Goal: Task Accomplishment & Management: Manage account settings

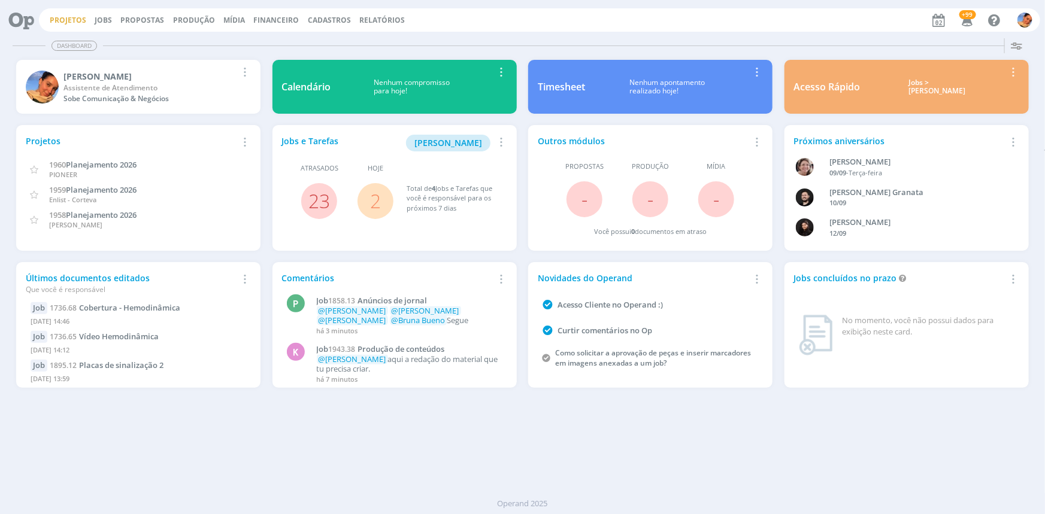
click at [62, 17] on link "Projetos" at bounding box center [68, 20] width 37 height 10
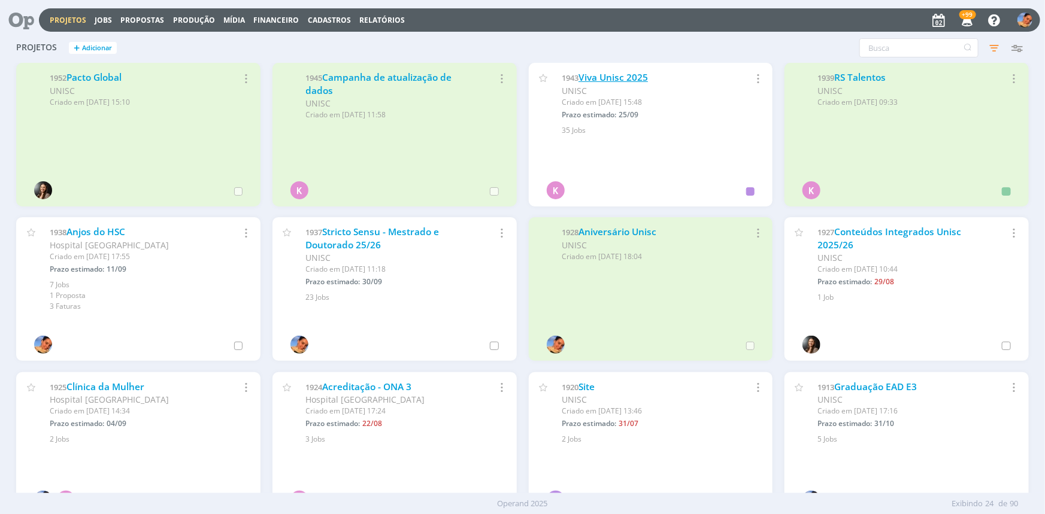
click at [627, 74] on link "Viva Unisc 2025" at bounding box center [613, 77] width 69 height 13
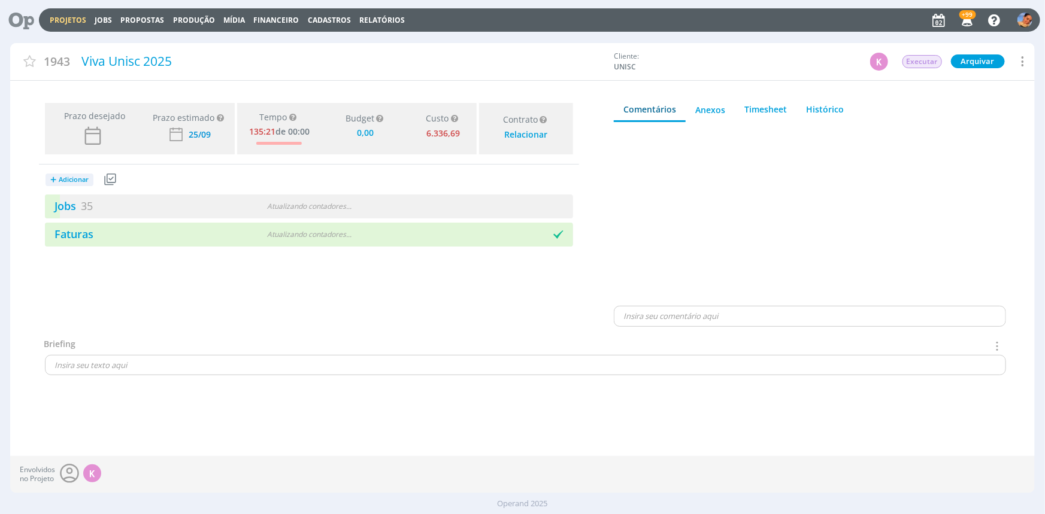
type input "0,00"
click at [253, 202] on div "Jobs 35 2 atrasados" at bounding box center [177, 206] width 264 height 16
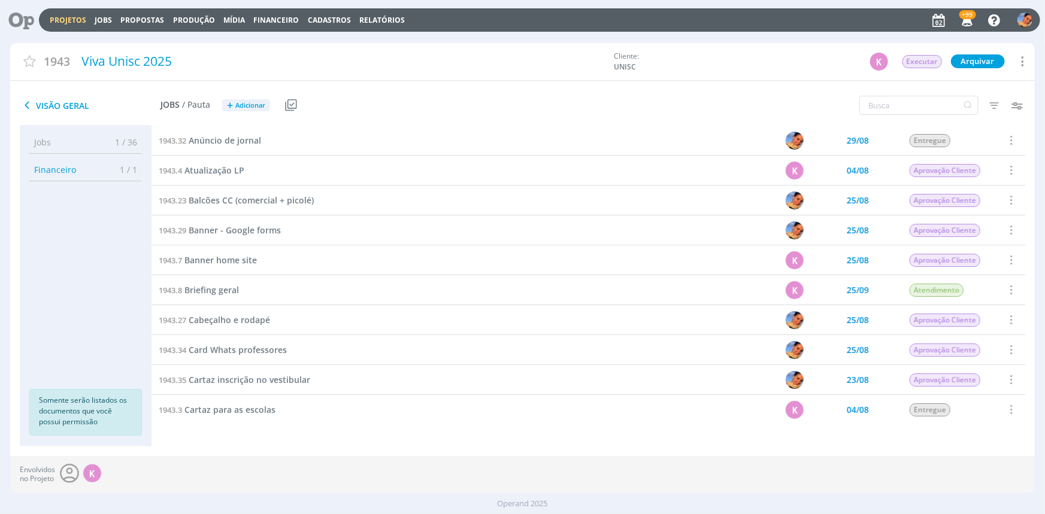
click at [226, 281] on div "1943.8 Briefing geral" at bounding box center [418, 289] width 532 height 29
click at [229, 287] on span "Briefing geral" at bounding box center [211, 289] width 55 height 11
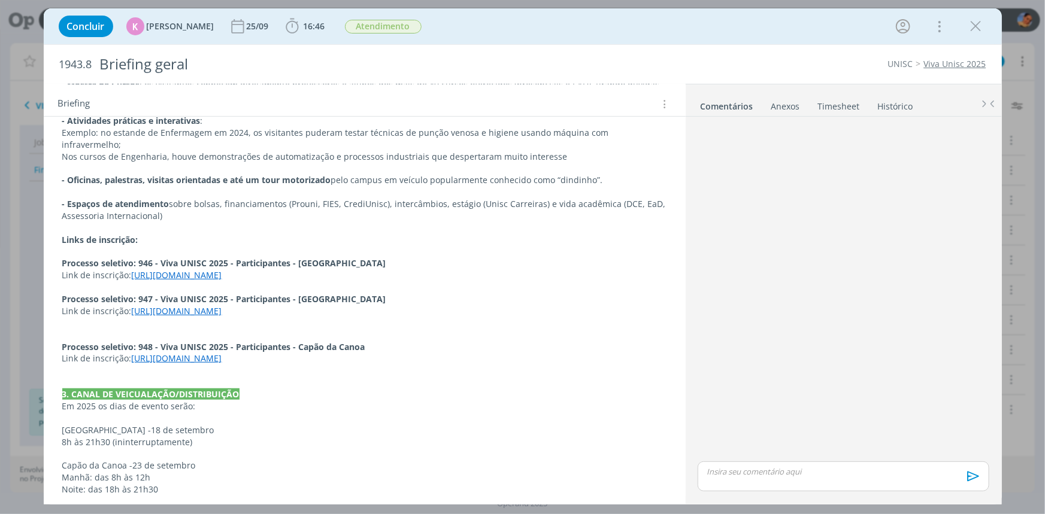
scroll to position [435, 0]
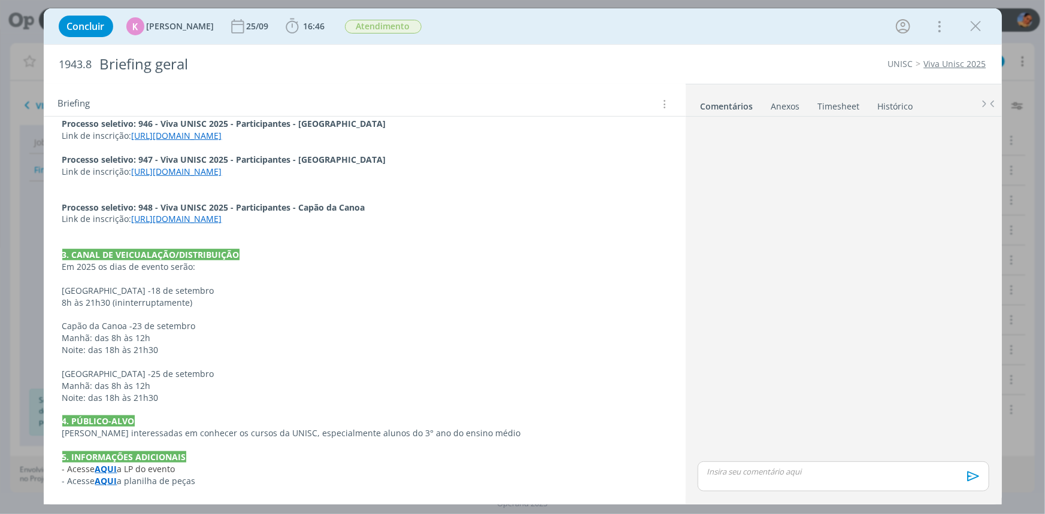
click at [109, 481] on strong "AQUI" at bounding box center [106, 481] width 22 height 11
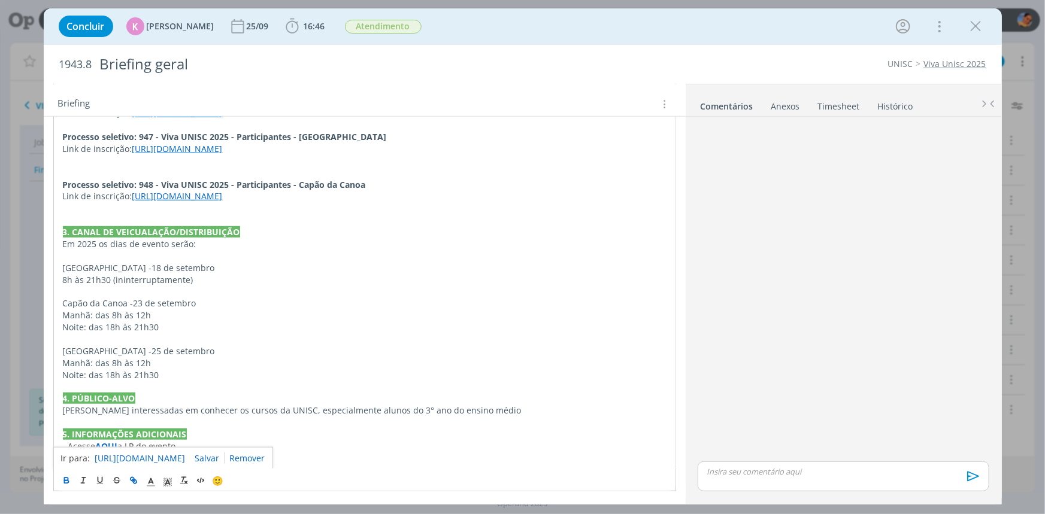
click at [134, 456] on link "https://sobeae.sharepoint.com/:x:/s/SOBEAE/EX4c6PFvX3FPlY4SkOlHem4BVr55BDSlrTXf…" at bounding box center [140, 459] width 90 height 16
drag, startPoint x: 979, startPoint y: 31, endPoint x: 870, endPoint y: 117, distance: 139.0
click at [979, 31] on icon "dialog" at bounding box center [976, 26] width 18 height 18
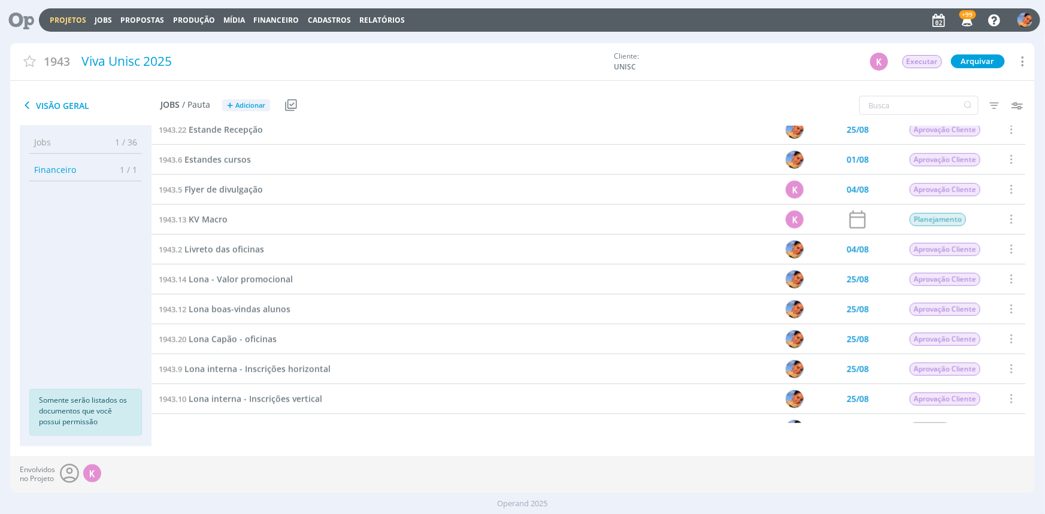
scroll to position [599, 0]
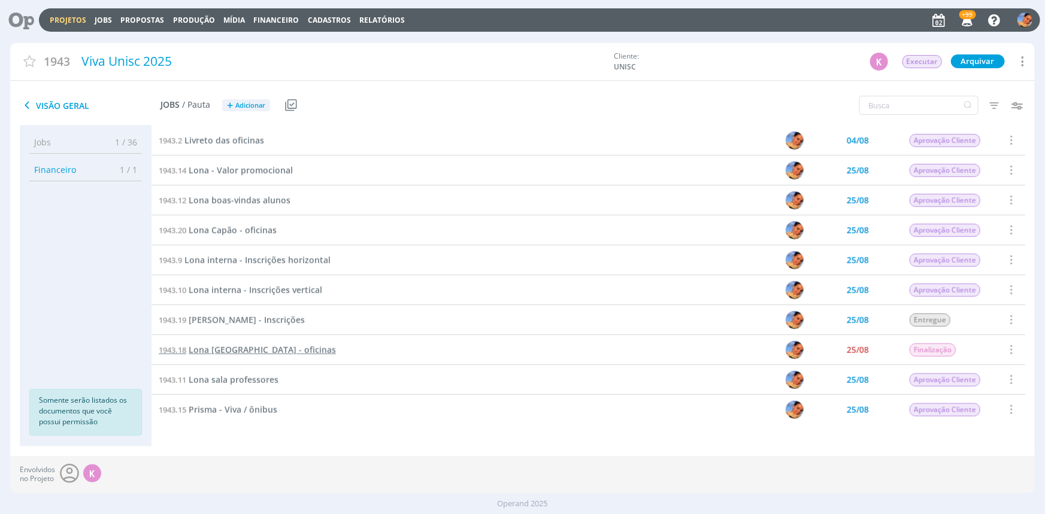
click at [246, 344] on span "Lona Montenegro - oficinas" at bounding box center [262, 349] width 147 height 11
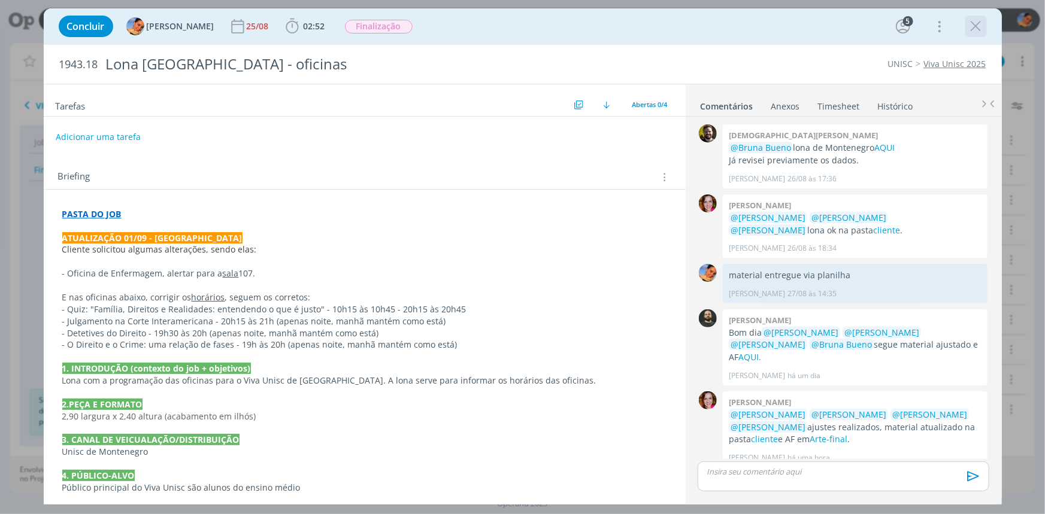
click at [968, 29] on icon "dialog" at bounding box center [976, 26] width 18 height 18
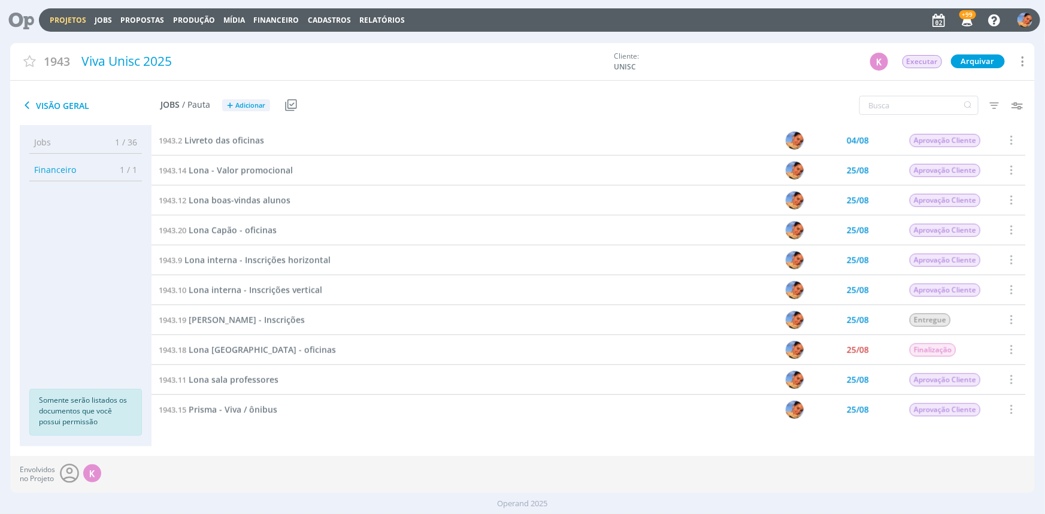
scroll to position [661, 0]
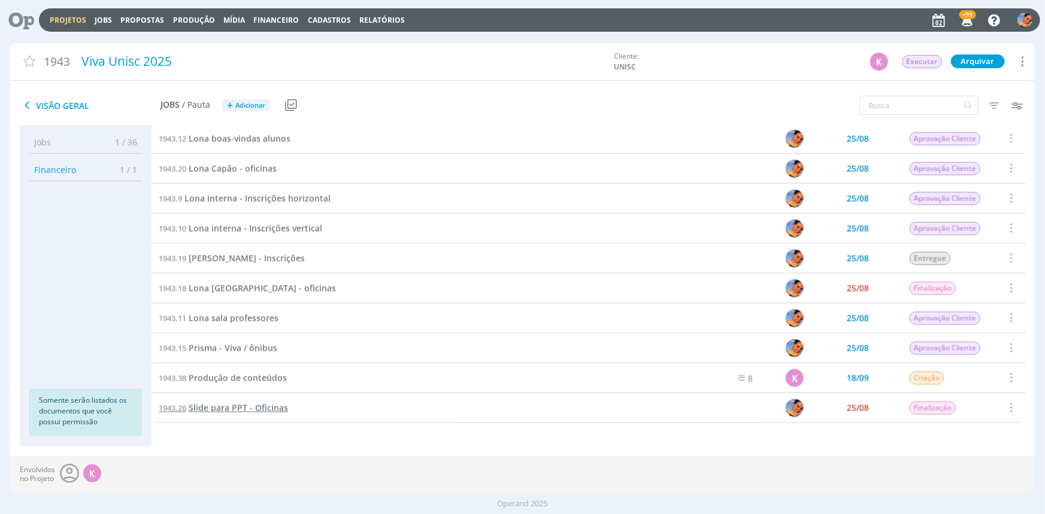
click at [257, 408] on span "Slide para PPT - Oficinas" at bounding box center [238, 407] width 99 height 11
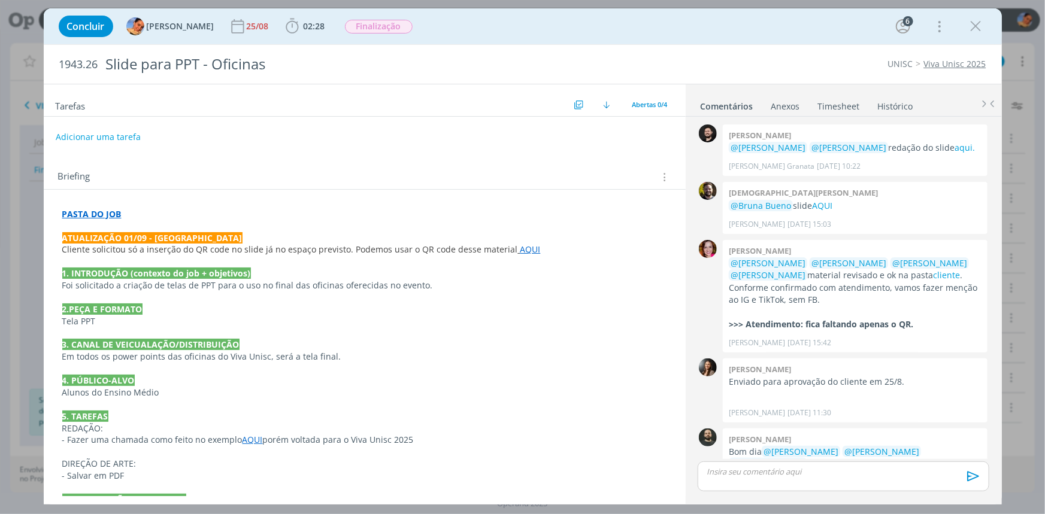
scroll to position [35, 0]
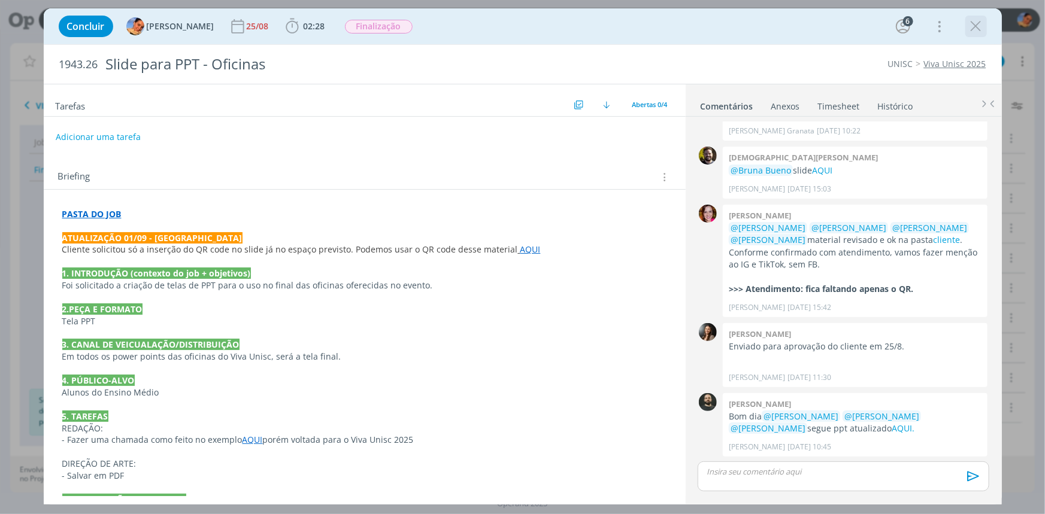
click at [974, 31] on icon "dialog" at bounding box center [976, 26] width 18 height 18
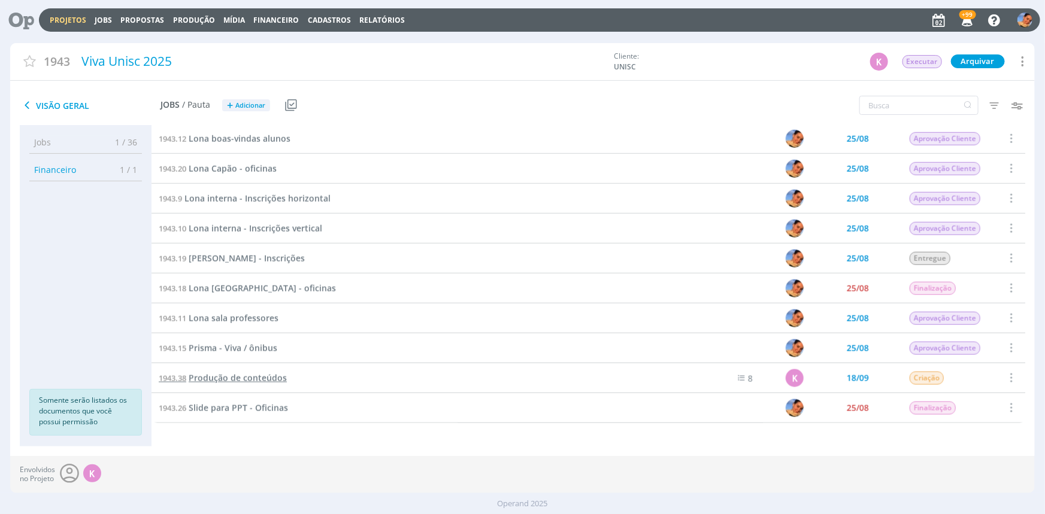
click at [275, 376] on span "Produção de conteúdos" at bounding box center [238, 378] width 98 height 11
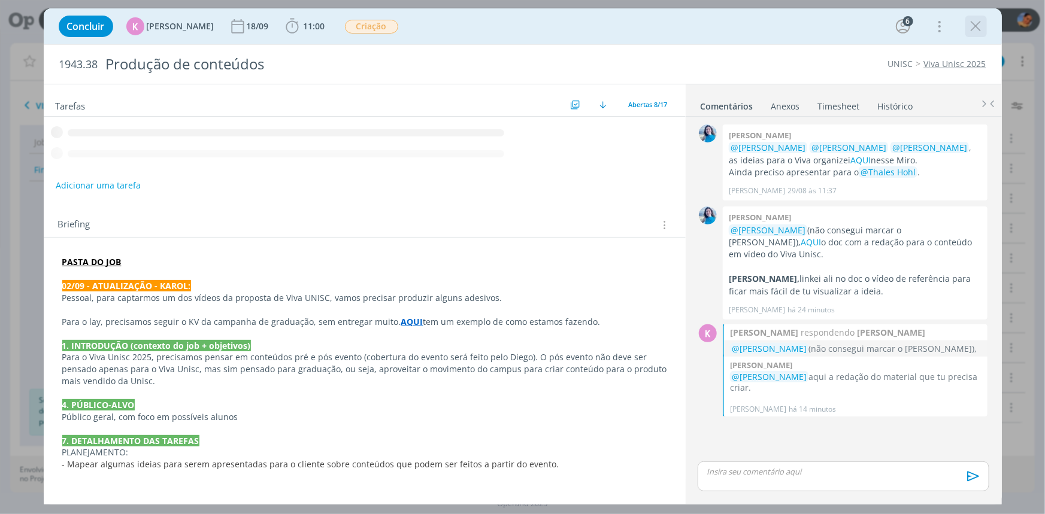
click at [977, 28] on icon "dialog" at bounding box center [976, 26] width 18 height 18
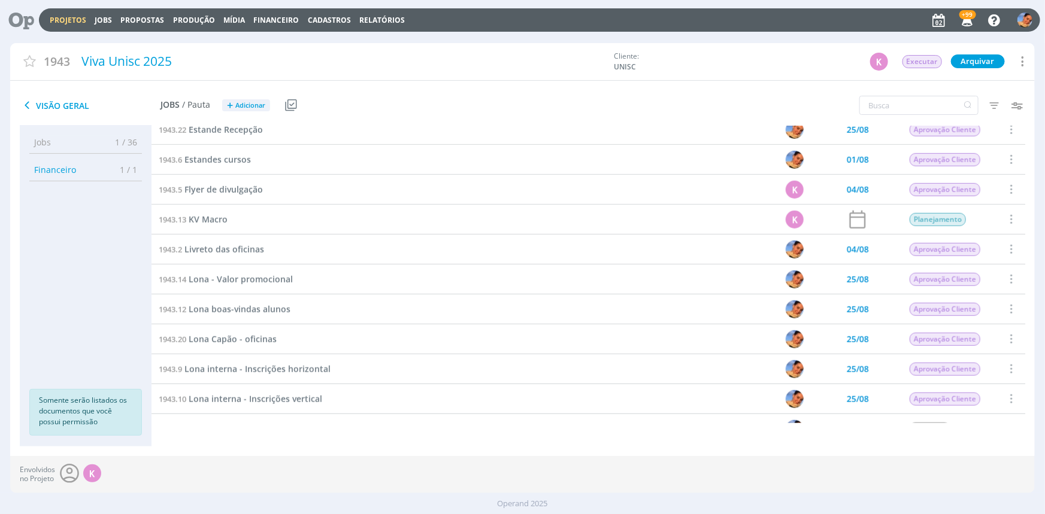
scroll to position [653, 0]
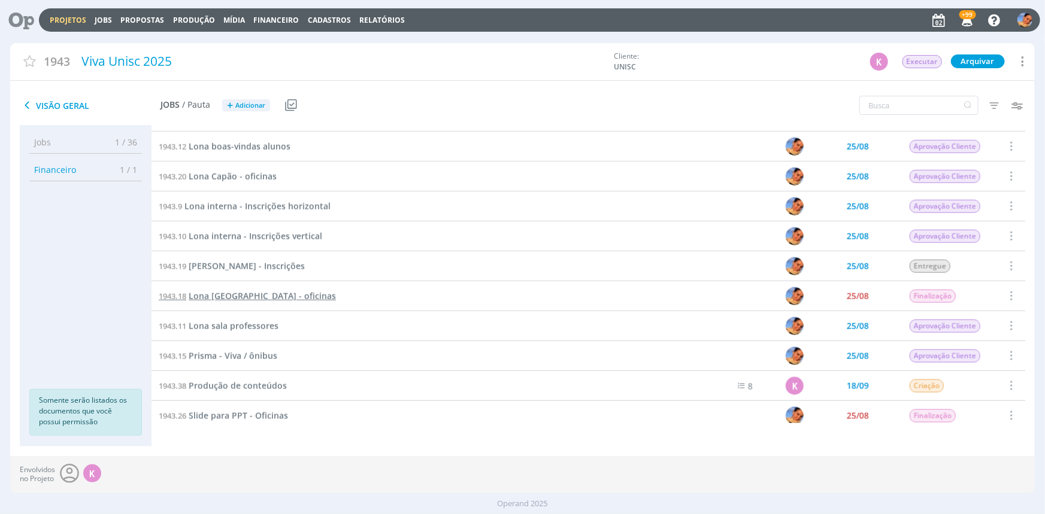
click at [280, 294] on span "Lona Montenegro - oficinas" at bounding box center [262, 295] width 147 height 11
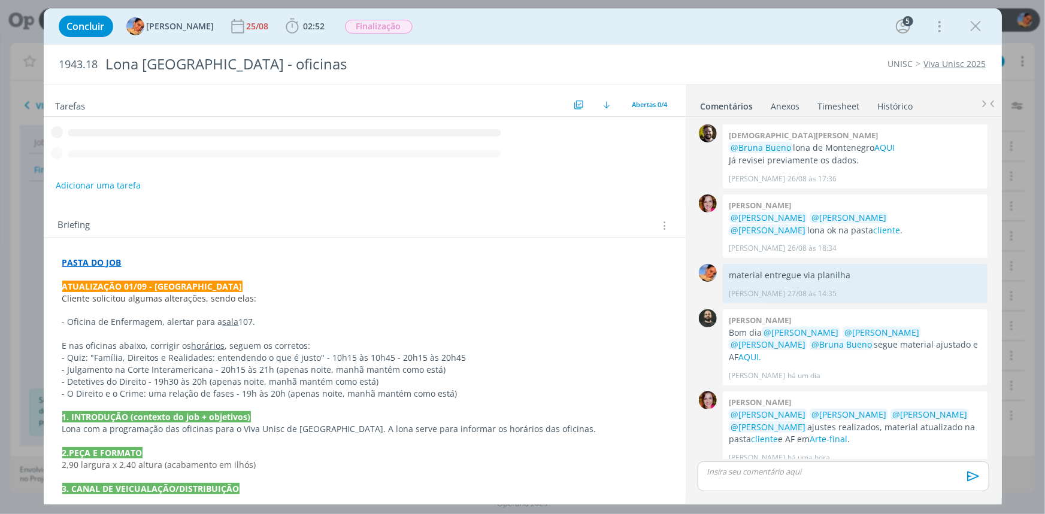
click at [768, 467] on p "dialog" at bounding box center [843, 472] width 272 height 11
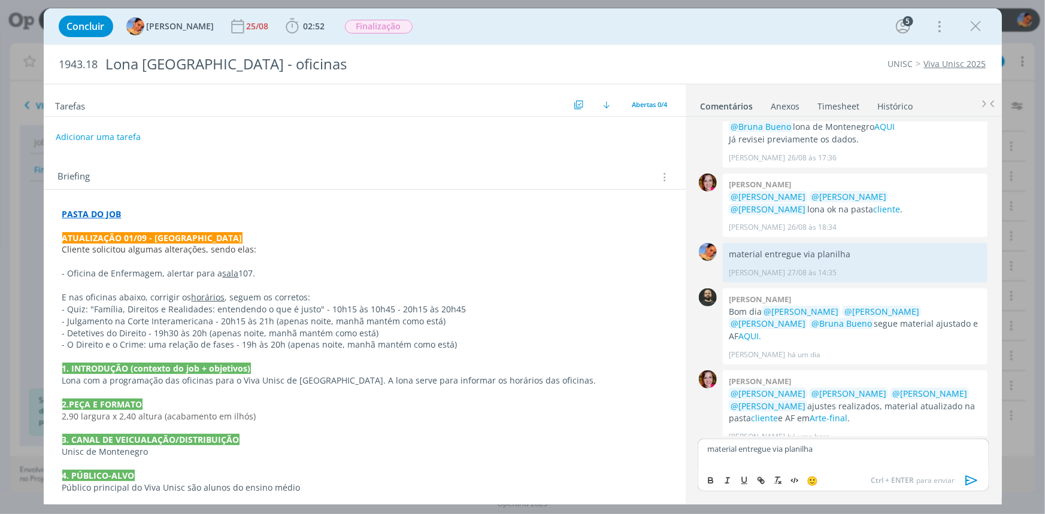
click at [971, 485] on icon "dialog" at bounding box center [972, 481] width 18 height 18
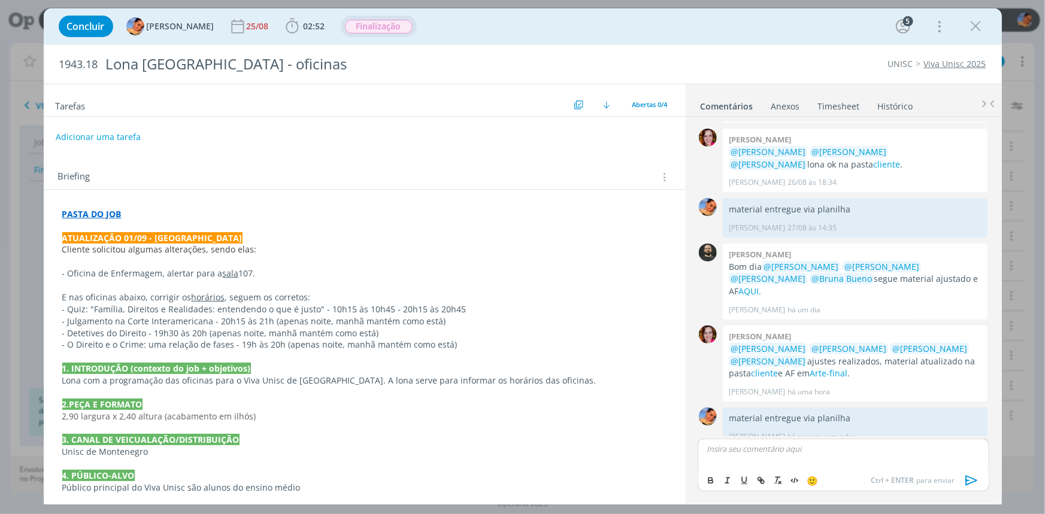
click at [359, 22] on span "Finalização" at bounding box center [379, 27] width 68 height 14
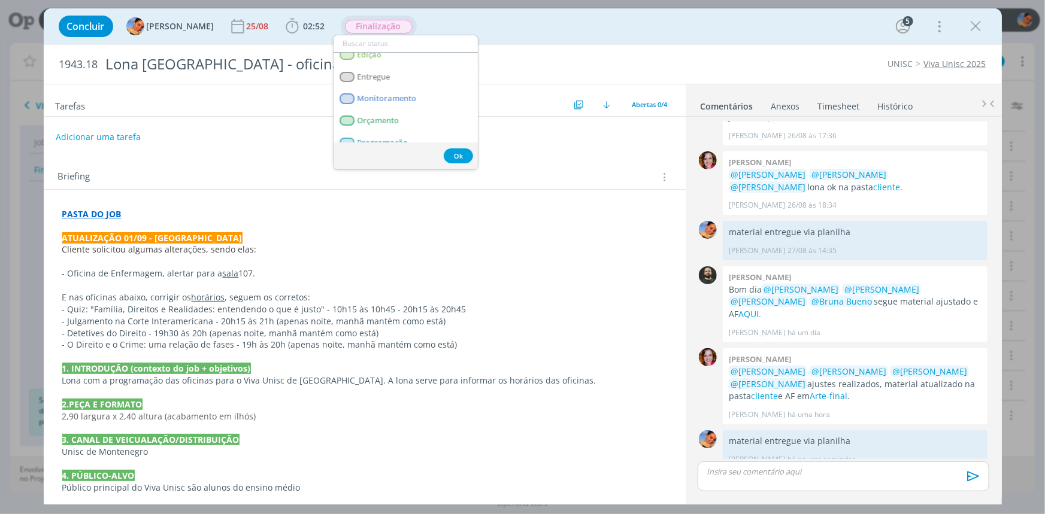
scroll to position [163, 0]
click at [383, 62] on link "Entregue" at bounding box center [406, 55] width 144 height 22
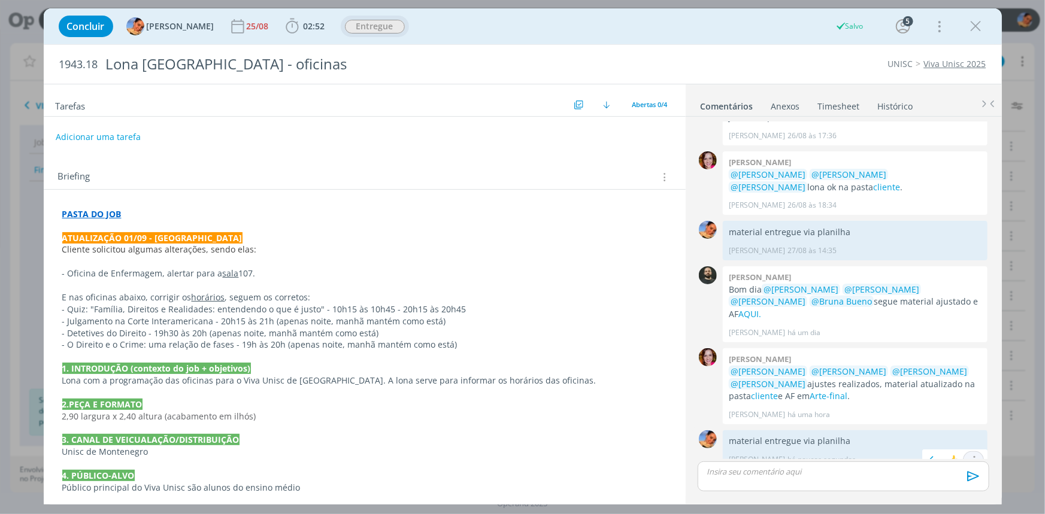
click at [970, 455] on icon "dialog" at bounding box center [973, 460] width 13 height 11
click at [941, 416] on link "Editar" at bounding box center [933, 425] width 95 height 19
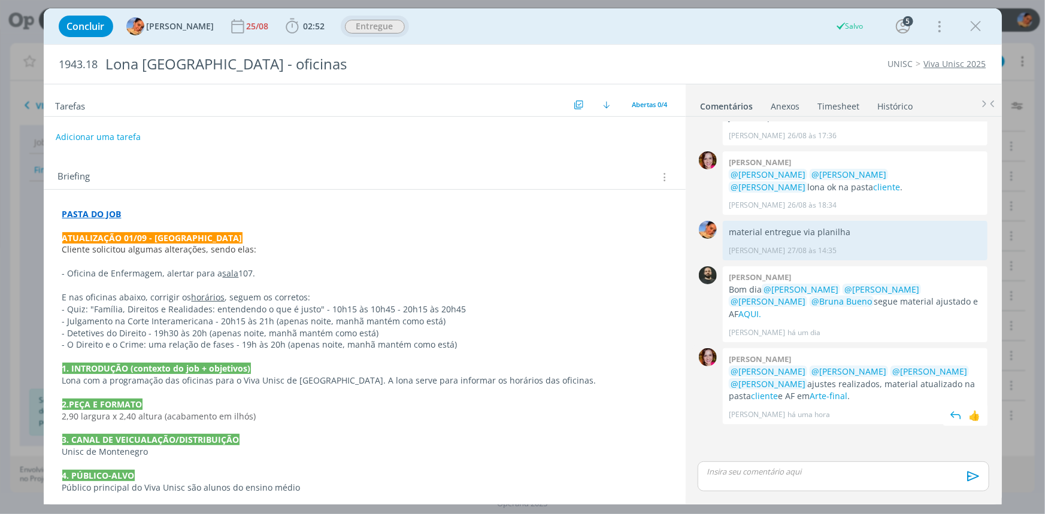
scroll to position [46, 0]
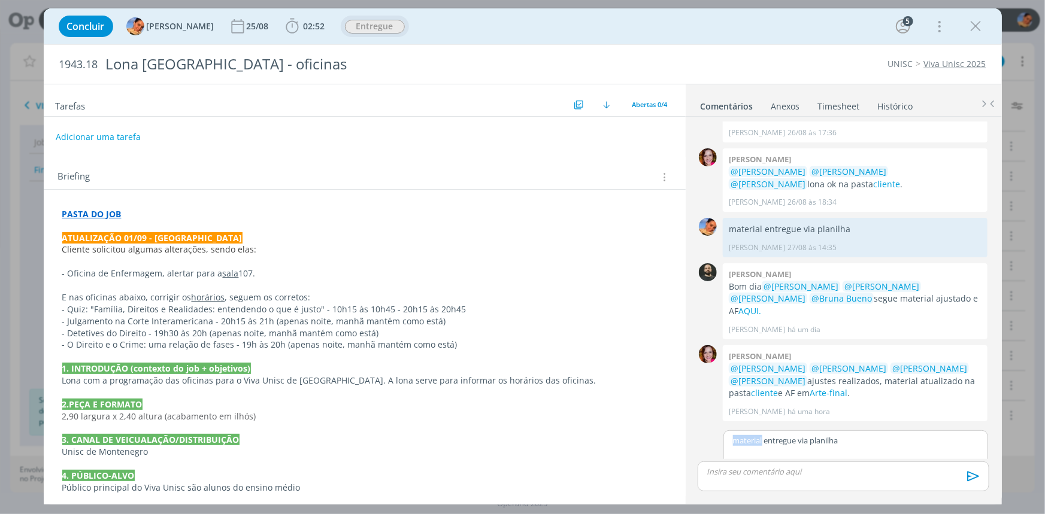
drag, startPoint x: 761, startPoint y: 429, endPoint x: 661, endPoint y: 407, distance: 103.2
click at [659, 418] on div "Tarefas Usar Job de template Criar template a partir deste job Visualizar Templ…" at bounding box center [523, 294] width 958 height 421
click at [975, 482] on icon "dialog" at bounding box center [974, 477] width 18 height 18
click at [967, 470] on icon "dialog" at bounding box center [974, 477] width 18 height 18
click at [977, 479] on icon "dialog" at bounding box center [974, 477] width 18 height 18
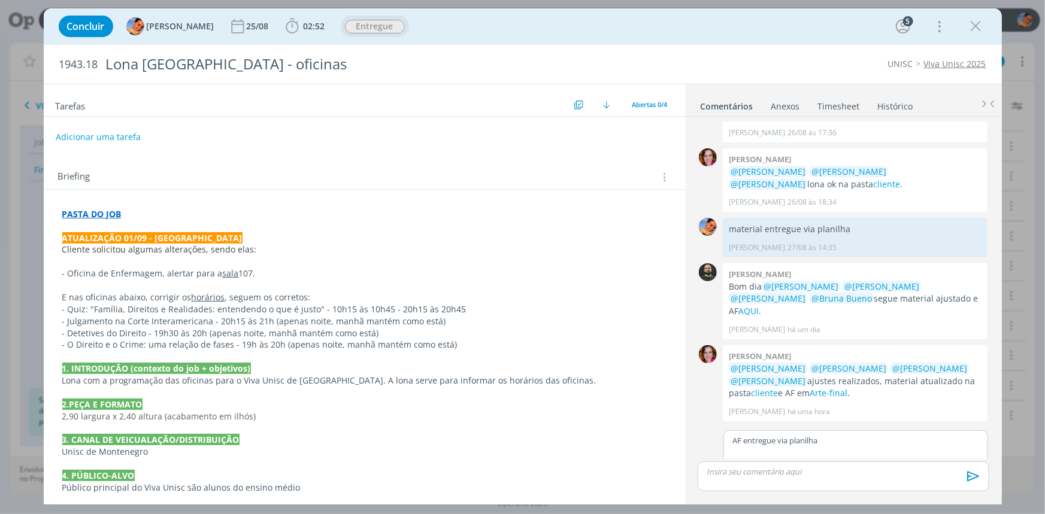
click at [895, 435] on p "AF entregue via planilha" at bounding box center [856, 440] width 246 height 11
drag, startPoint x: 383, startPoint y: 235, endPoint x: 353, endPoint y: 92, distance: 145.7
click at [383, 234] on p "ATUALIZAÇÃO 01/09 - Luíza" at bounding box center [364, 238] width 605 height 12
click at [304, 37] on span "02:52 Iniciar Apontar Data * 02/09/2025 Horas * 00:00 Tarefa Selecione a tarefa…" at bounding box center [305, 27] width 47 height 22
click at [310, 36] on span "02:52 Iniciar Apontar Data * 02/09/2025 Horas * 00:00 Tarefa Selecione a tarefa…" at bounding box center [305, 27] width 47 height 22
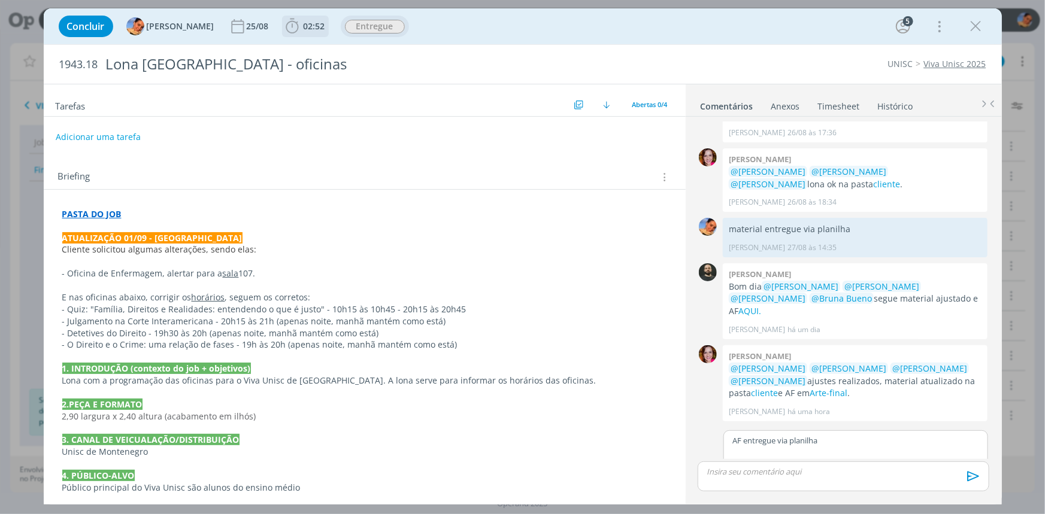
click at [305, 22] on span "02:52" at bounding box center [315, 25] width 22 height 11
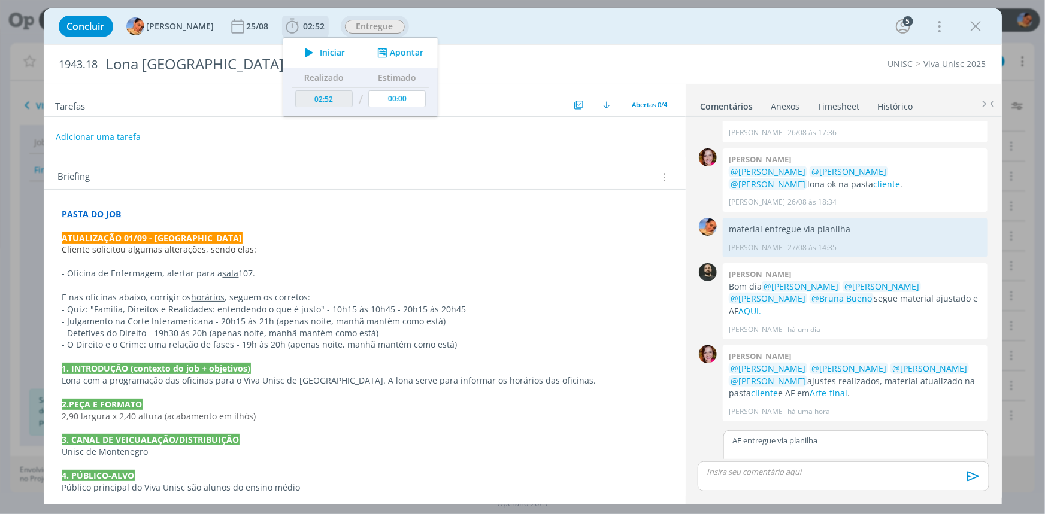
click at [390, 50] on button "Apontar" at bounding box center [399, 53] width 50 height 13
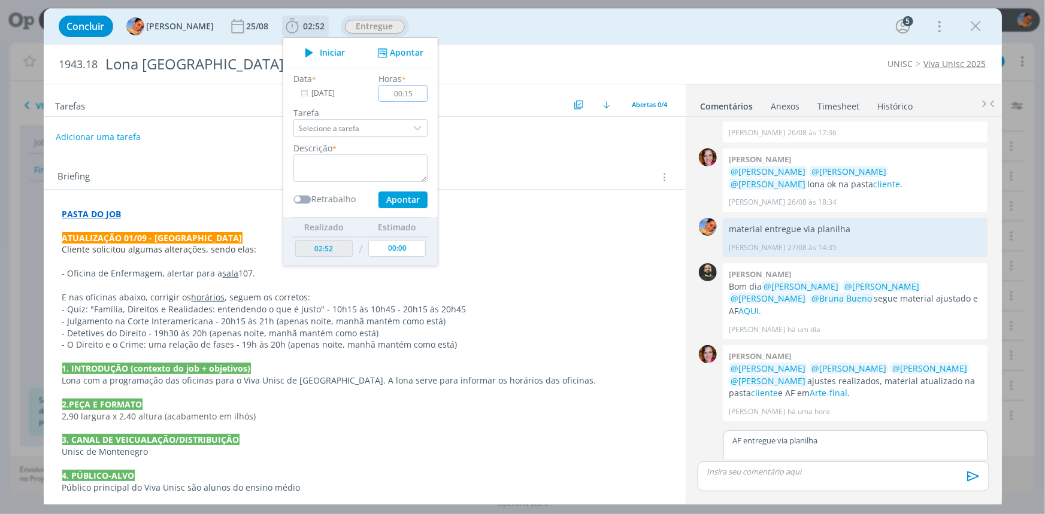
type input "00:15"
click at [340, 155] on textarea "dialog" at bounding box center [360, 169] width 134 height 28
type textarea "entrega de AF + atualização de planilha de peças"
click at [383, 203] on button "Apontar" at bounding box center [402, 200] width 49 height 17
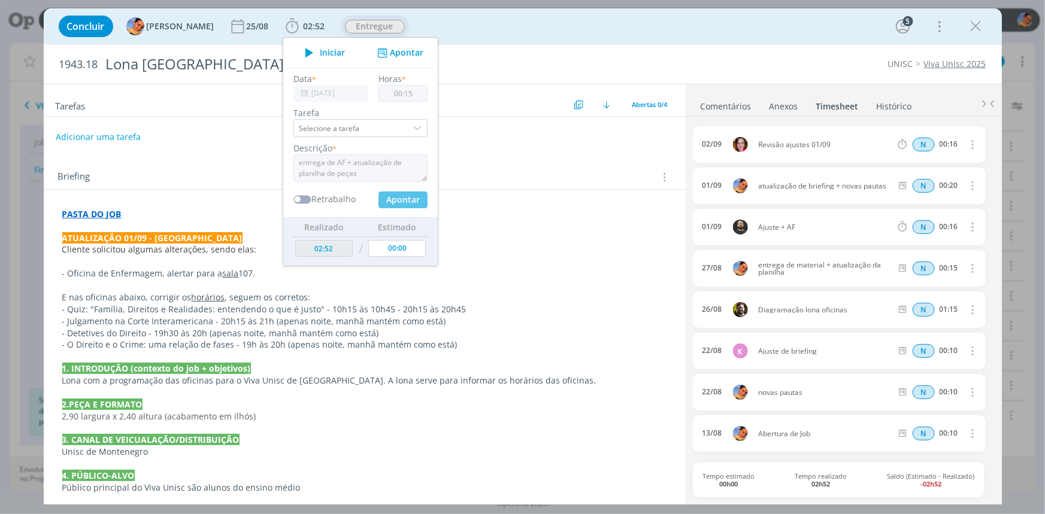
type input "00:00"
type input "03:07"
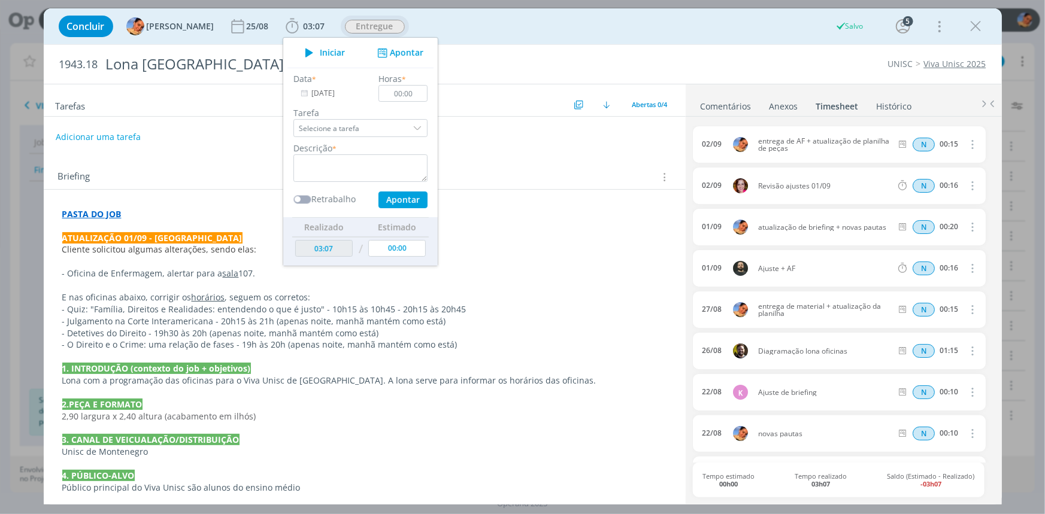
click at [719, 101] on link "Comentários" at bounding box center [726, 103] width 52 height 17
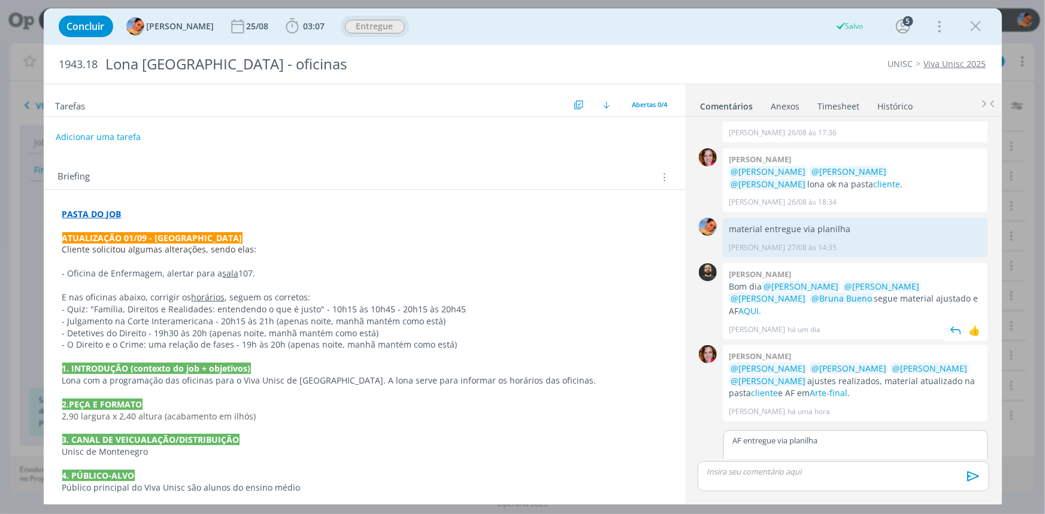
drag, startPoint x: 562, startPoint y: 209, endPoint x: 752, endPoint y: 283, distance: 203.6
click at [568, 206] on div "PASTA DO JOB ATUALIZAÇÃO 01/09 - Luíza Cliente solicitou algumas alterações, se…" at bounding box center [364, 428] width 623 height 449
click at [892, 431] on div "AF entregue via planilha" at bounding box center [856, 440] width 264 height 19
click at [977, 480] on icon "dialog" at bounding box center [974, 477] width 18 height 18
click at [976, 480] on icon "dialog" at bounding box center [974, 477] width 18 height 18
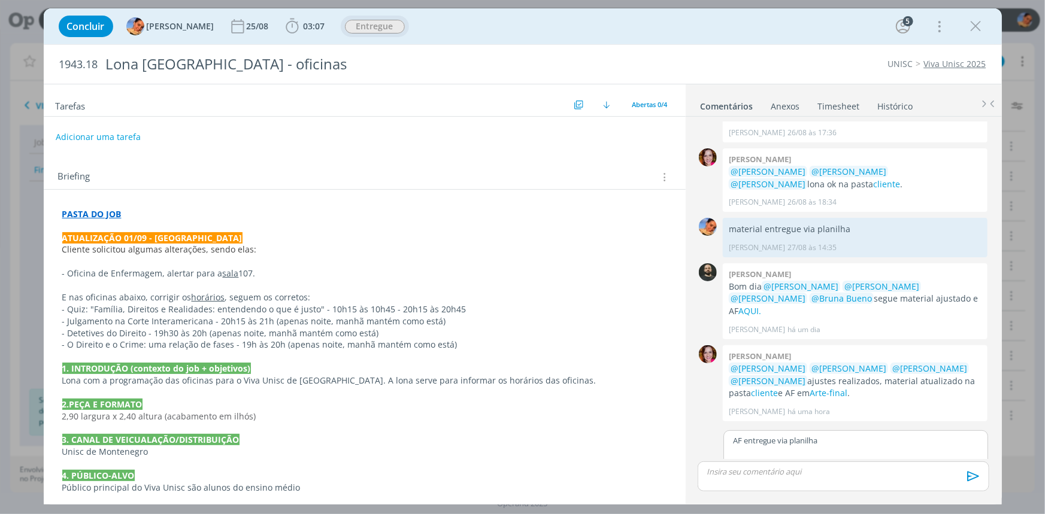
click at [976, 478] on icon "dialog" at bounding box center [973, 476] width 12 height 10
click at [964, 446] on p "dialog" at bounding box center [856, 451] width 246 height 11
click at [973, 21] on icon "dialog" at bounding box center [976, 26] width 18 height 18
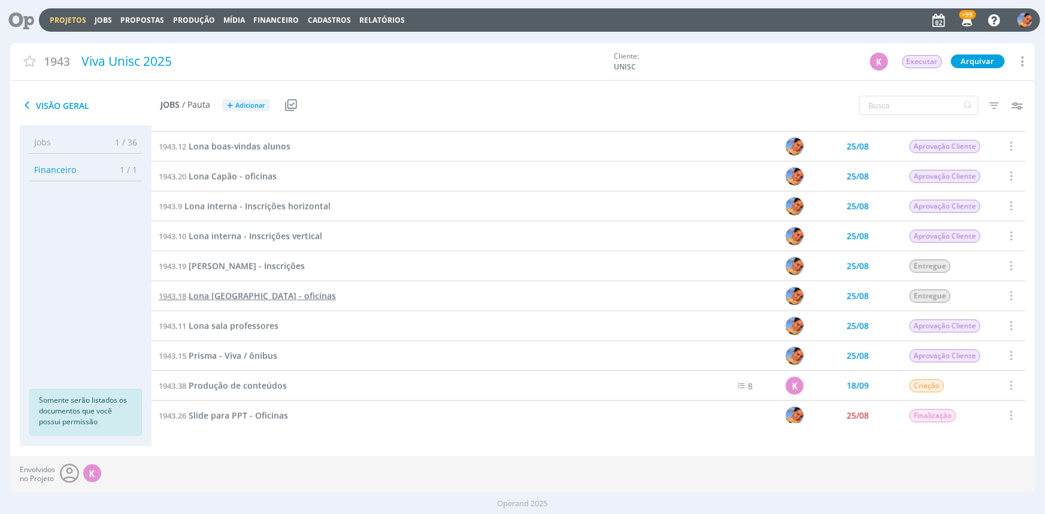
click at [290, 295] on span "Lona Montenegro - oficinas" at bounding box center [262, 295] width 147 height 11
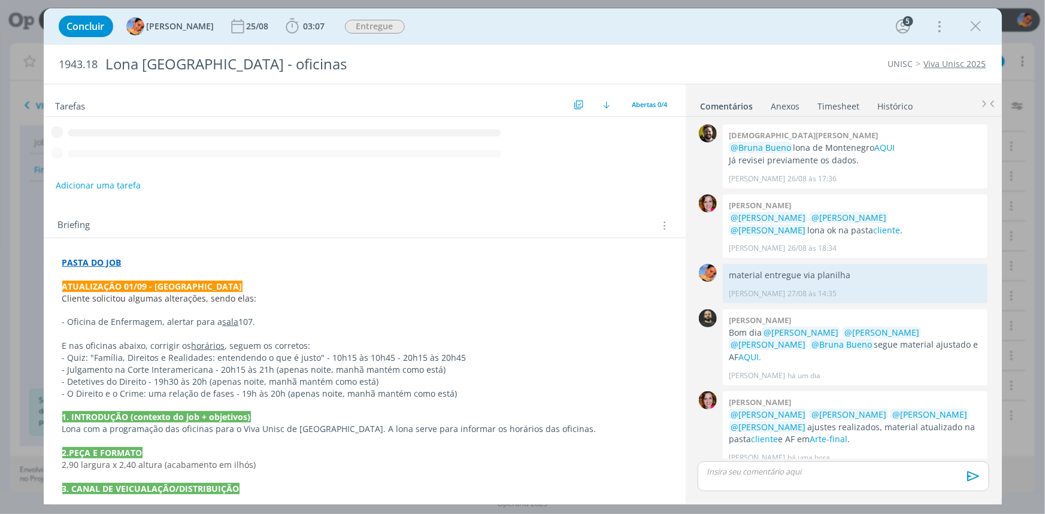
scroll to position [43, 0]
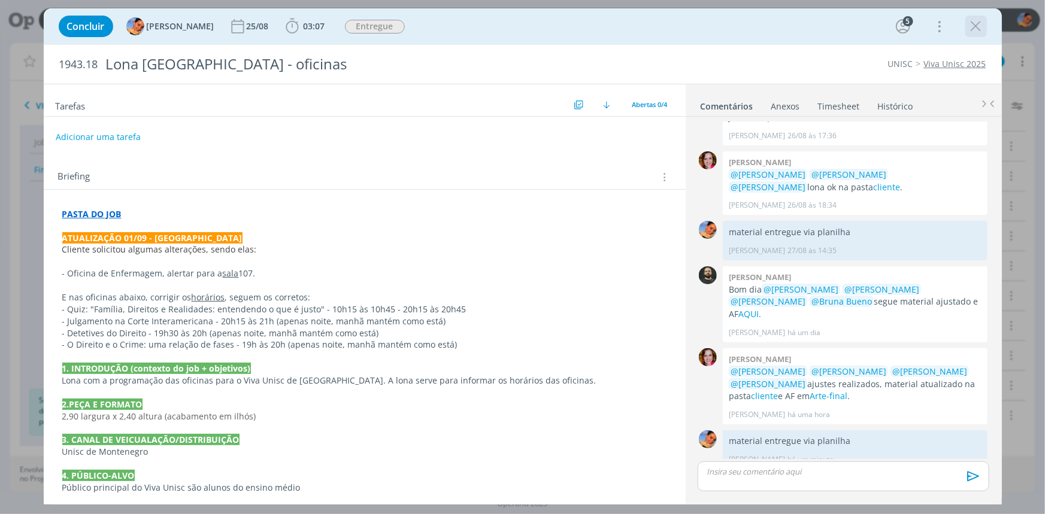
click at [971, 28] on icon "dialog" at bounding box center [976, 26] width 18 height 18
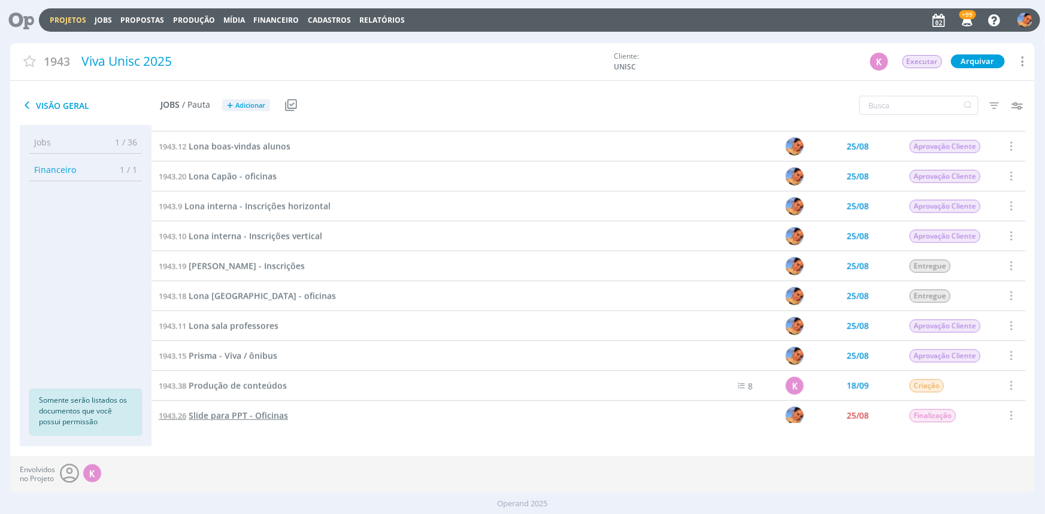
scroll to position [750, 0]
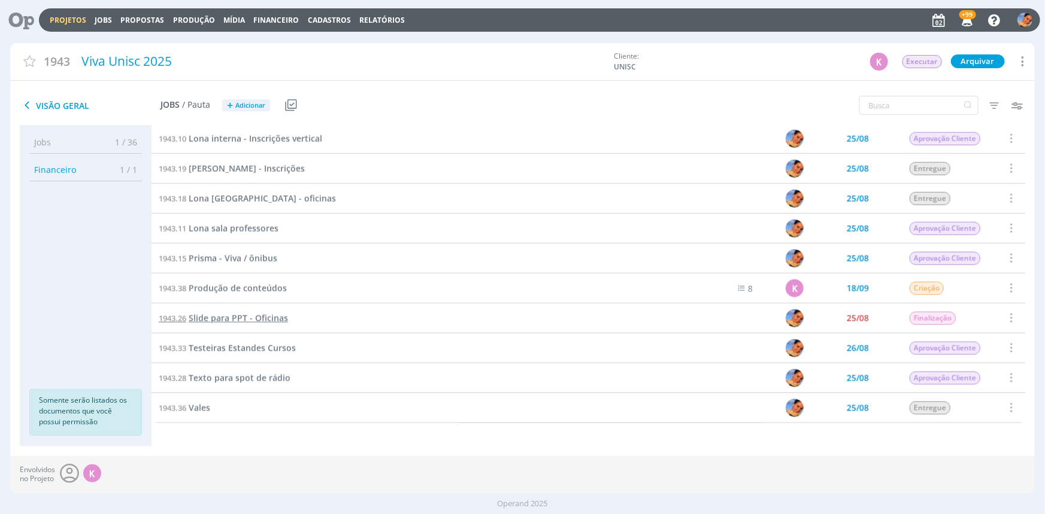
click at [273, 320] on span "Slide para PPT - Oficinas" at bounding box center [238, 318] width 99 height 11
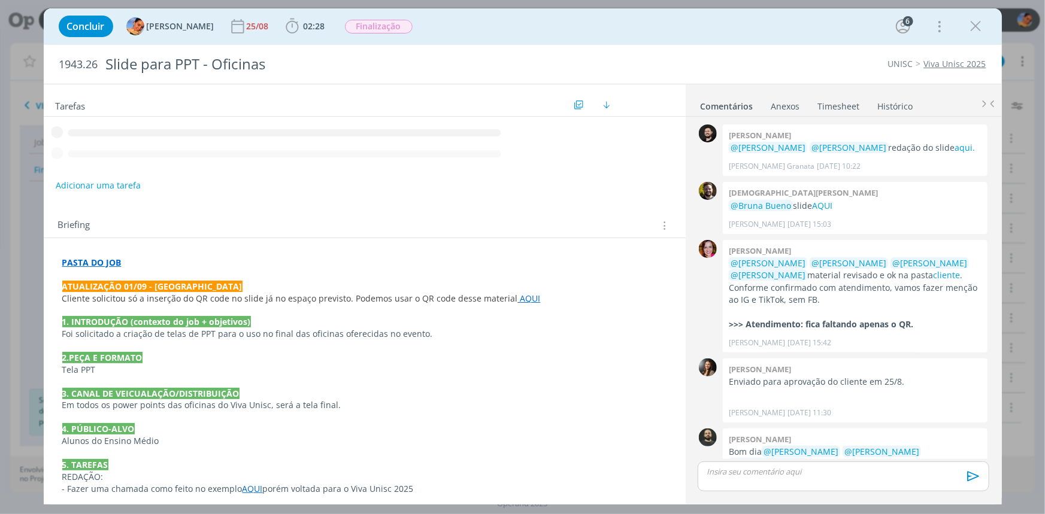
scroll to position [35, 0]
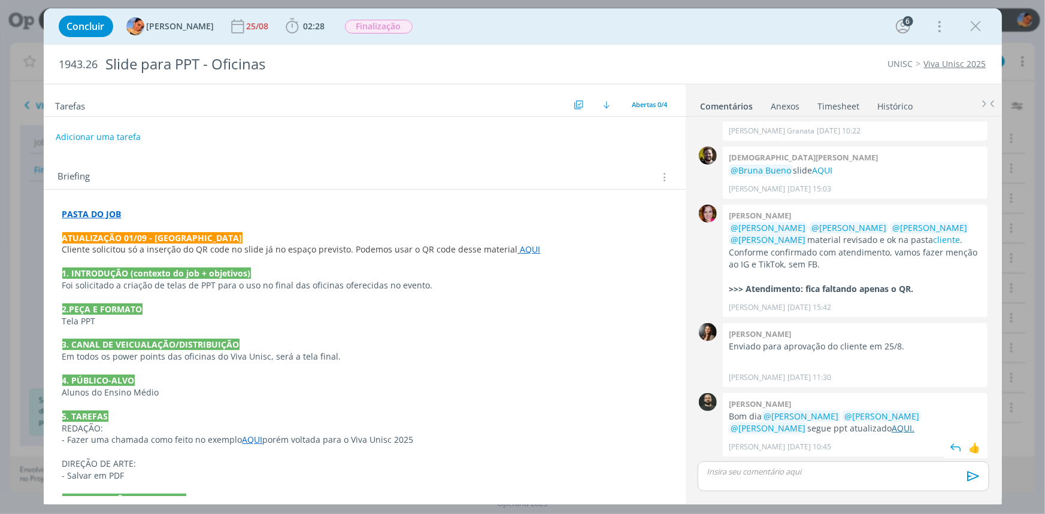
click at [892, 430] on link "AQUI." at bounding box center [903, 428] width 23 height 11
drag, startPoint x: 755, startPoint y: 467, endPoint x: 757, endPoint y: 476, distance: 9.2
click at [757, 476] on p "dialog" at bounding box center [843, 472] width 272 height 11
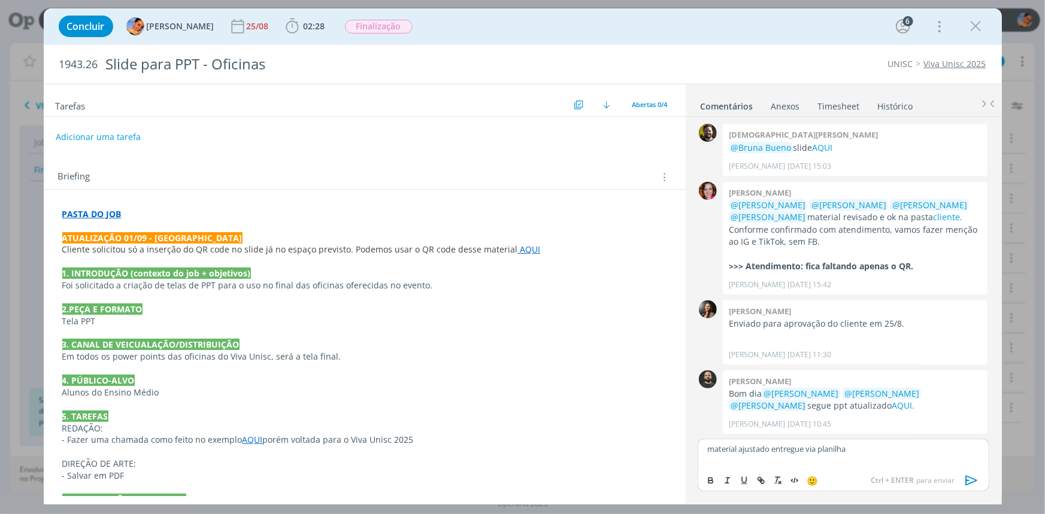
click at [970, 478] on icon "dialog" at bounding box center [971, 481] width 12 height 10
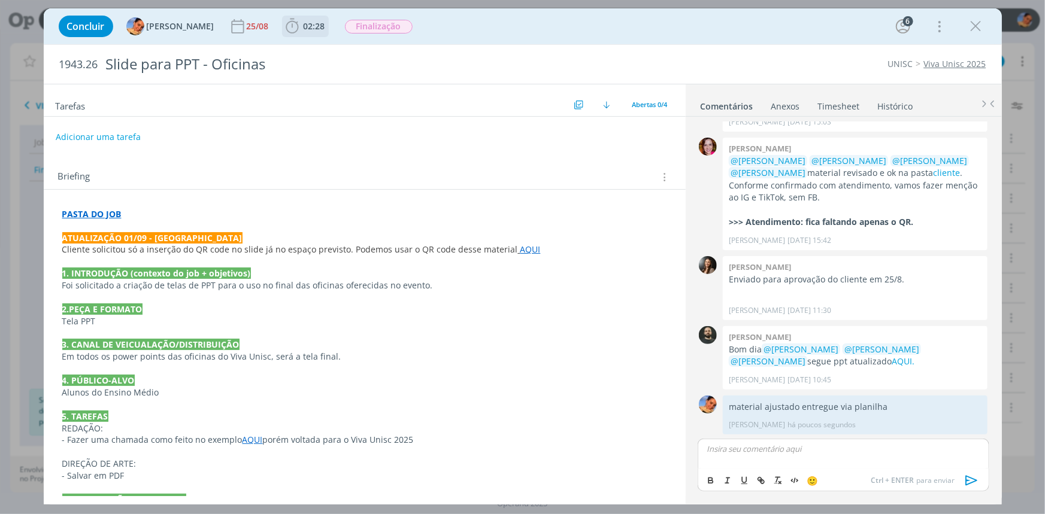
click at [304, 29] on span "02:28" at bounding box center [315, 25] width 22 height 11
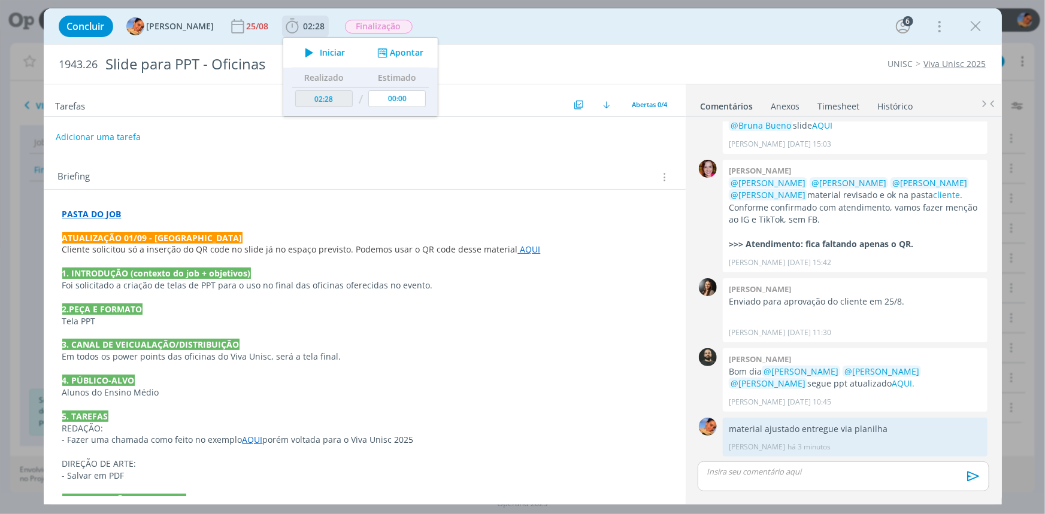
drag, startPoint x: 388, startPoint y: 55, endPoint x: 407, endPoint y: 65, distance: 21.5
click at [389, 55] on button "Apontar" at bounding box center [399, 53] width 50 height 13
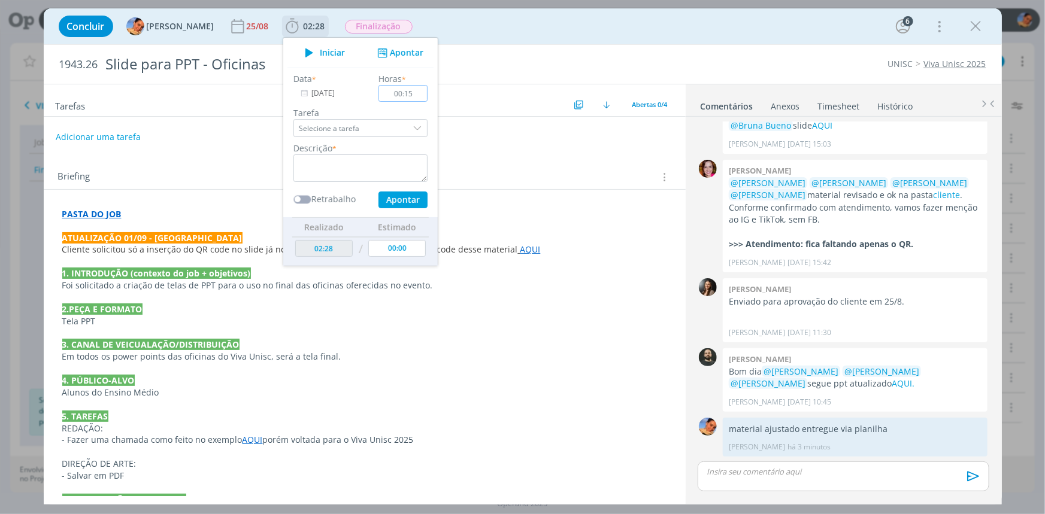
type input "00:15"
click at [380, 167] on textarea "dialog" at bounding box center [360, 169] width 134 height 28
type textarea "entrega de material ajustado + atualização da planilha de peças"
click at [403, 204] on button "Apontar" at bounding box center [402, 200] width 49 height 17
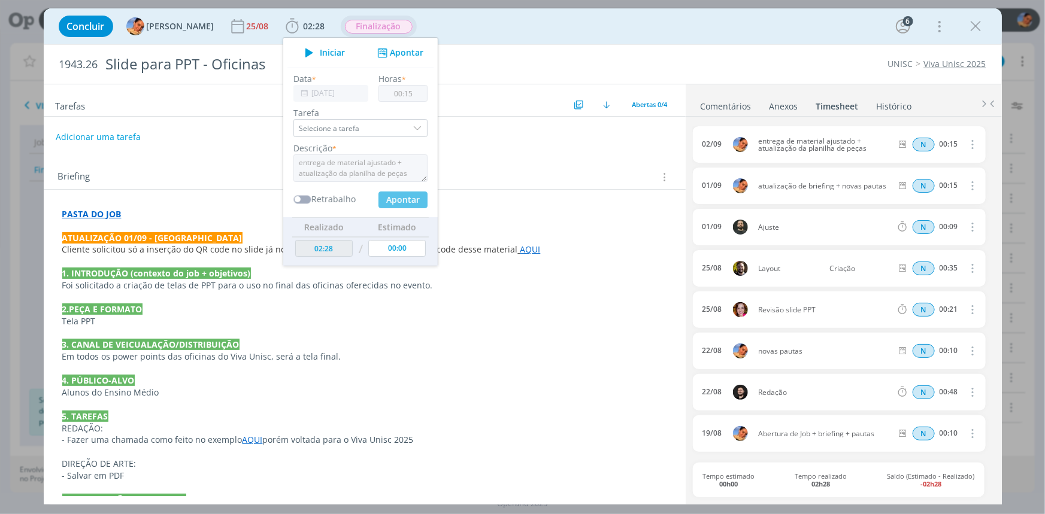
type input "00:00"
type input "02:43"
click at [391, 29] on span "Finalização" at bounding box center [379, 27] width 68 height 14
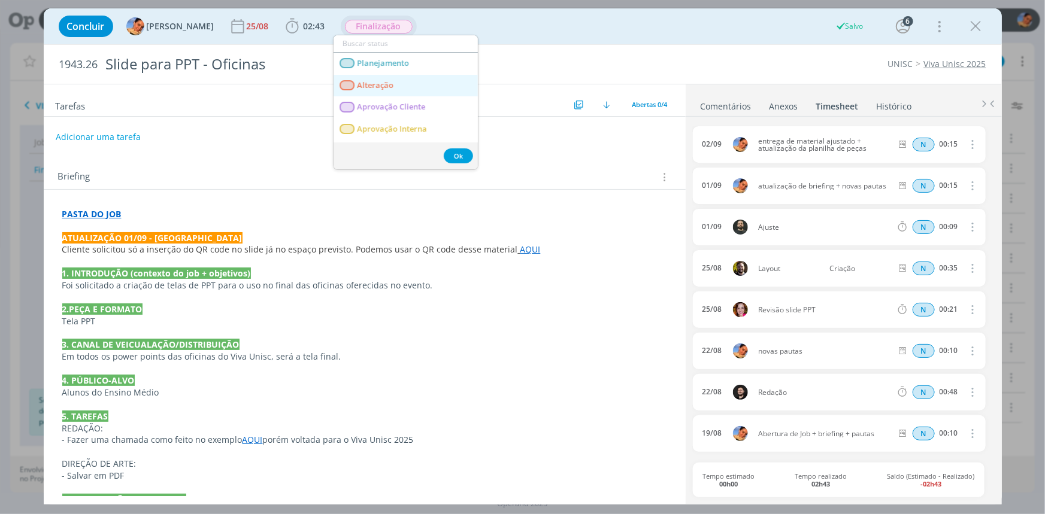
scroll to position [108, 0]
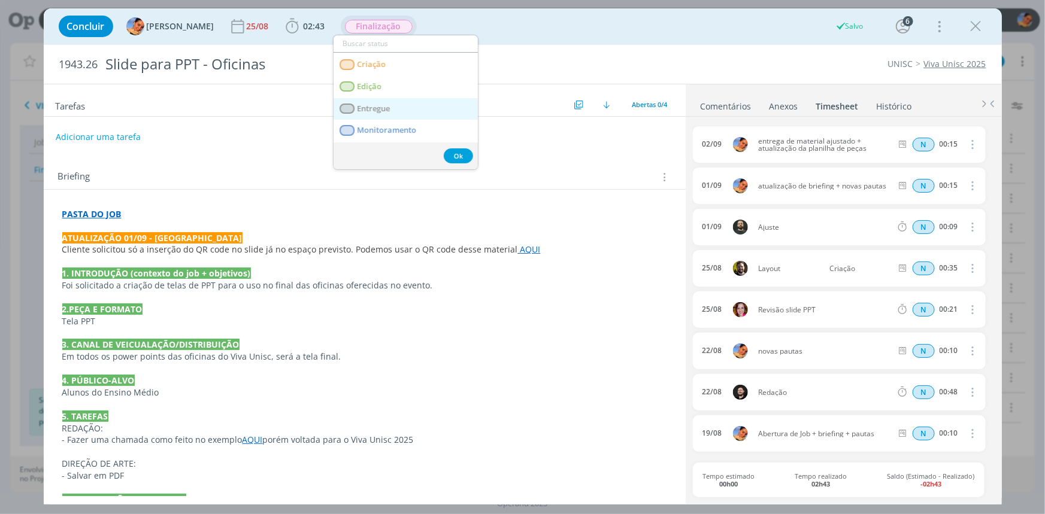
click at [383, 102] on link "Entregue" at bounding box center [406, 109] width 144 height 22
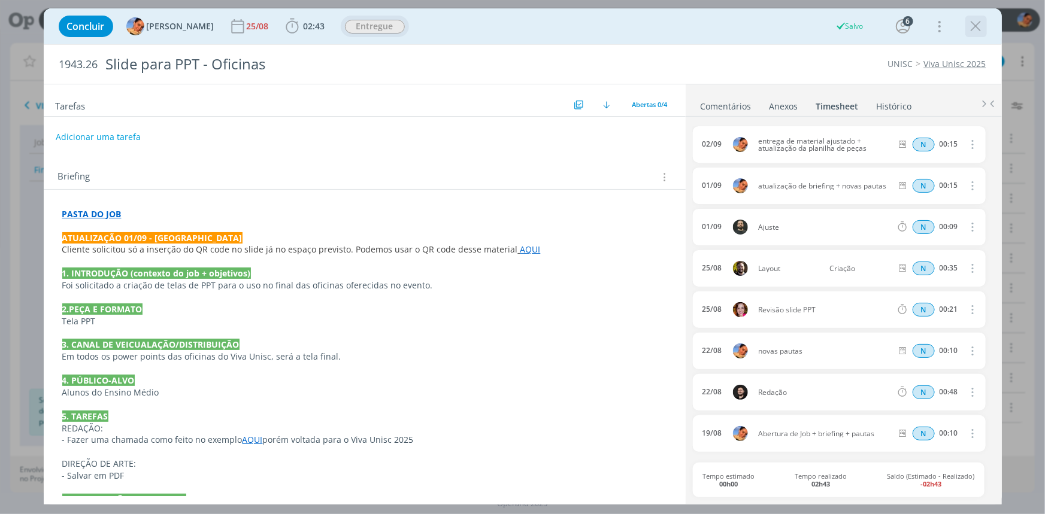
click at [976, 25] on icon "dialog" at bounding box center [976, 26] width 18 height 18
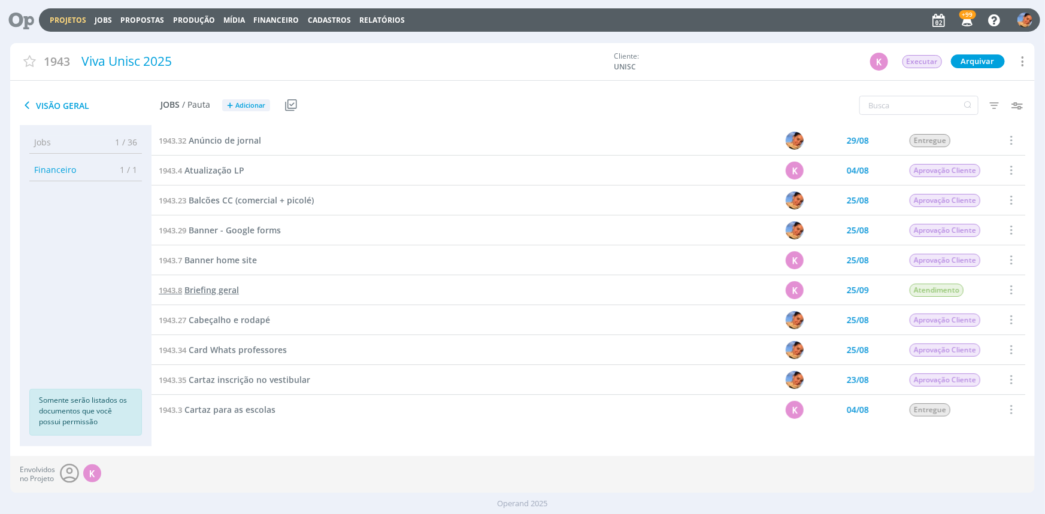
click at [238, 286] on span "Briefing geral" at bounding box center [211, 289] width 55 height 11
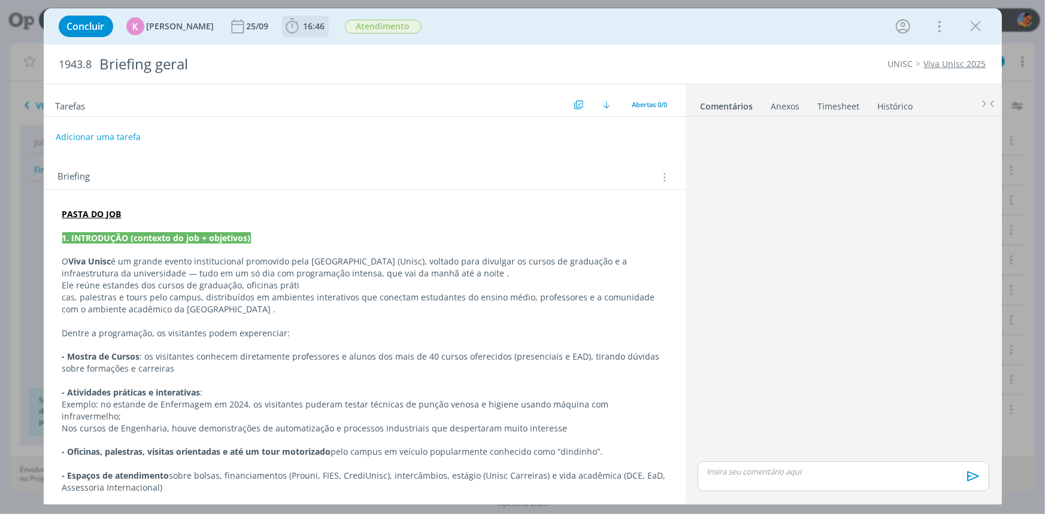
drag, startPoint x: 301, startPoint y: 24, endPoint x: 308, endPoint y: 26, distance: 8.0
click at [304, 24] on span "16:46" at bounding box center [315, 25] width 22 height 11
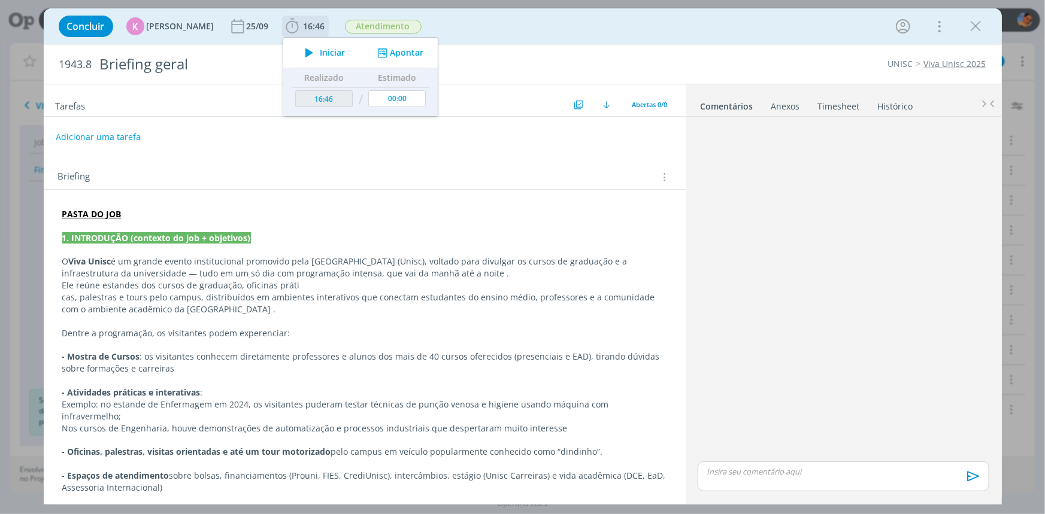
click at [395, 43] on div "Iniciar Apontar" at bounding box center [360, 53] width 155 height 30
click at [393, 47] on button "Apontar" at bounding box center [399, 53] width 50 height 13
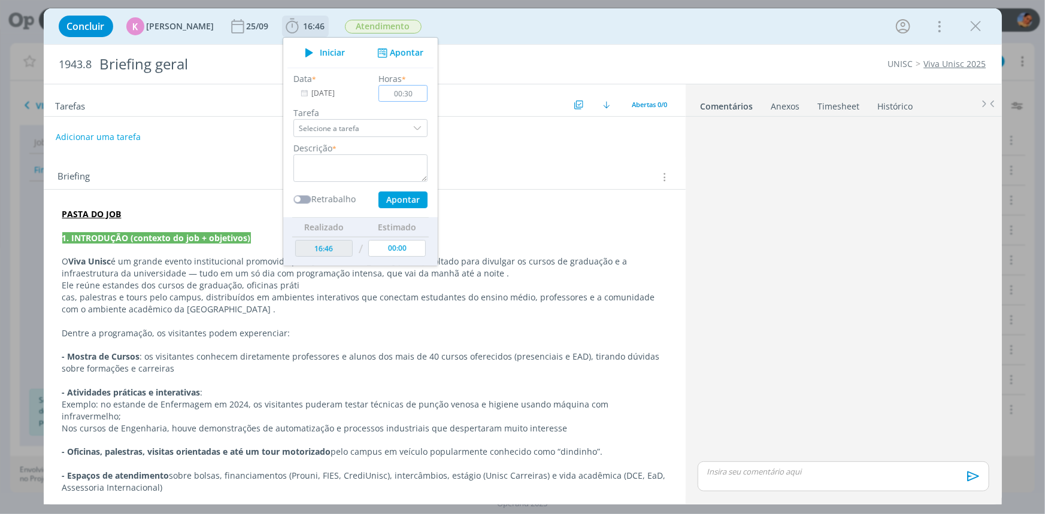
type input "00:30"
drag, startPoint x: 374, startPoint y: 143, endPoint x: 375, endPoint y: 158, distance: 15.0
click at [373, 143] on div "Descrição *" at bounding box center [360, 162] width 146 height 40
click at [375, 158] on textarea "dialog" at bounding box center [360, 169] width 134 height 28
type textarea "Contato com cliente via e-mail e atualização de materiais"
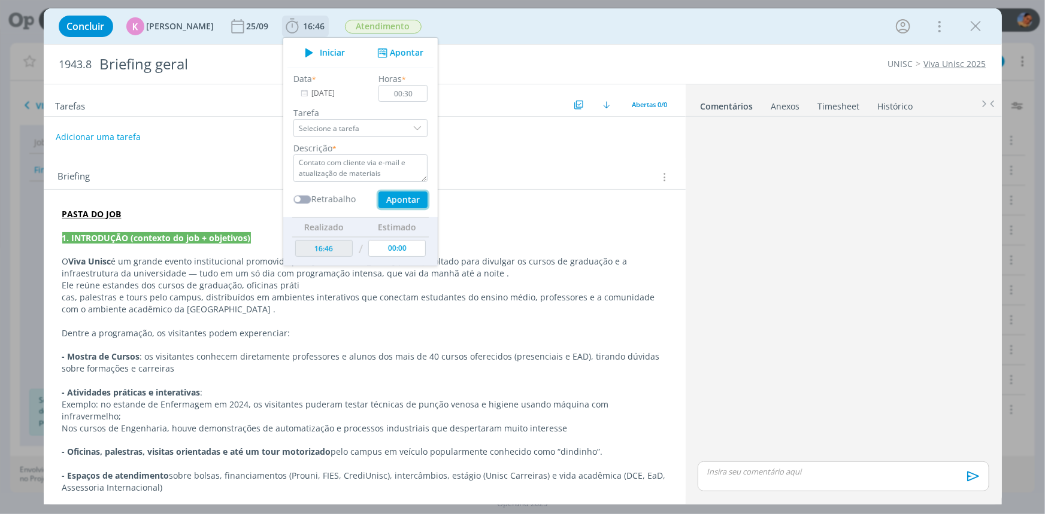
click at [389, 204] on button "Apontar" at bounding box center [402, 200] width 49 height 17
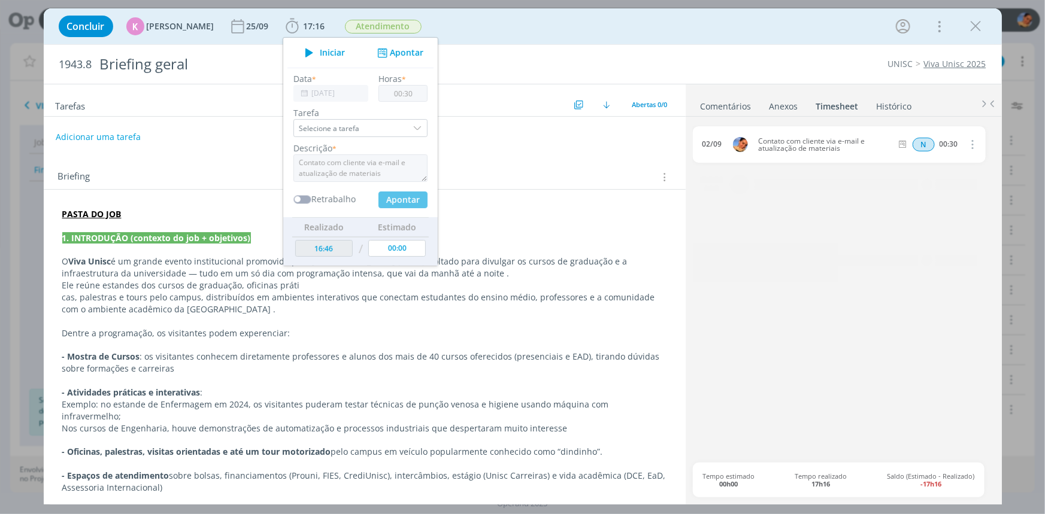
type input "00:00"
type input "17:16"
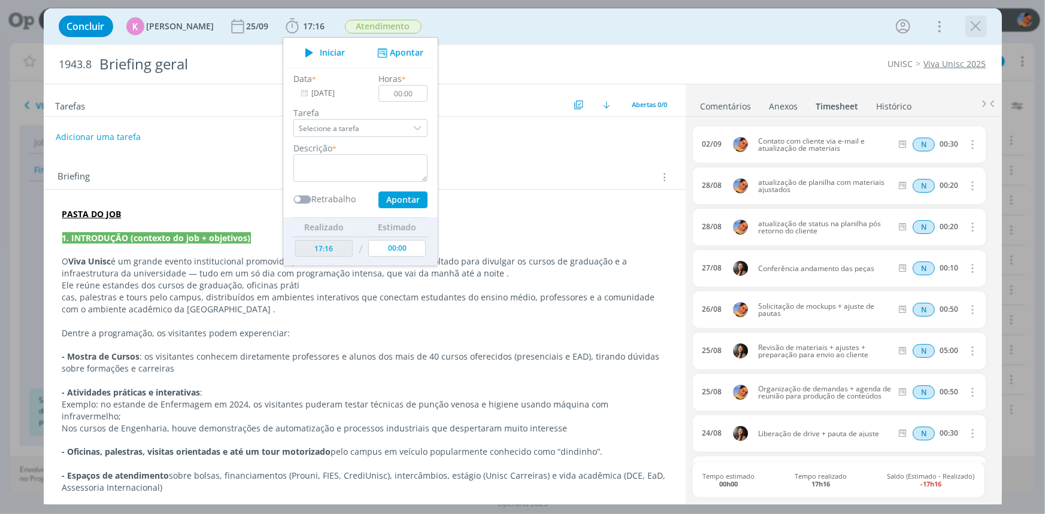
click at [986, 31] on div "dialog" at bounding box center [976, 27] width 22 height 22
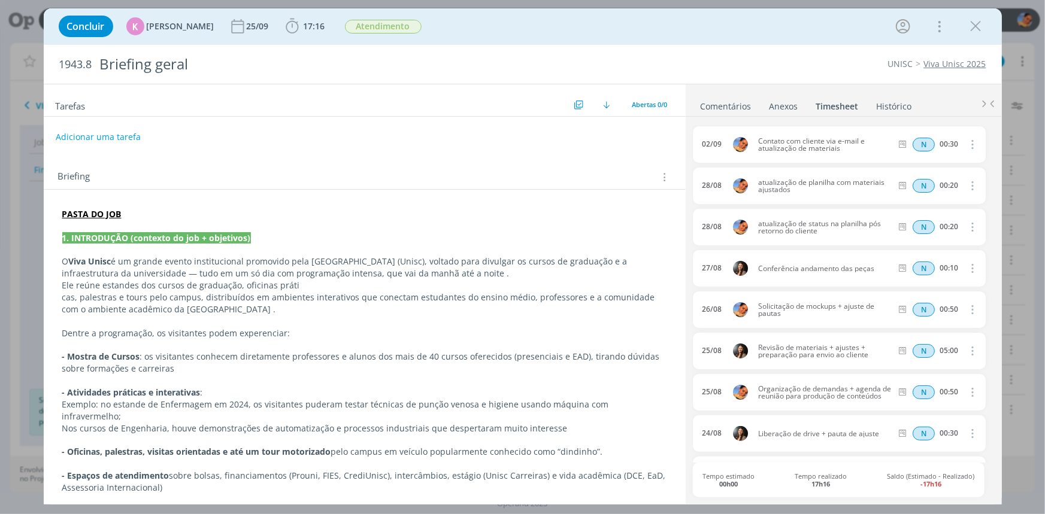
click at [966, 16] on div "Concluir K Karoline Arend 25/09 17:16 Iniciar Apontar Data * 02/09/2025 Horas *…" at bounding box center [523, 26] width 940 height 29
click at [984, 31] on button "dialog" at bounding box center [976, 26] width 18 height 18
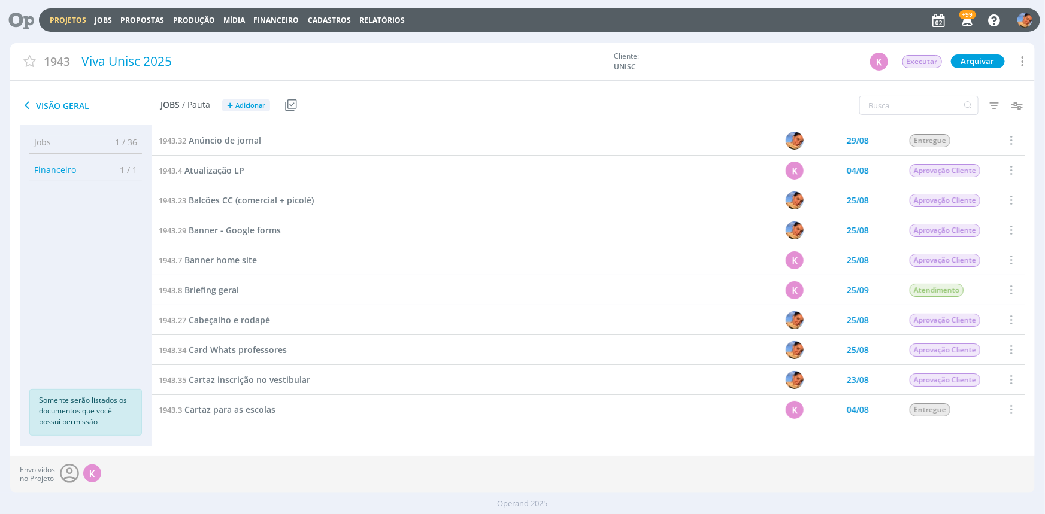
click at [78, 16] on link "Projetos" at bounding box center [68, 20] width 37 height 10
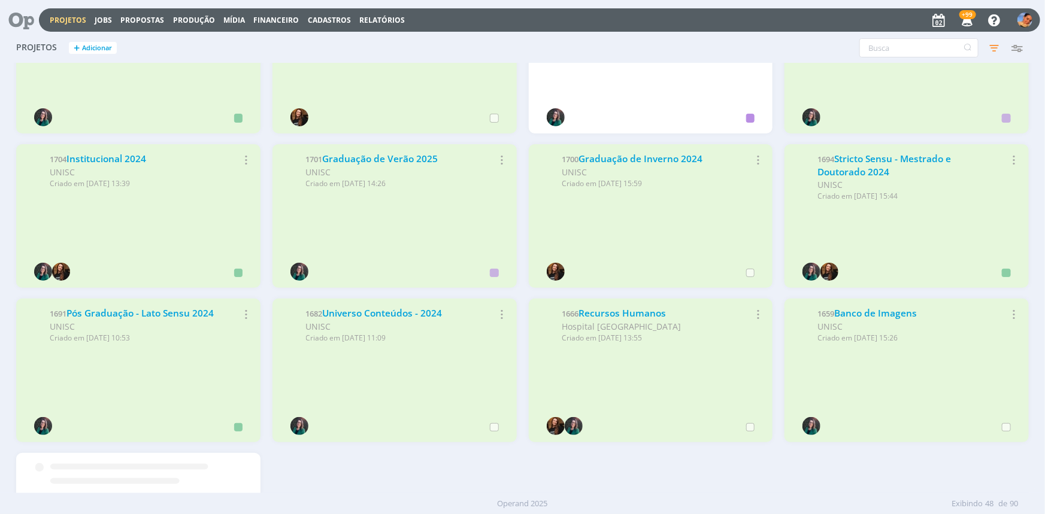
scroll to position [1430, 0]
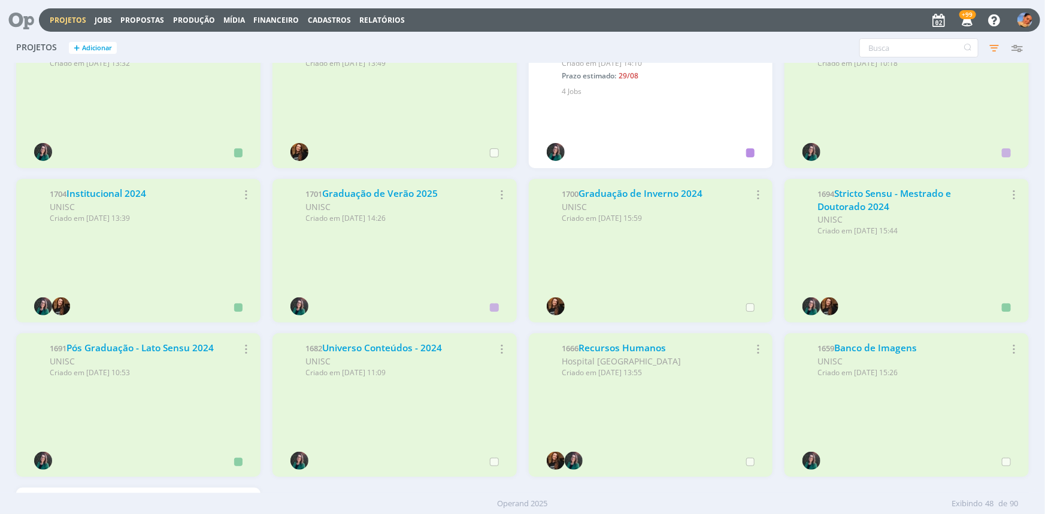
click at [976, 37] on div "Projetos + Adicionar Filtros Filtrar Limpar Status Cliente / Contrato Cliente 2…" at bounding box center [522, 49] width 1024 height 30
click at [986, 47] on icon "button" at bounding box center [994, 48] width 22 height 22
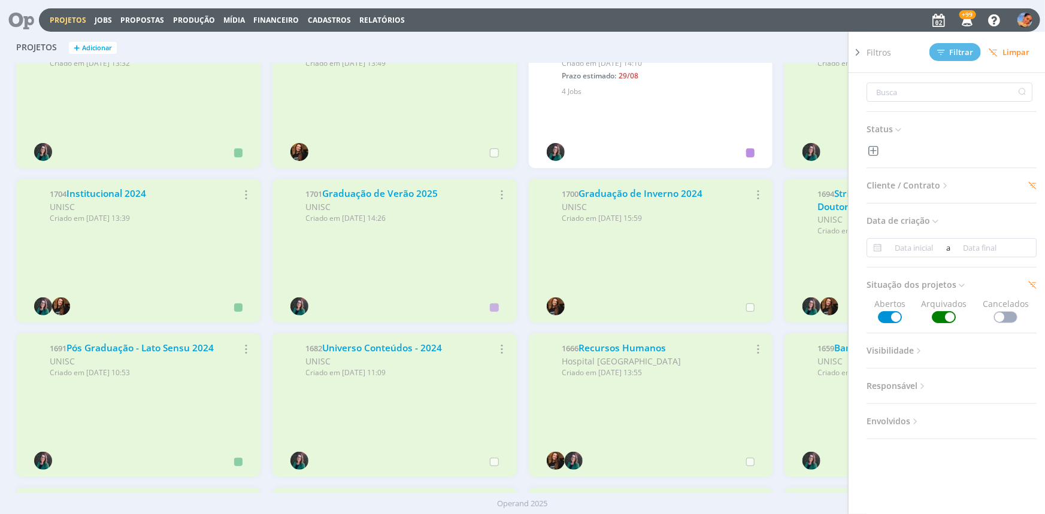
click at [941, 321] on span at bounding box center [944, 317] width 24 height 12
click at [949, 46] on button "Filtrar" at bounding box center [955, 52] width 52 height 18
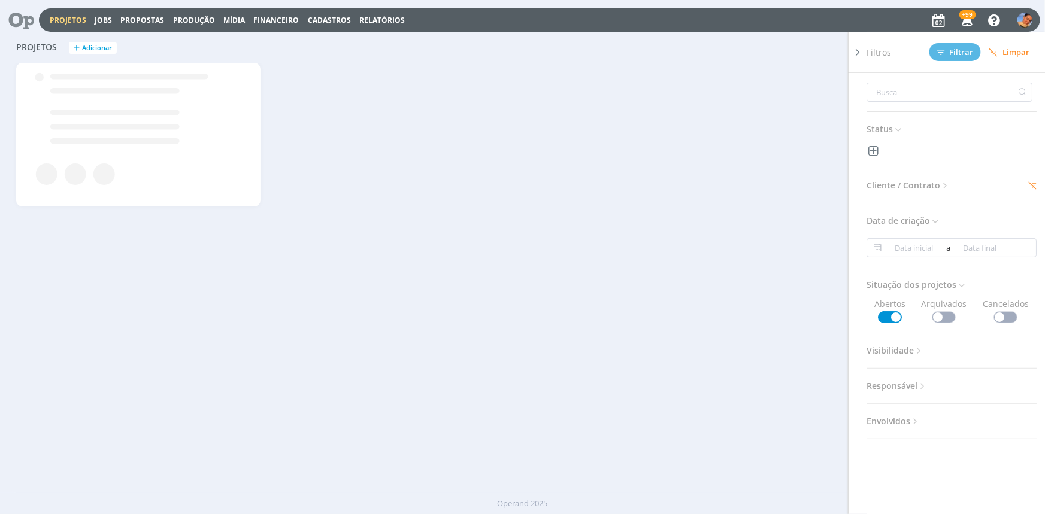
scroll to position [0, 0]
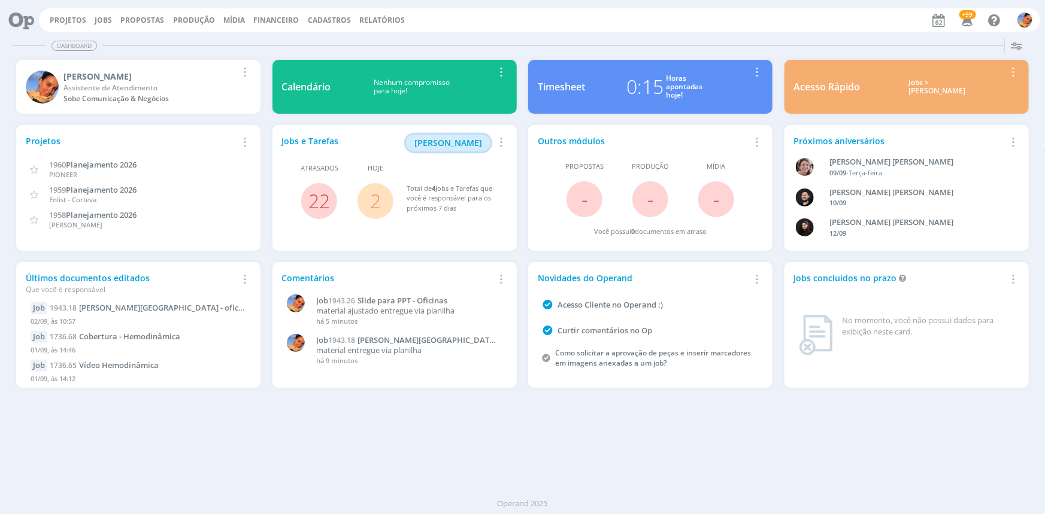
click at [479, 141] on span "Minha Pauta" at bounding box center [448, 142] width 68 height 11
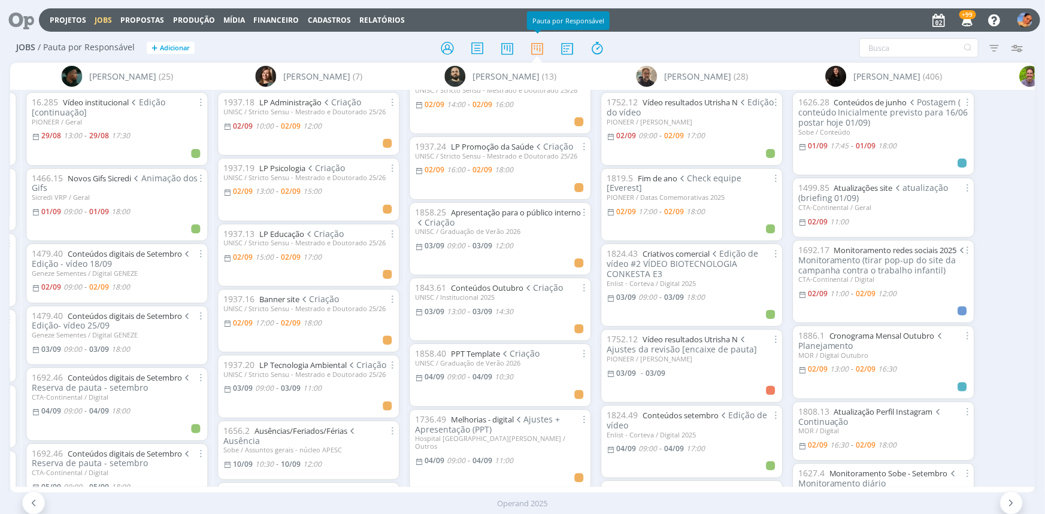
scroll to position [0, 96]
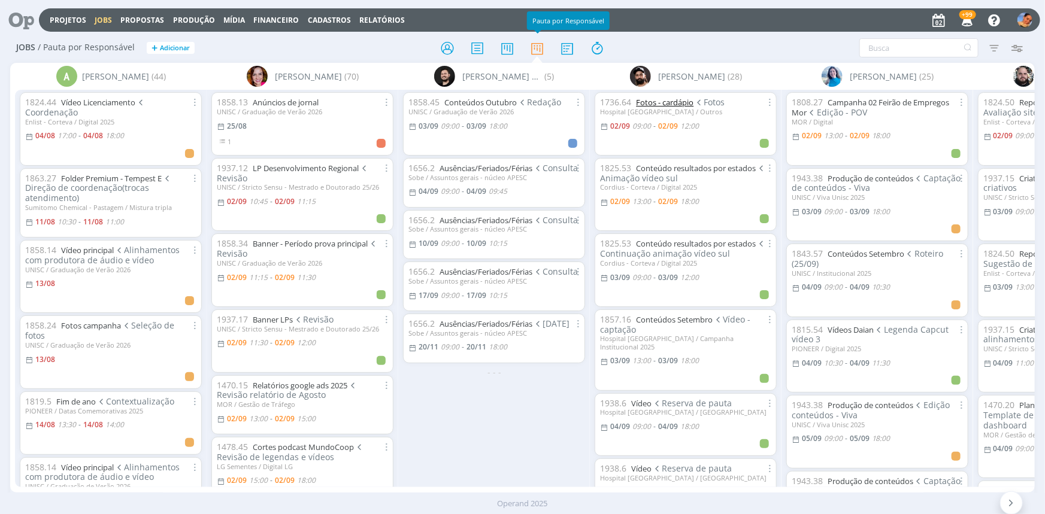
click at [667, 105] on link "Fotos - cardápio" at bounding box center [664, 102] width 57 height 11
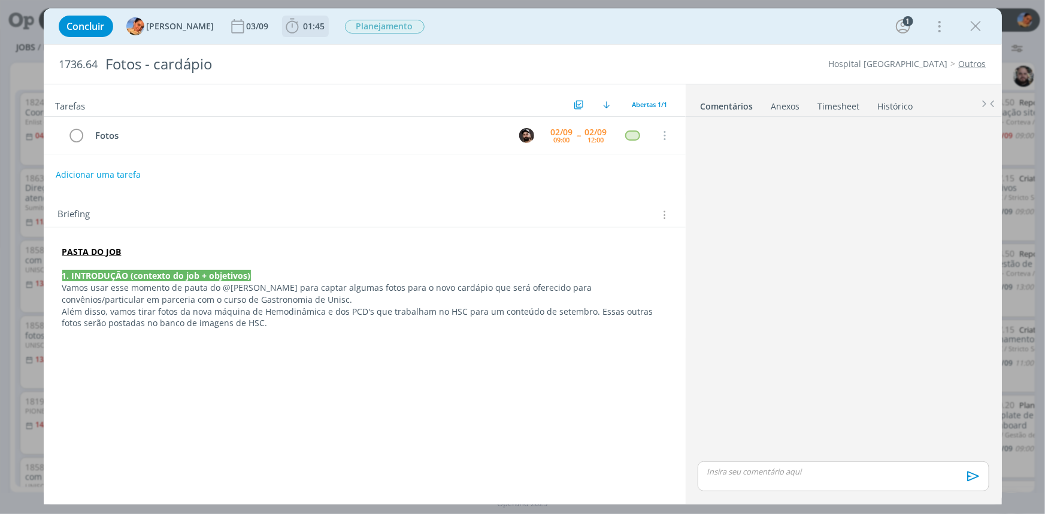
click at [304, 28] on span "01:45" at bounding box center [315, 25] width 22 height 11
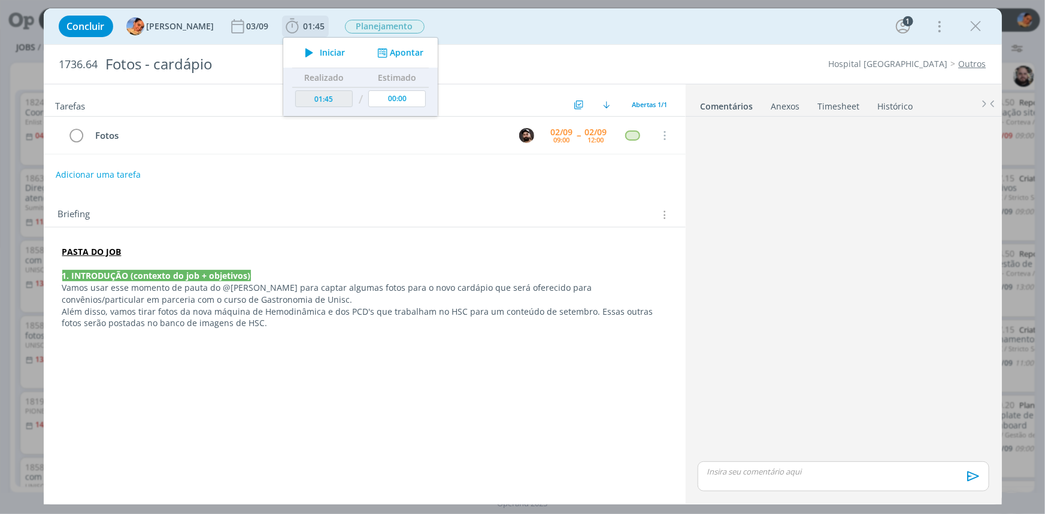
click at [394, 48] on button "Apontar" at bounding box center [399, 53] width 50 height 13
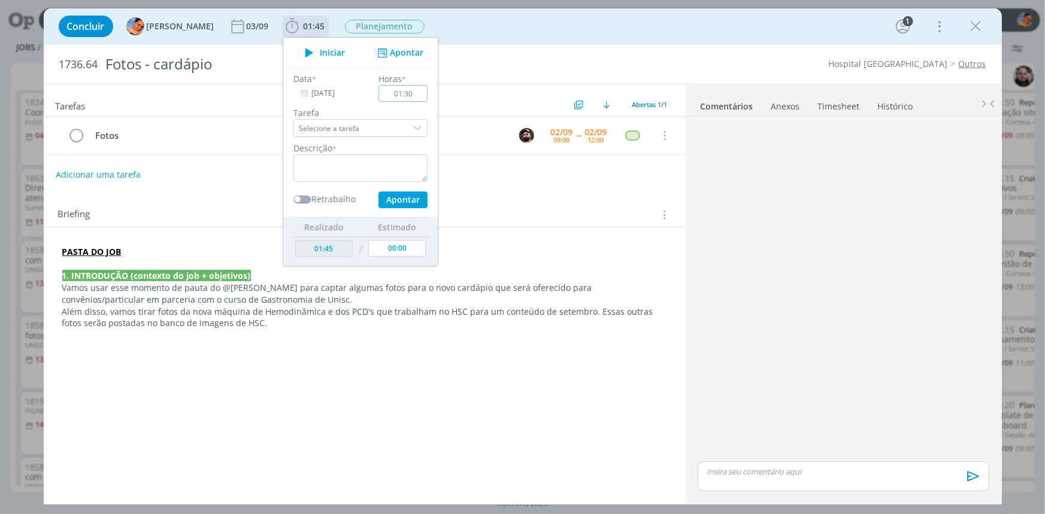
type input "01:30"
click at [367, 177] on textarea "dialog" at bounding box center [360, 169] width 134 height 28
type textarea "Acompanhamento de captação de fotos"
click at [401, 197] on button "Apontar" at bounding box center [402, 200] width 49 height 17
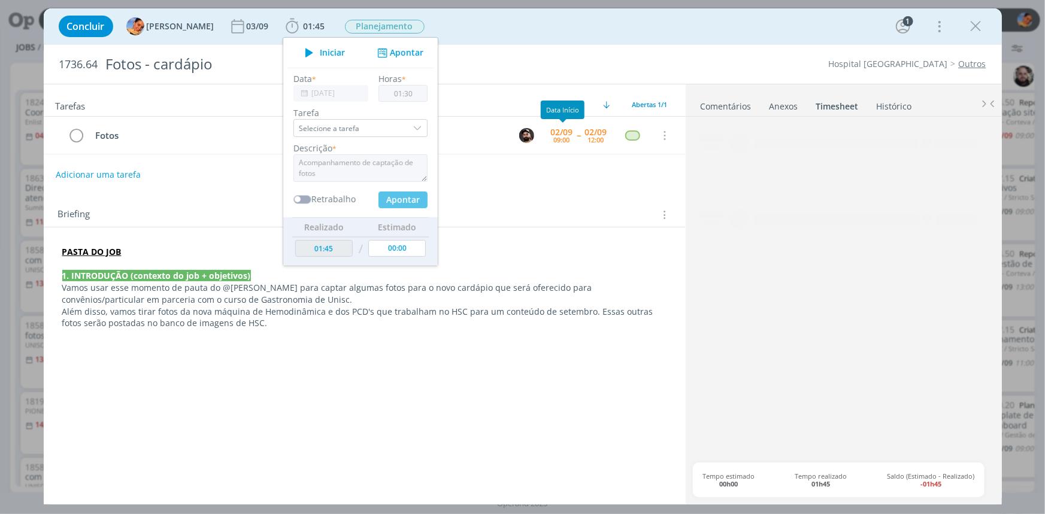
type input "03:15"
type input "00:00"
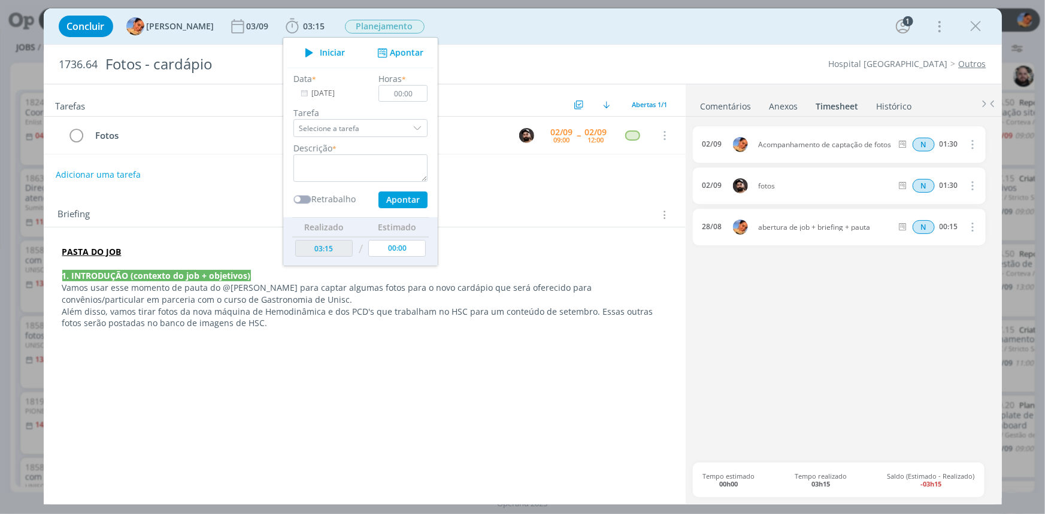
click at [771, 62] on div "Hospital Santa Cruz Outros" at bounding box center [796, 64] width 391 height 12
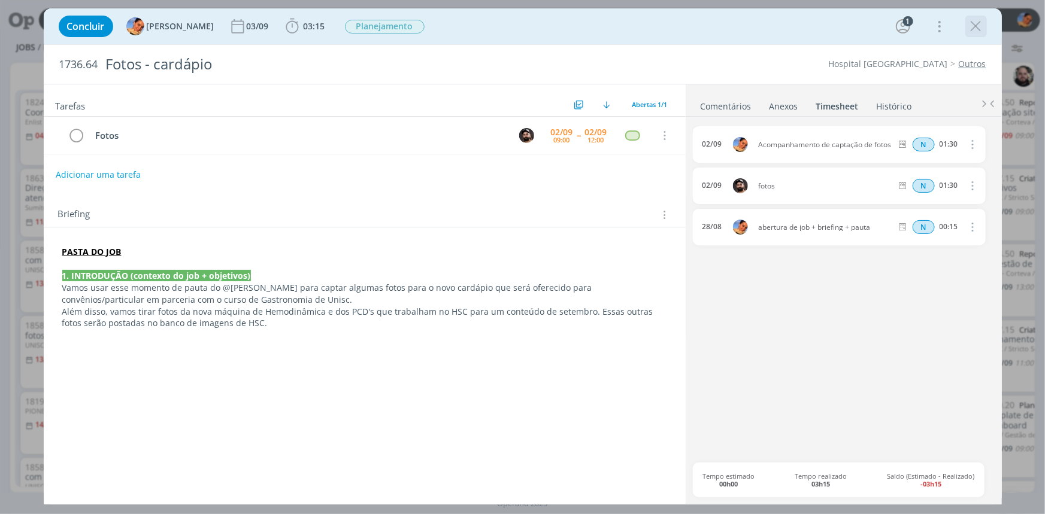
click at [976, 31] on icon "dialog" at bounding box center [976, 26] width 18 height 18
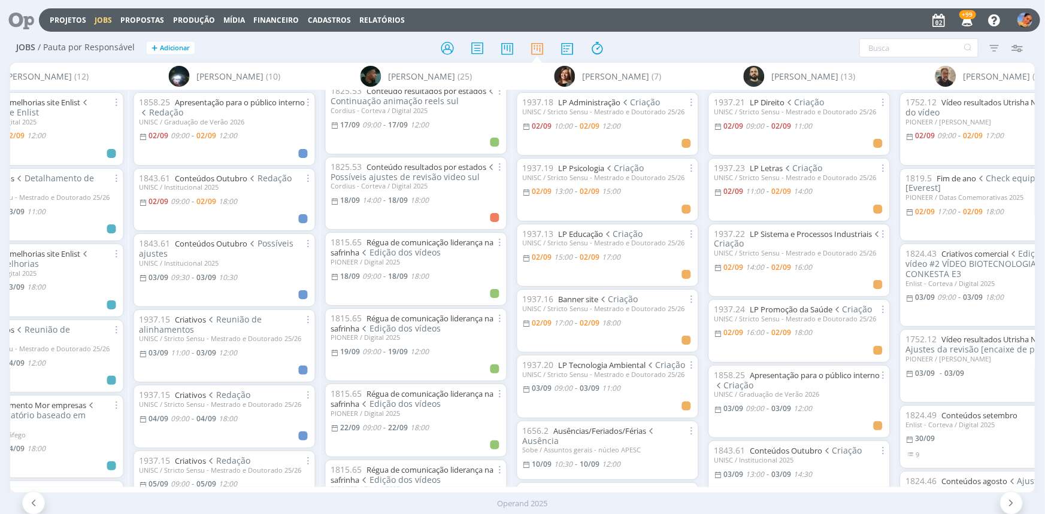
scroll to position [0, 1314]
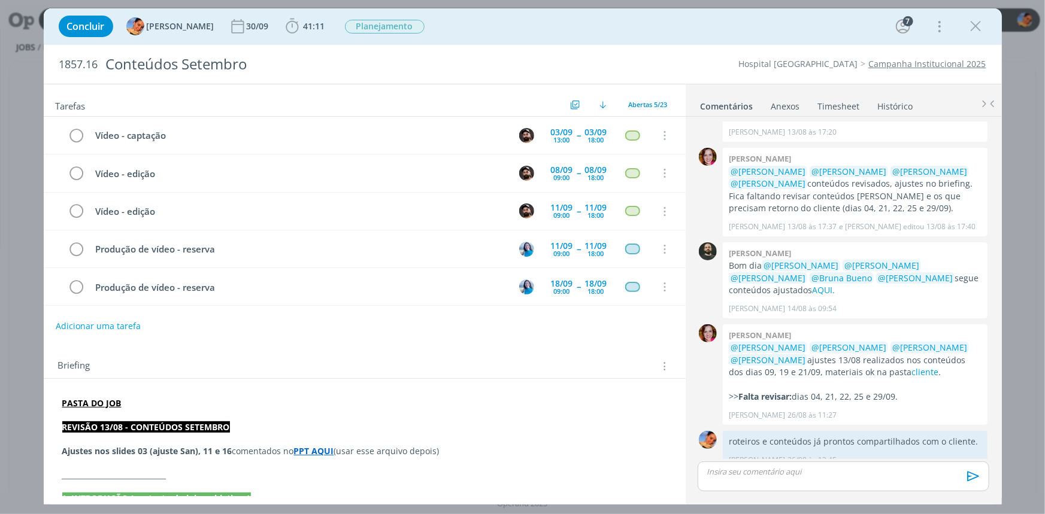
click at [273, 333] on div "Adicionar uma tarefa" at bounding box center [365, 327] width 642 height 22
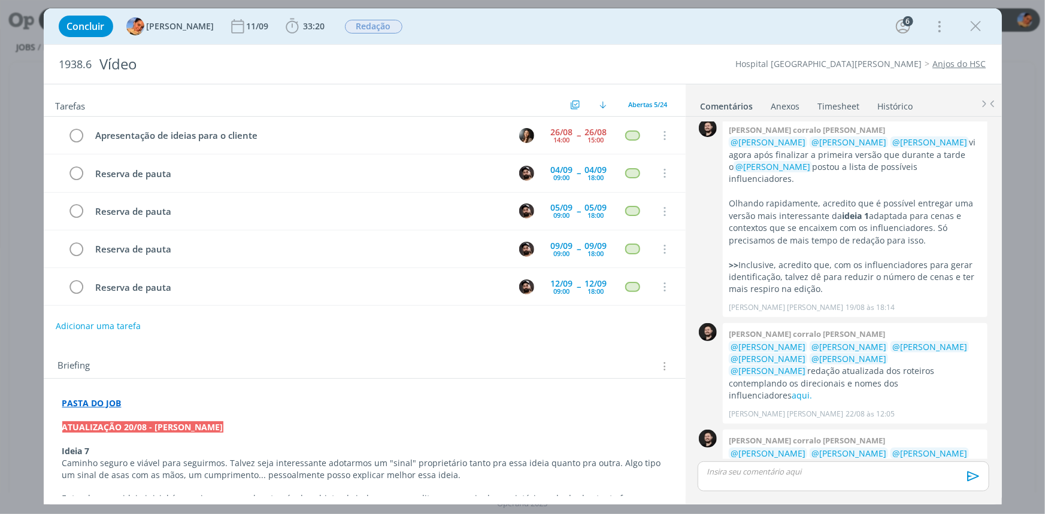
drag, startPoint x: 976, startPoint y: 26, endPoint x: 168, endPoint y: 2, distance: 808.3
click at [976, 26] on icon "dialog" at bounding box center [976, 26] width 18 height 18
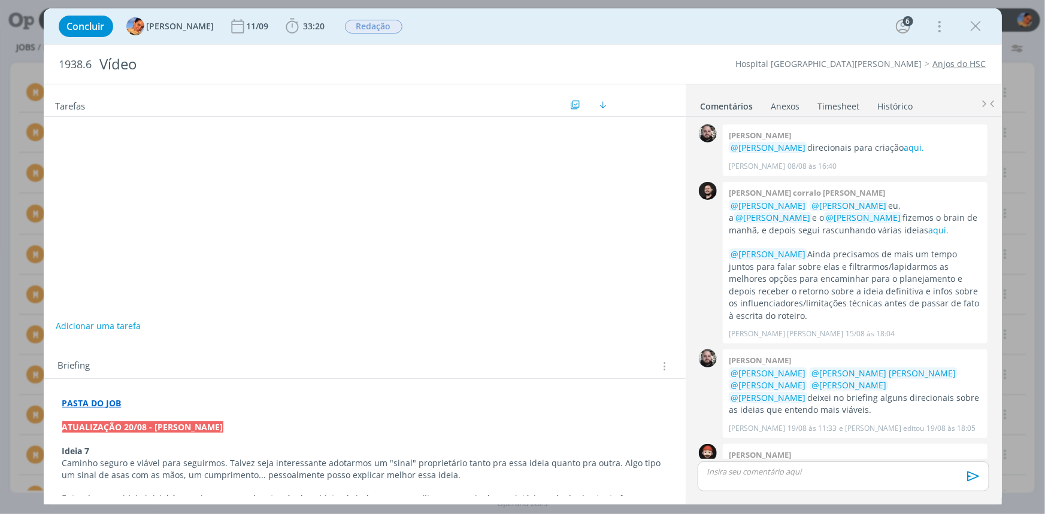
scroll to position [477, 0]
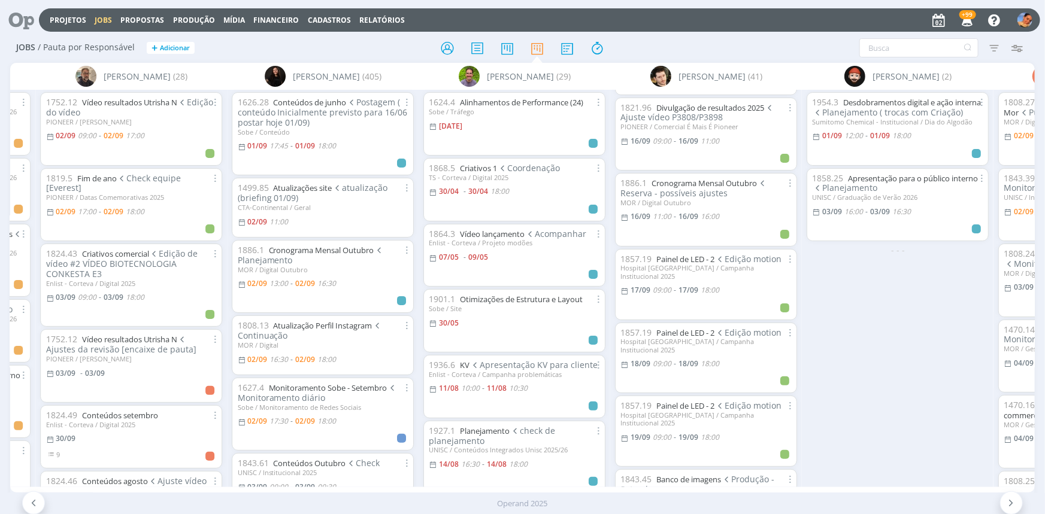
scroll to position [1034, 0]
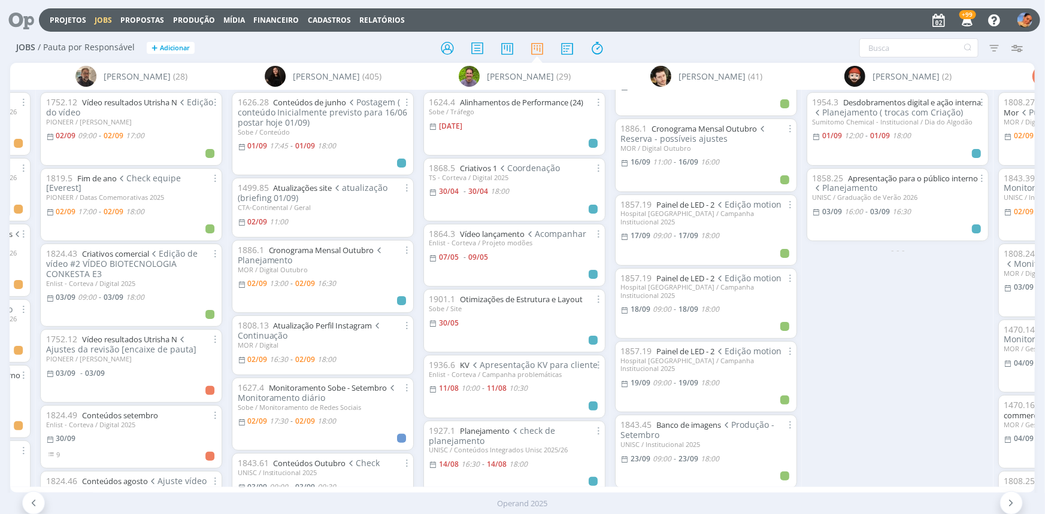
click at [901, 295] on div "1954.3 Desdobramentos digital e ação interna Planejamento ( trocas com Criação)…" at bounding box center [898, 288] width 192 height 397
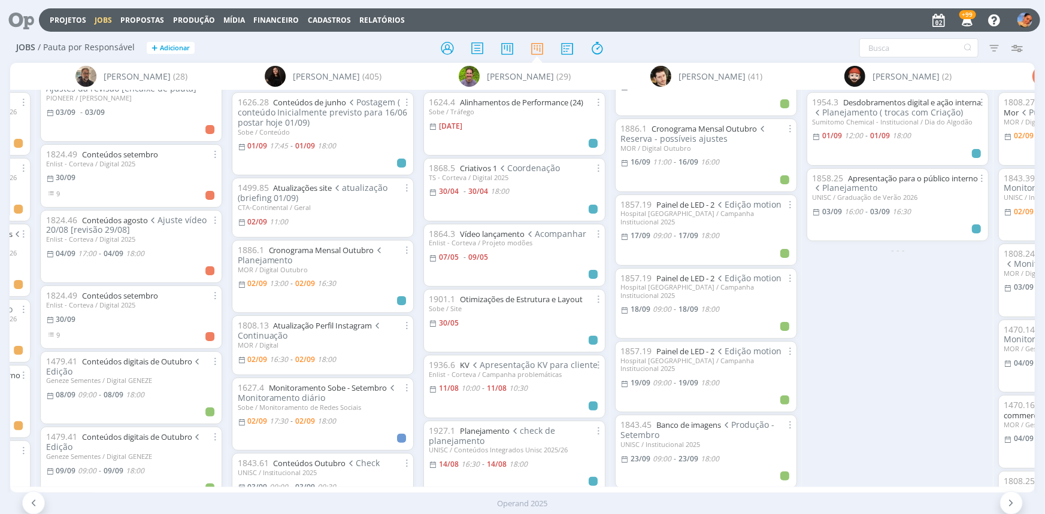
scroll to position [326, 0]
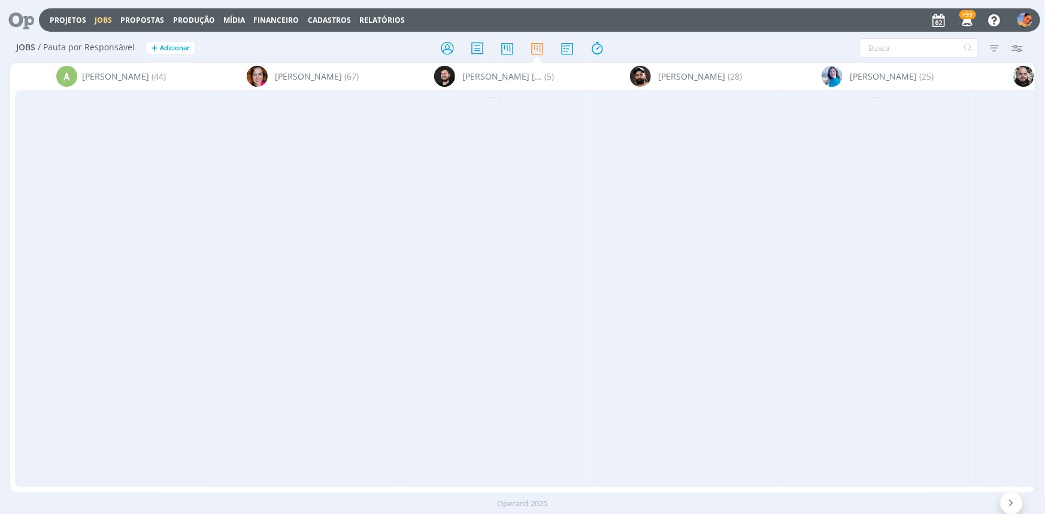
click at [773, 46] on div "Filtrar Filtrar [GEOGRAPHIC_DATA] Tipo Jobs e Tarefas Data Personalizado a Situ…" at bounding box center [864, 47] width 329 height 19
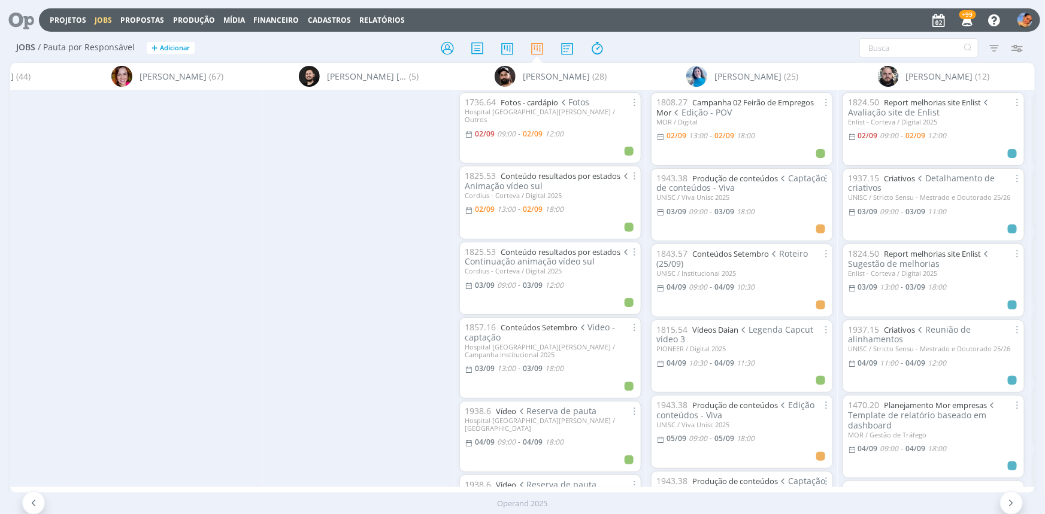
scroll to position [0, 1049]
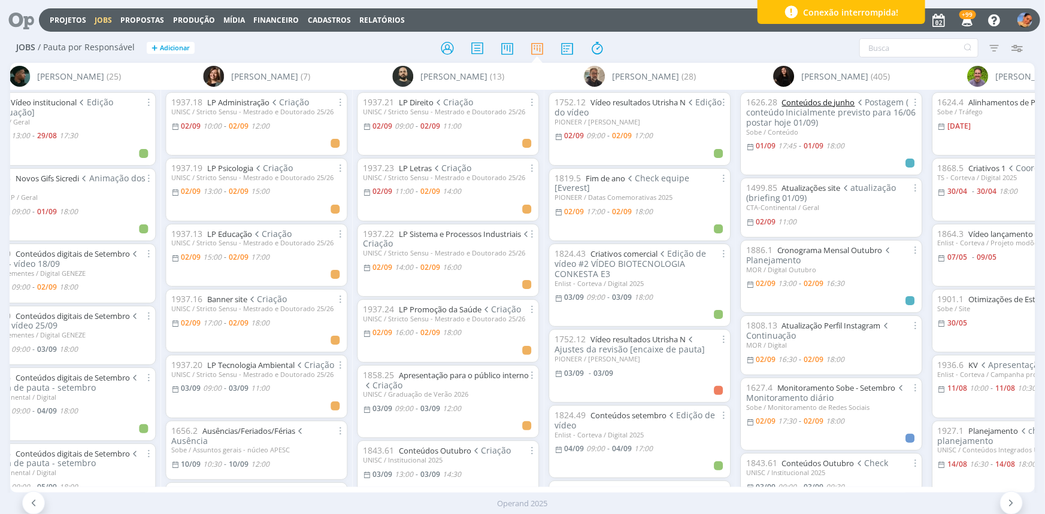
scroll to position [0, 1401]
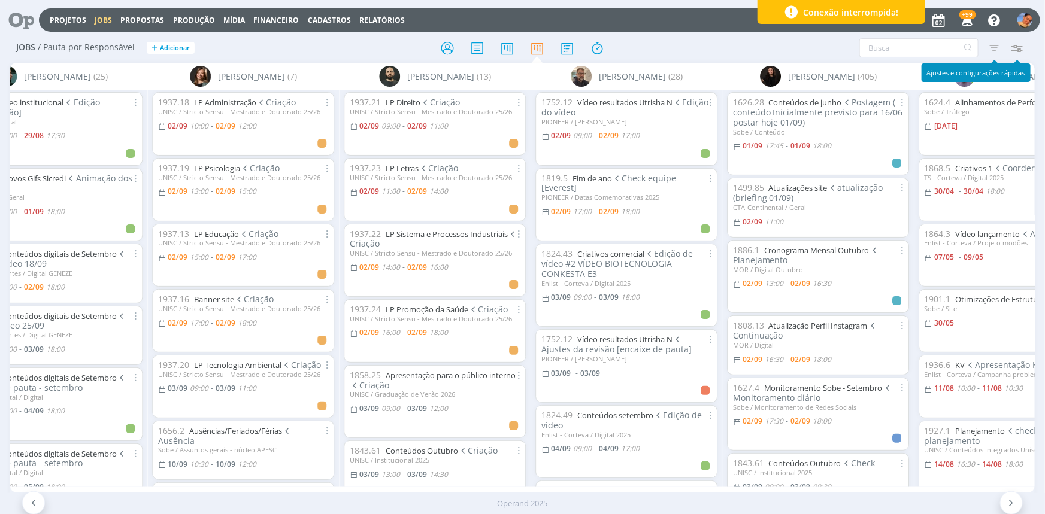
click at [1017, 47] on icon "button" at bounding box center [1017, 48] width 22 height 22
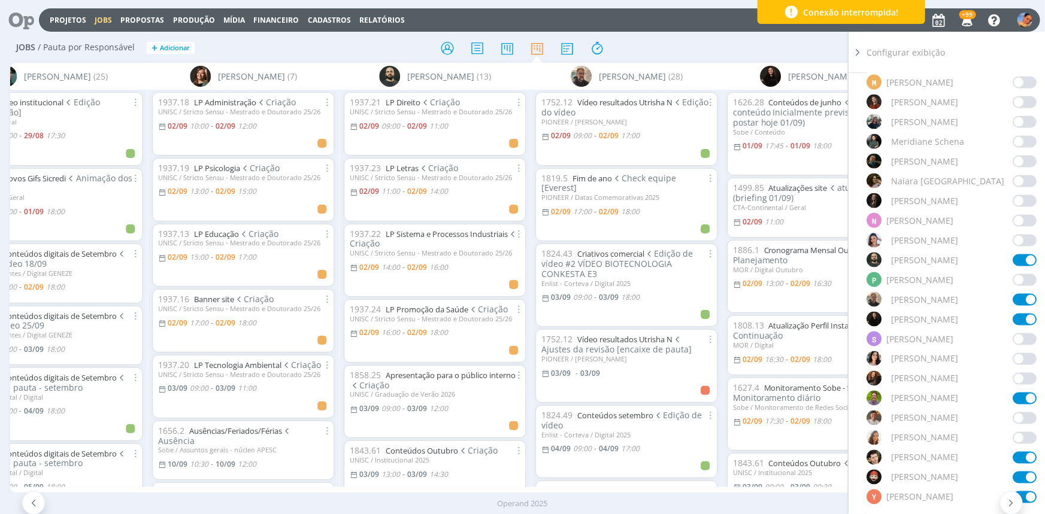
scroll to position [816, 0]
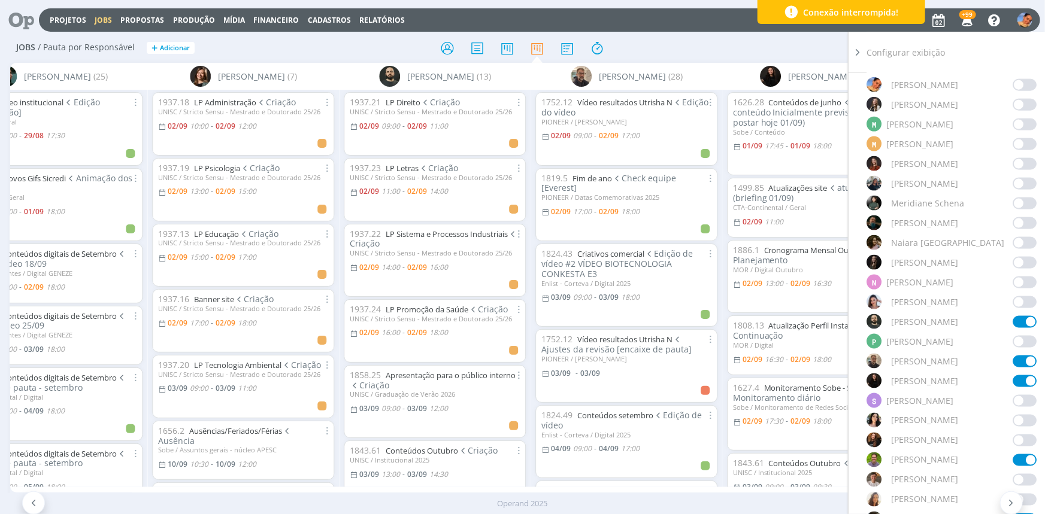
click at [1018, 336] on span at bounding box center [1025, 342] width 24 height 12
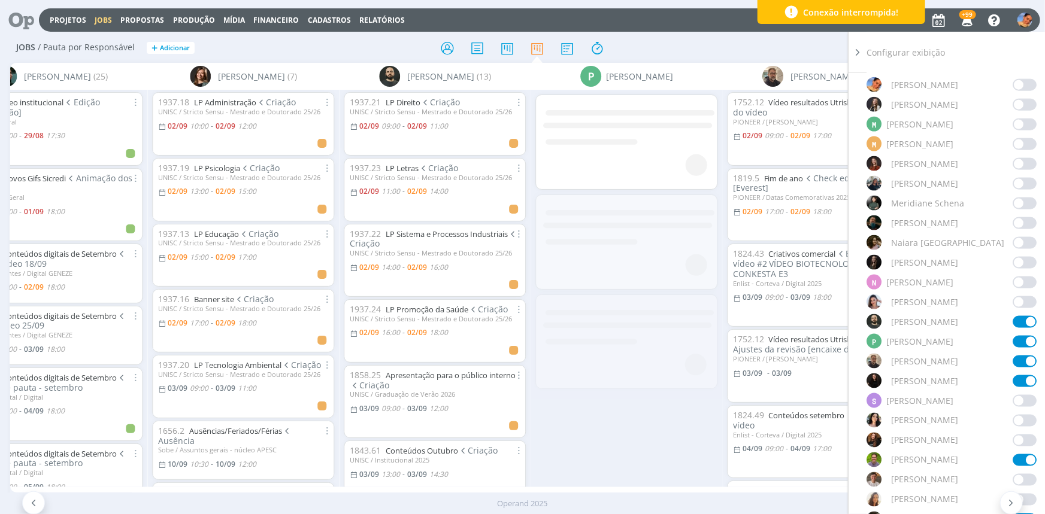
click at [732, 33] on div "Projetos Jobs Propostas Produção Mídia Financeiro Cadastros Relatórios +99 Noti…" at bounding box center [523, 19] width 1036 height 29
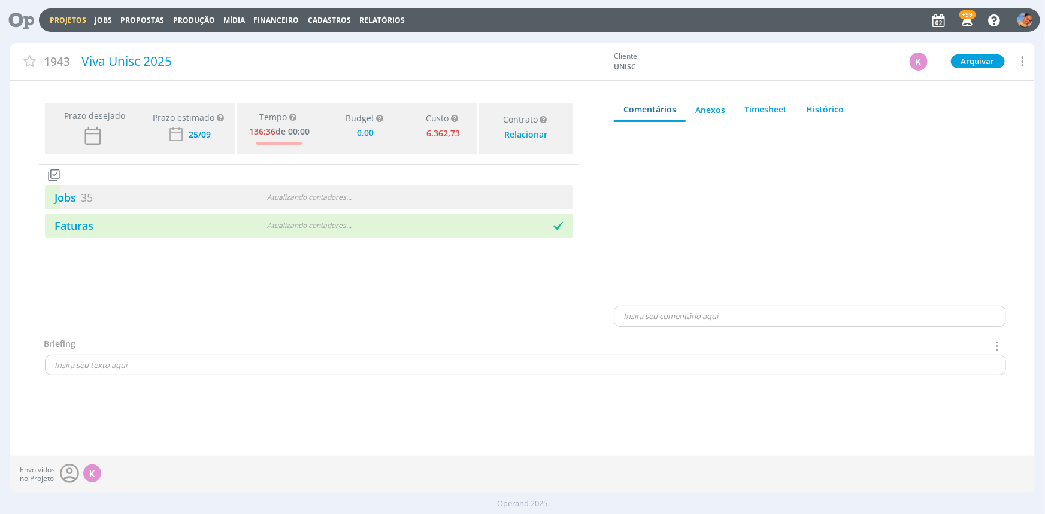
type input "0,00"
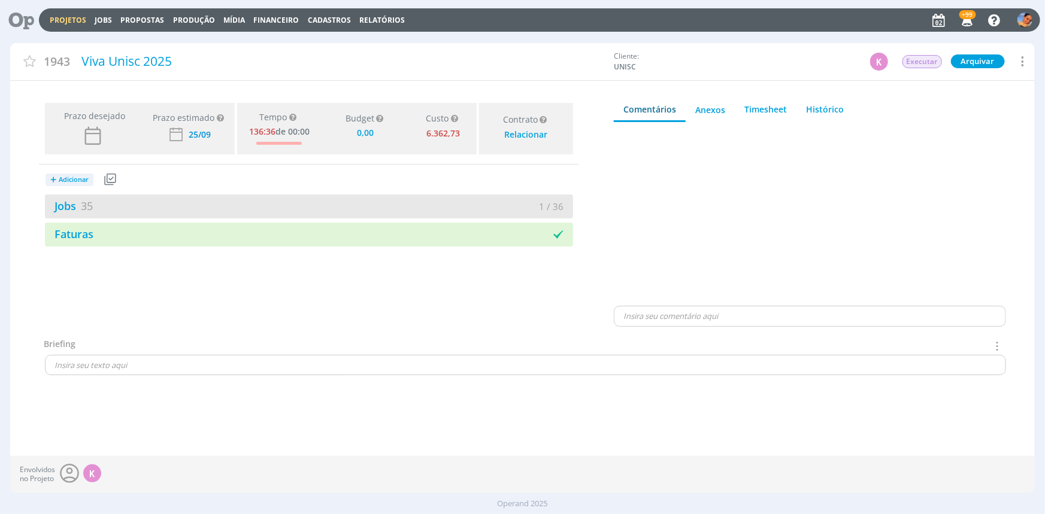
click at [448, 206] on div "1 / 36" at bounding box center [441, 207] width 264 height 14
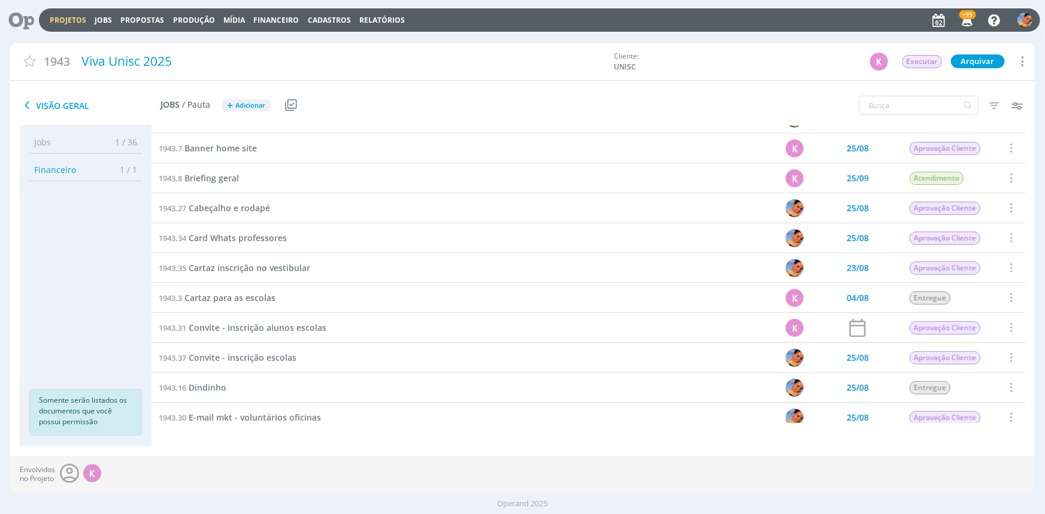
scroll to position [217, 0]
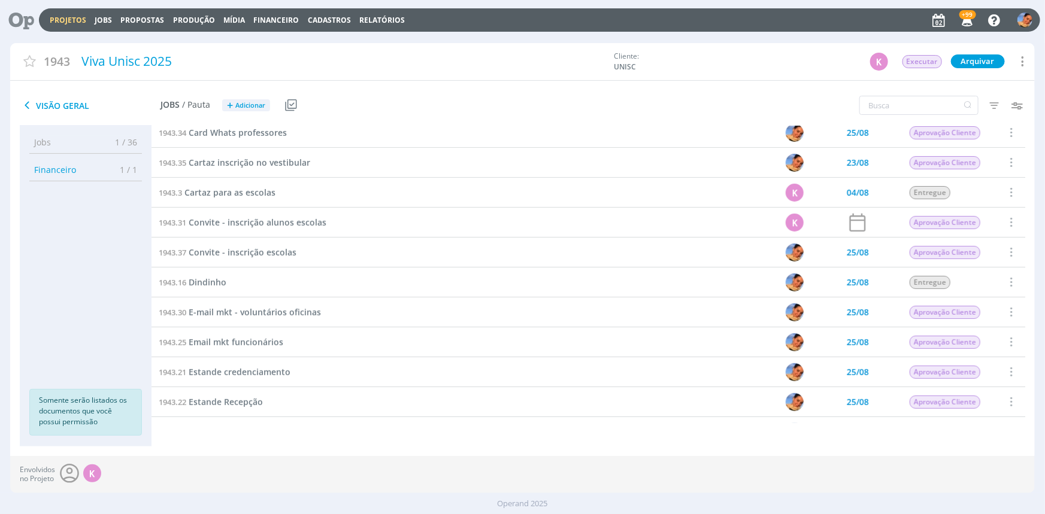
click at [239, 102] on span "Adicionar" at bounding box center [250, 106] width 30 height 8
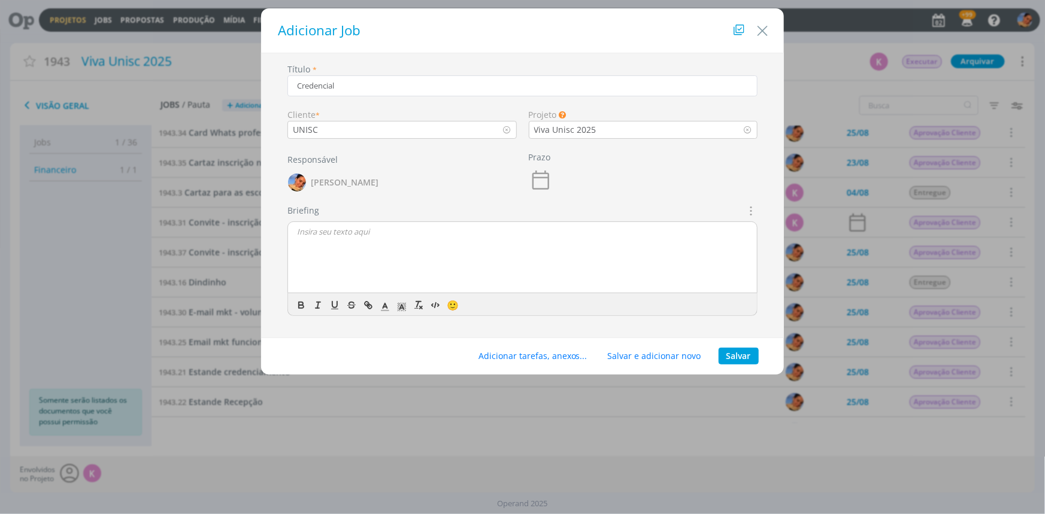
type input "Credencial"
click at [750, 358] on button "Salvar" at bounding box center [739, 356] width 40 height 17
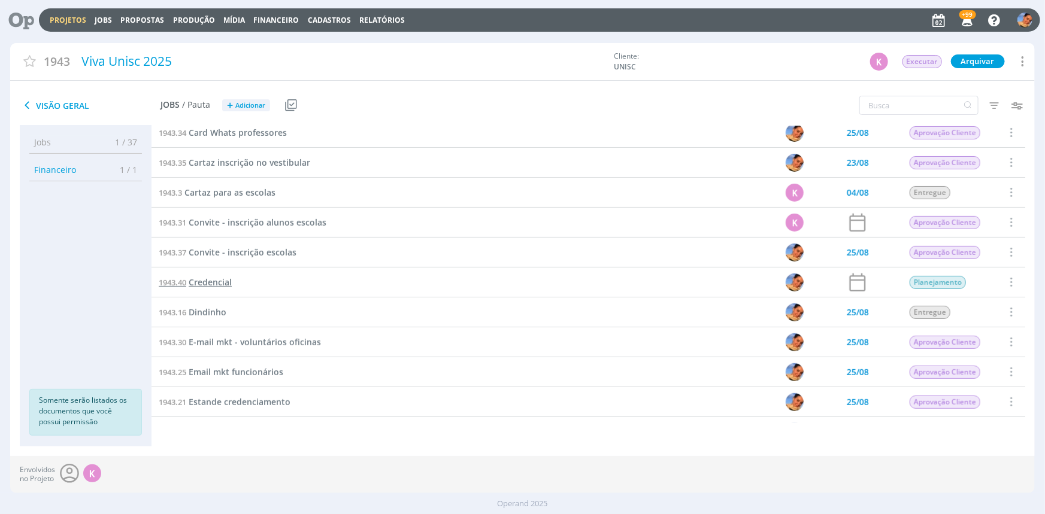
click at [211, 283] on span "Credencial" at bounding box center [210, 282] width 43 height 11
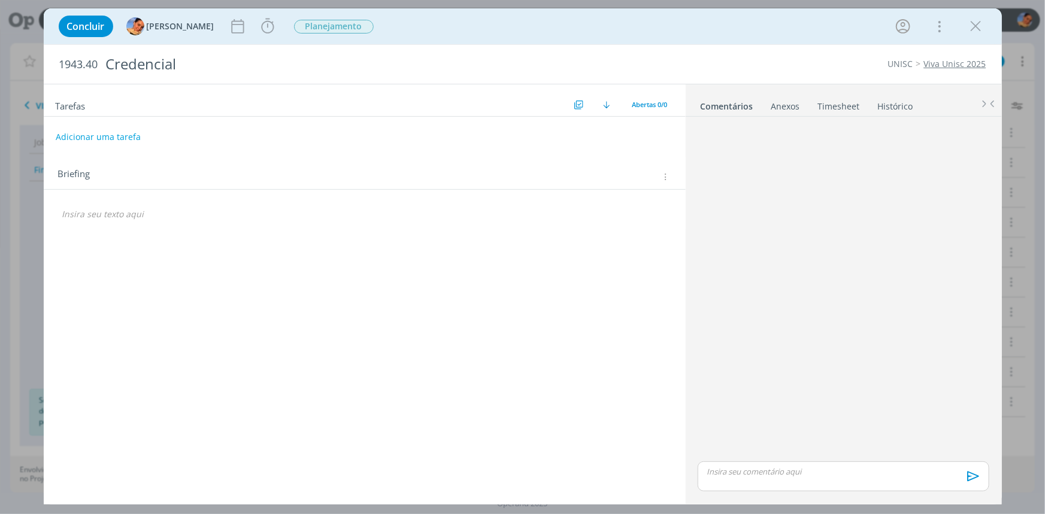
click at [671, 180] on div "Briefings Predefinidos Versões do Briefing Ver Briefing do Projeto" at bounding box center [667, 176] width 14 height 9
click at [668, 175] on icon "dialog" at bounding box center [664, 177] width 9 height 10
click at [653, 210] on div "Versões do Briefing" at bounding box center [591, 220] width 155 height 20
drag, startPoint x: 674, startPoint y: 172, endPoint x: 717, endPoint y: 175, distance: 43.2
click at [674, 172] on div "Briefing" at bounding box center [365, 174] width 642 height 32
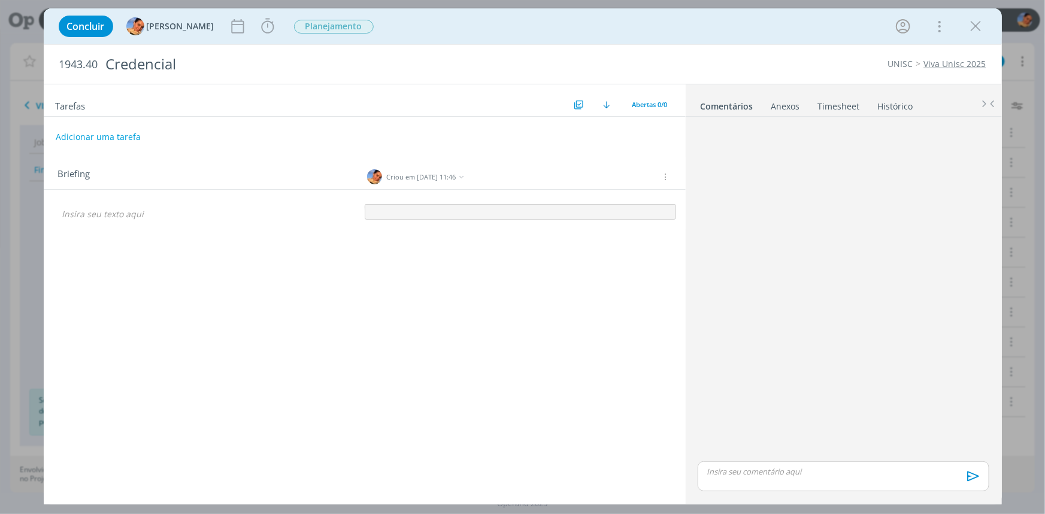
click at [676, 175] on div "Briefing Criou em 02/09 às 11:46" at bounding box center [365, 174] width 642 height 32
click at [464, 175] on icon "dialog" at bounding box center [460, 176] width 5 height 5
drag, startPoint x: 446, startPoint y: 178, endPoint x: 413, endPoint y: 207, distance: 43.7
click at [410, 192] on div "🙂" at bounding box center [365, 210] width 642 height 40
click at [413, 208] on div "dialog" at bounding box center [520, 212] width 311 height 16
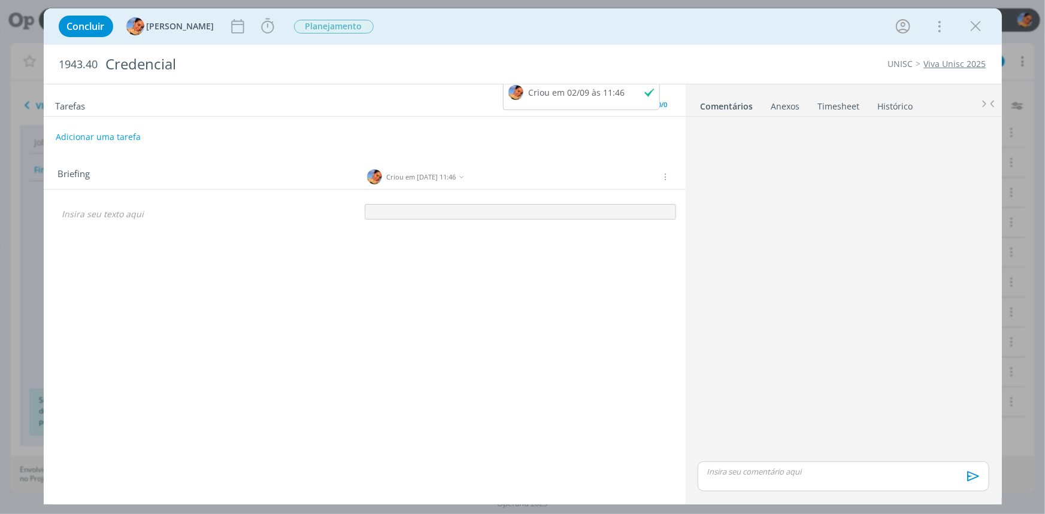
drag, startPoint x: 417, startPoint y: 214, endPoint x: 665, endPoint y: 181, distance: 250.0
click at [664, 193] on div "🙂" at bounding box center [365, 210] width 642 height 40
click at [666, 175] on icon "dialog" at bounding box center [664, 177] width 9 height 10
click at [651, 202] on div "Briefings Predefinidos" at bounding box center [591, 197] width 155 height 20
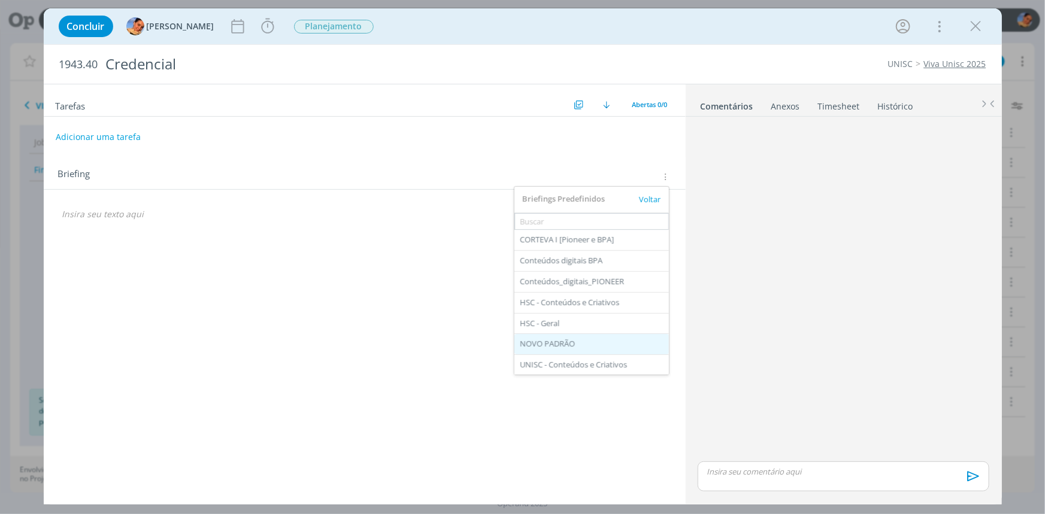
click at [567, 337] on div "NOVO PADRÃO" at bounding box center [591, 344] width 155 height 20
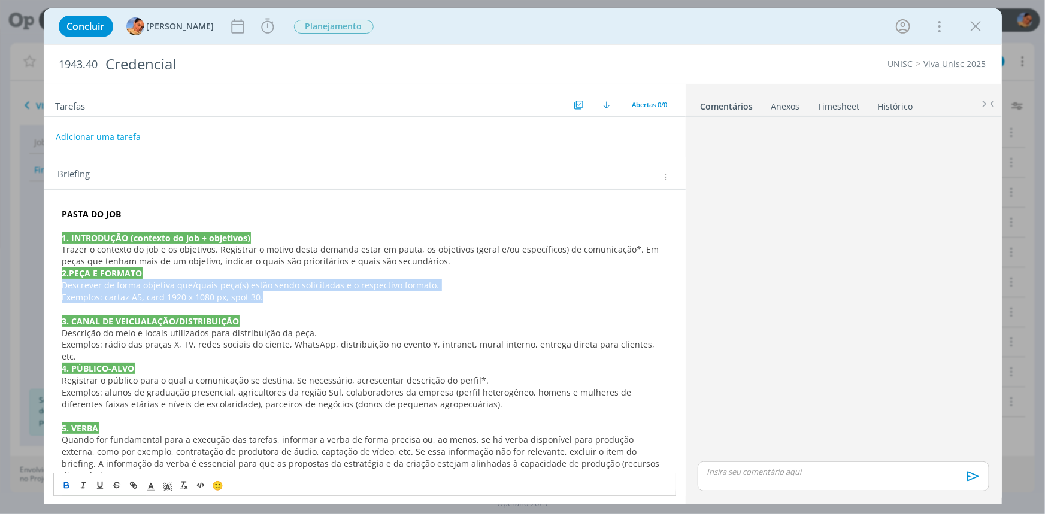
drag, startPoint x: 246, startPoint y: 293, endPoint x: 8, endPoint y: 281, distance: 238.1
click at [8, 281] on div "Concluir Luíza Santana Iniciar Apontar Data * 02/09/2025 Horas * 00:00 Tarefa S…" at bounding box center [522, 257] width 1045 height 514
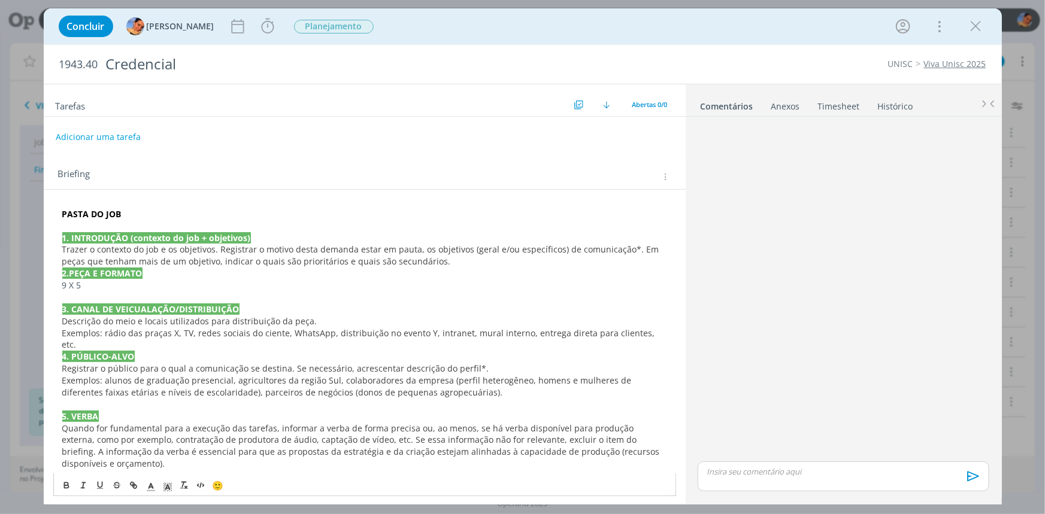
click at [446, 263] on p "Trazer o contexto do job e os objetivos. Registrar o motivo desta demanda estar…" at bounding box center [364, 256] width 605 height 24
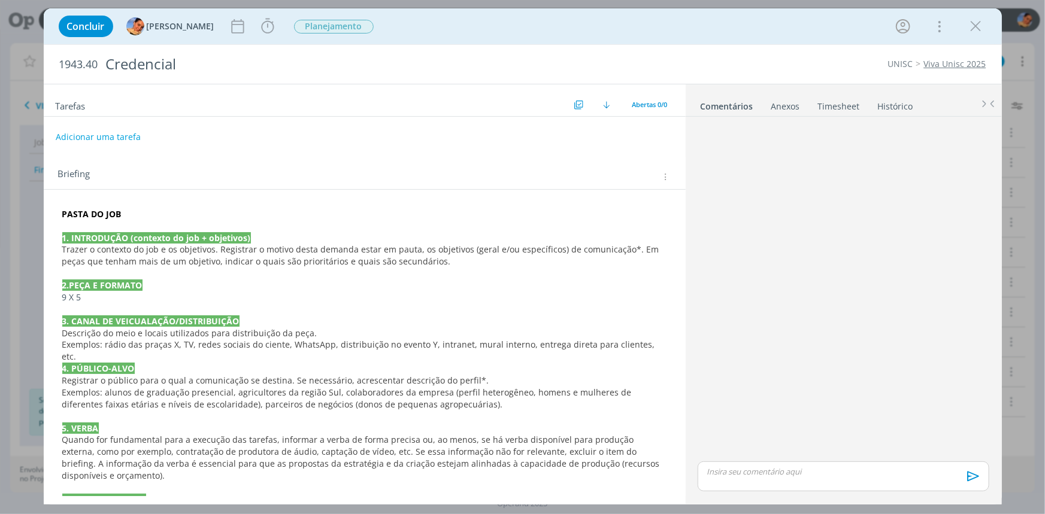
click at [425, 259] on span "o contexto do job e os objetivos. Registrar o motivo desta demanda estar em pau…" at bounding box center [362, 255] width 600 height 23
drag, startPoint x: 96, startPoint y: 63, endPoint x: 31, endPoint y: 56, distance: 65.1
click at [10, 78] on div "Concluir Luíza Santana Iniciar Apontar Data * 02/09/2025 Horas * 00:00 Tarefa S…" at bounding box center [522, 257] width 1045 height 514
copy span "1943.40"
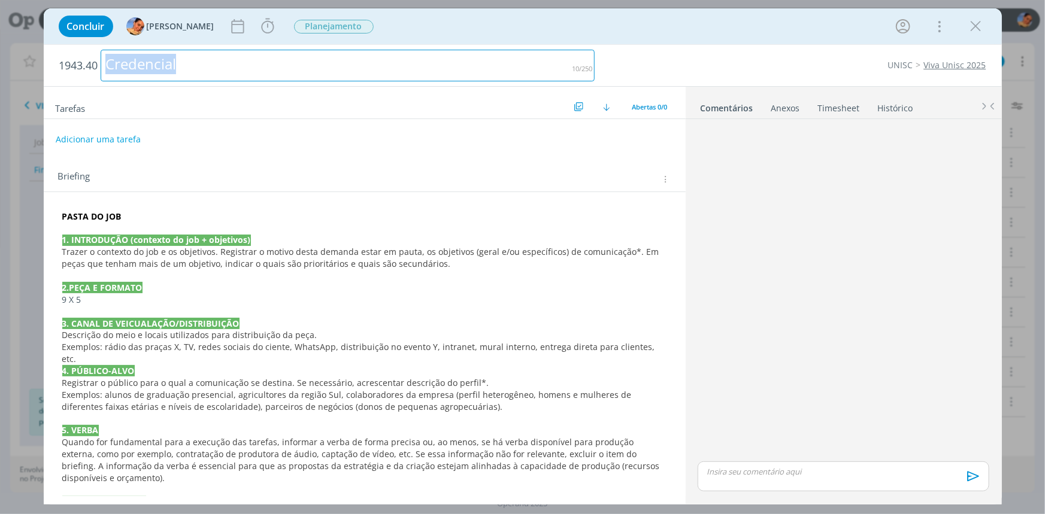
drag, startPoint x: 261, startPoint y: 70, endPoint x: 0, endPoint y: 61, distance: 260.7
click at [0, 61] on div "Concluir Luíza Santana Iniciar Apontar Data * 02/09/2025 Horas * 00:00 Tarefa S…" at bounding box center [522, 257] width 1045 height 514
copy div "Credencial"
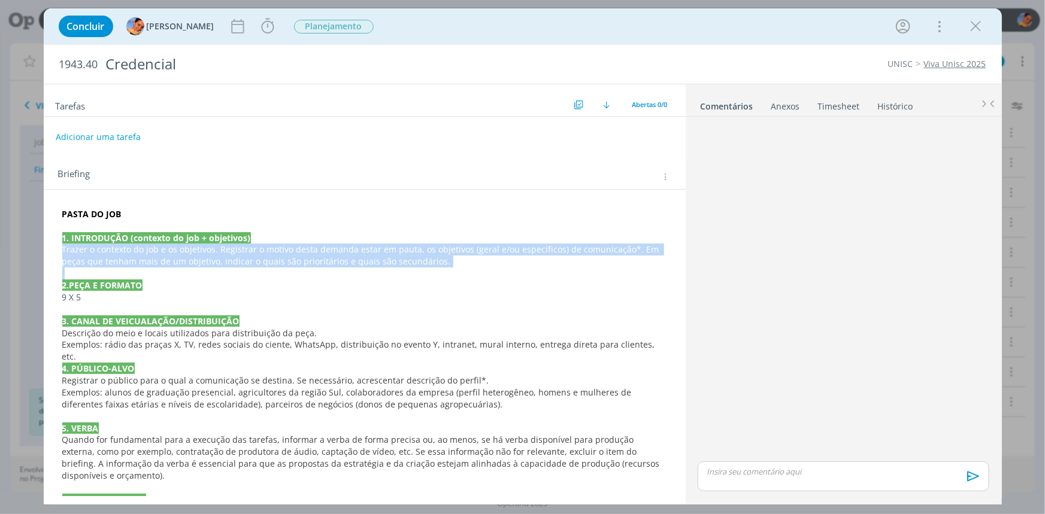
drag, startPoint x: 434, startPoint y: 270, endPoint x: 48, endPoint y: 252, distance: 386.1
click at [48, 252] on div "PASTA DO JOB 1. INTRODUÇÃO (contexto do job + objetivos) Trazer o contexto do j…" at bounding box center [365, 489] width 642 height 599
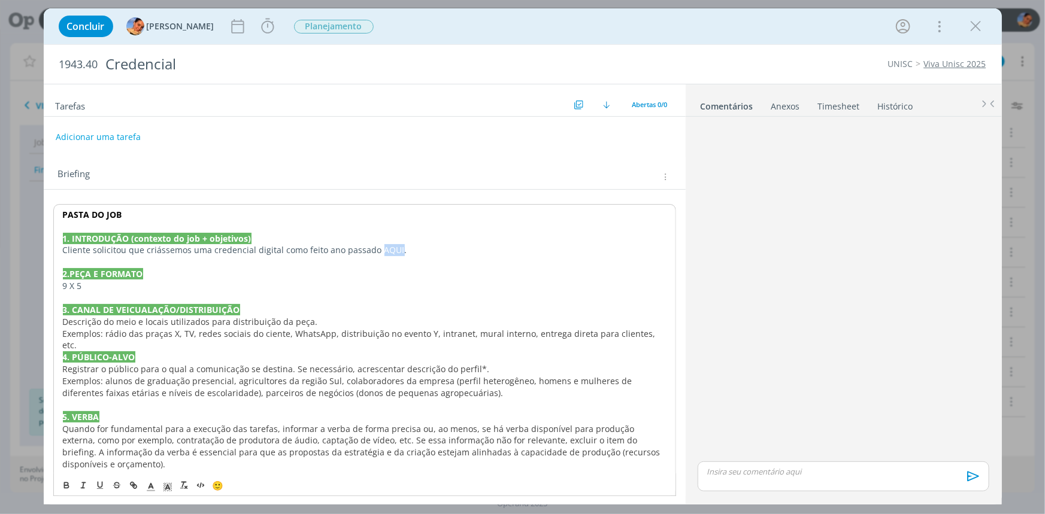
drag, startPoint x: 393, startPoint y: 247, endPoint x: 369, endPoint y: 246, distance: 24.0
click at [374, 251] on p "Cliente solicitou que criássemos uma credencial digital como feito ano passado …" at bounding box center [365, 250] width 604 height 12
click at [381, 235] on p "1. INTRODUÇÃO (contexto do job + objetivos)" at bounding box center [364, 238] width 605 height 12
drag, startPoint x: 371, startPoint y: 253, endPoint x: 411, endPoint y: 252, distance: 40.1
click at [411, 252] on p "Cliente solicitou que criássemos uma credencial digital como feito ano passado …" at bounding box center [364, 250] width 605 height 12
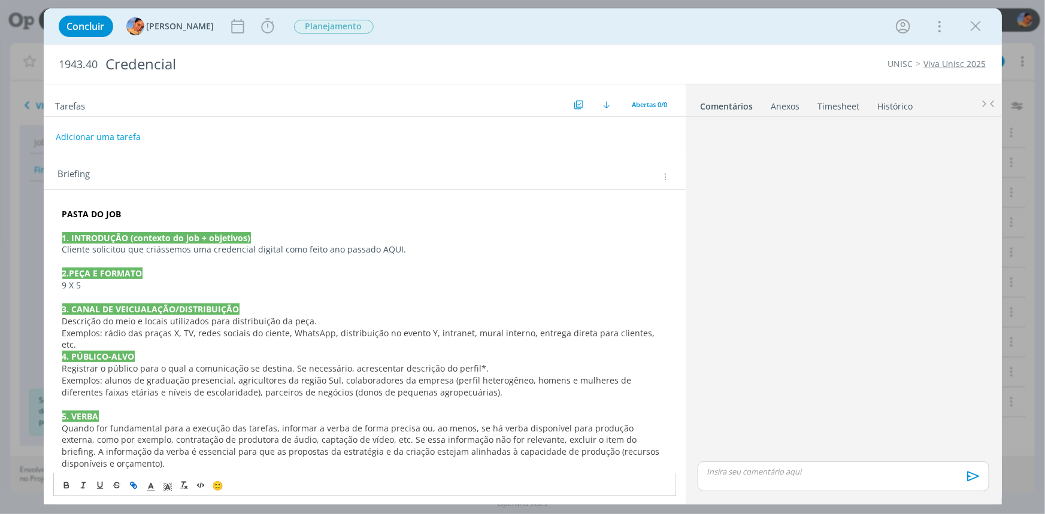
click at [134, 485] on icon "dialog" at bounding box center [135, 487] width 4 height 4
paste input "https://sobeae.sharepoint.com/:i:/s/SOBEAE/EfTbKzT6WyxEoJ2oLJ16w3QBt2j-D-rxygcd…"
click at [455, 280] on div "https://sobeae.sharepoint.com/:i:/s/SOBEAE/EfTbKzT6WyxEoJ2oLJ16w3QBt2j-D-rxygcd…" at bounding box center [379, 273] width 175 height 23
click at [452, 273] on link "dialog" at bounding box center [442, 272] width 34 height 11
click at [561, 329] on span "Exemplos: rádio das praças X, TV, redes sociais do ciente, WhatsApp, distribuiç…" at bounding box center [359, 339] width 595 height 23
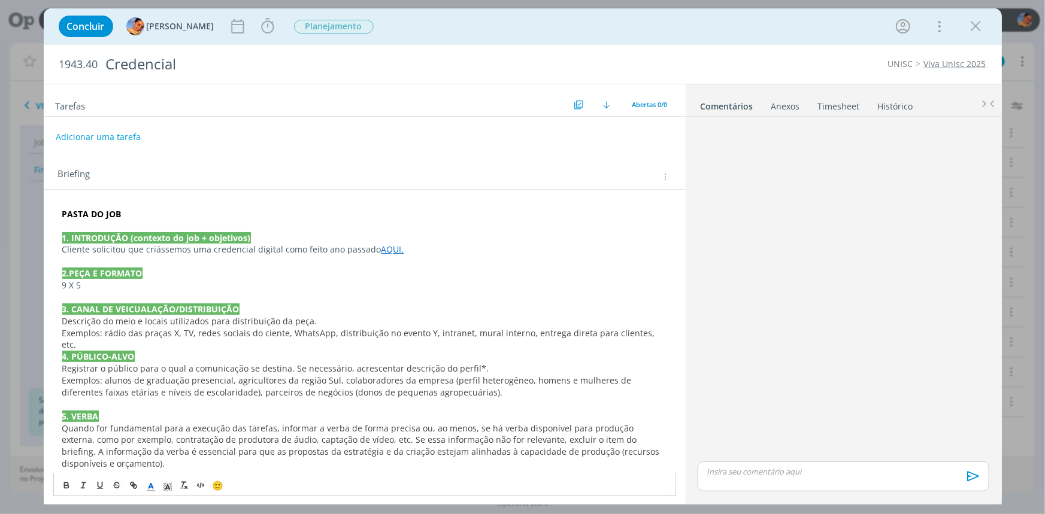
scroll to position [54, 0]
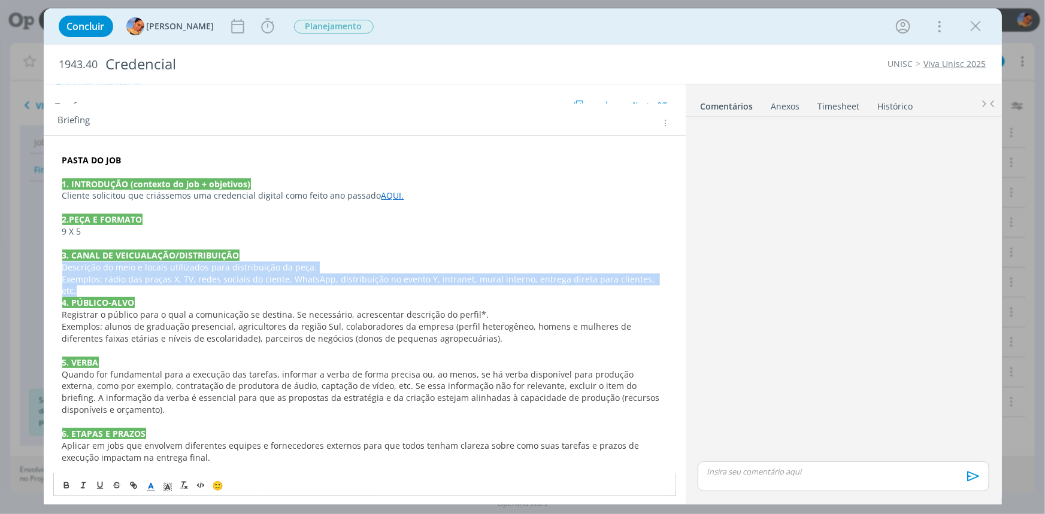
drag, startPoint x: 661, startPoint y: 281, endPoint x: 53, endPoint y: 268, distance: 607.4
click at [53, 268] on div "PASTA DO JOB 1. INTRODUÇÃO (contexto do job + objetivos) Cliente solicitou que …" at bounding box center [364, 434] width 623 height 568
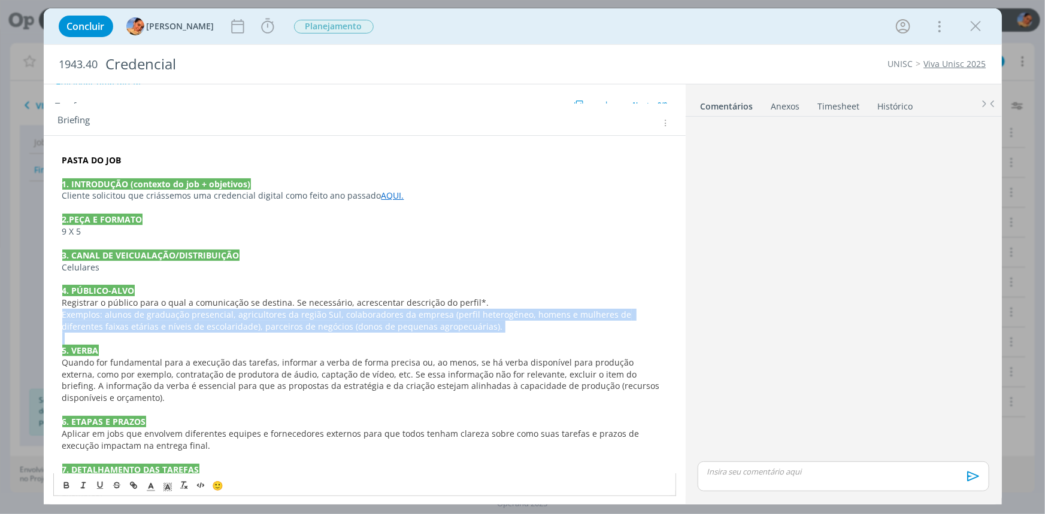
drag, startPoint x: 477, startPoint y: 331, endPoint x: 49, endPoint y: 308, distance: 429.4
click at [49, 308] on div "PASTA DO JOB 1. INTRODUÇÃO (contexto do job + objetivos) Cliente solicitou que …" at bounding box center [365, 435] width 642 height 598
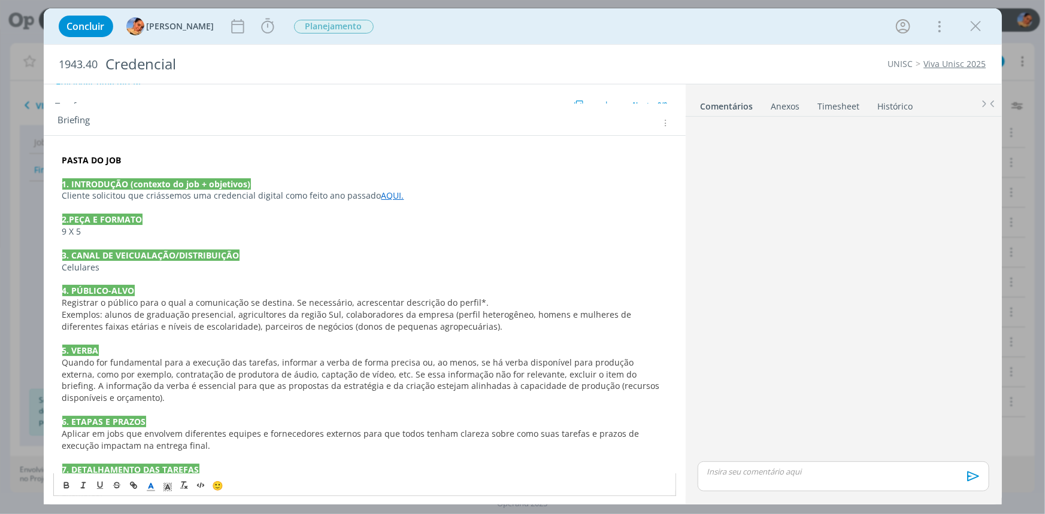
click at [146, 305] on span "Registrar o público para o qual a comunicação se destina. Se necessário, acresc…" at bounding box center [275, 302] width 427 height 11
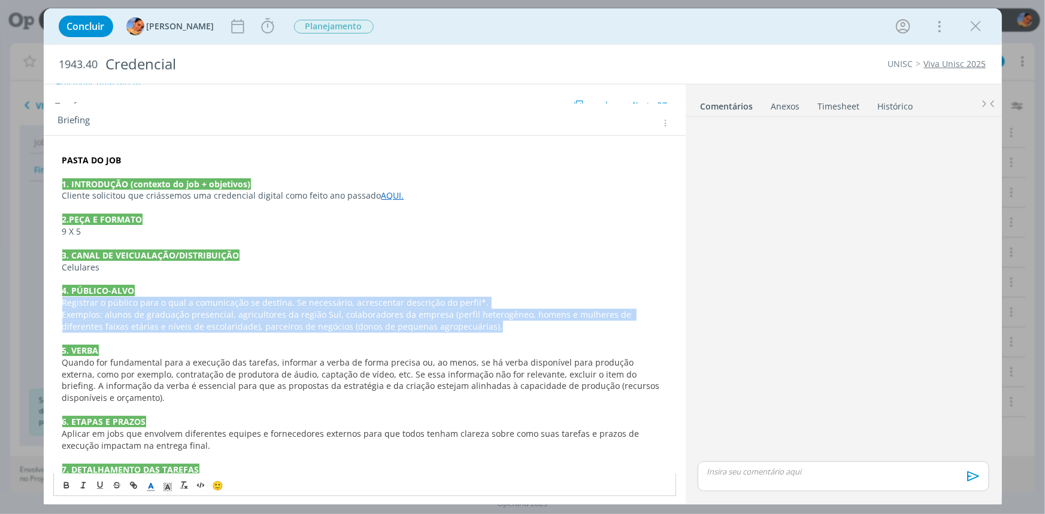
drag, startPoint x: 465, startPoint y: 330, endPoint x: 41, endPoint y: 305, distance: 425.3
click at [41, 305] on div "Concluir Luíza Santana Iniciar Apontar Data * 02/09/2025 Horas * 00:00 Tarefa S…" at bounding box center [522, 257] width 1045 height 514
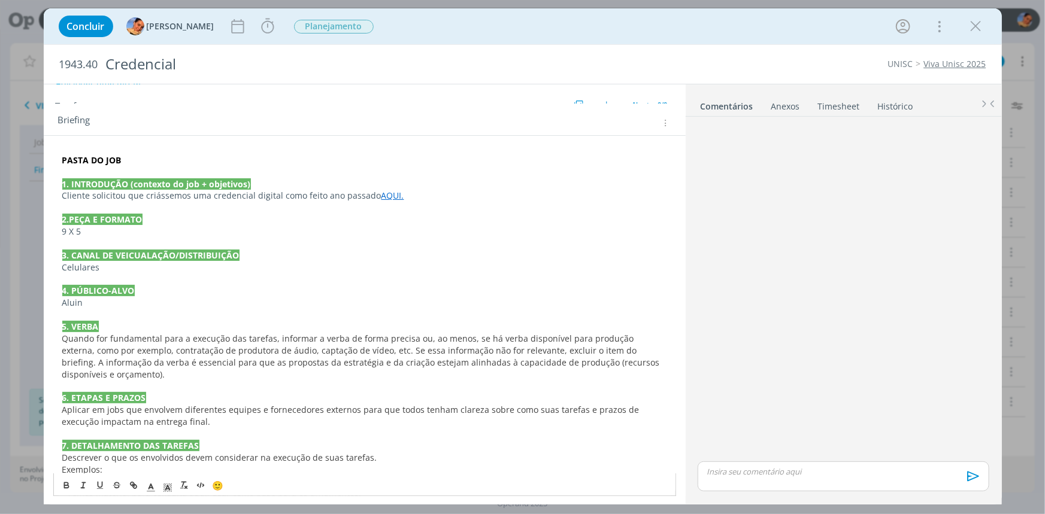
click at [146, 255] on strong "3. CANAL DE VEICUALAÇÃO/DISTRIBUIÇÃO" at bounding box center [150, 255] width 177 height 11
drag, startPoint x: 134, startPoint y: 266, endPoint x: 31, endPoint y: 265, distance: 103.0
click at [31, 265] on div "Concluir Luíza Santana Iniciar Apontar Data * 02/09/2025 Horas * 00:00 Tarefa S…" at bounding box center [522, 257] width 1045 height 514
click at [141, 301] on p "Aluin" at bounding box center [364, 303] width 605 height 12
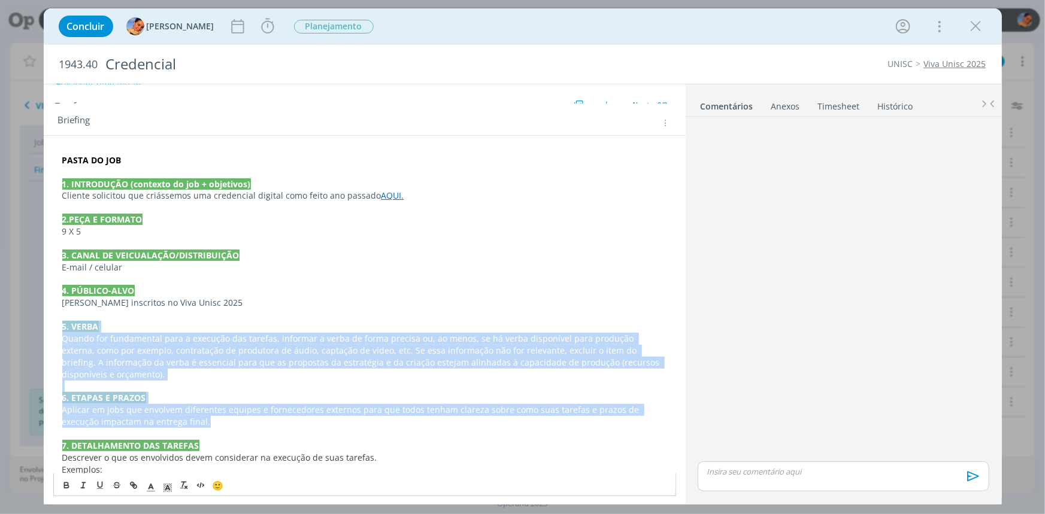
drag, startPoint x: 202, startPoint y: 425, endPoint x: 45, endPoint y: 326, distance: 185.6
click at [45, 326] on div "PASTA DO JOB 1. INTRODUÇÃO (contexto do job + objetivos) Cliente solicitou que …" at bounding box center [365, 423] width 642 height 574
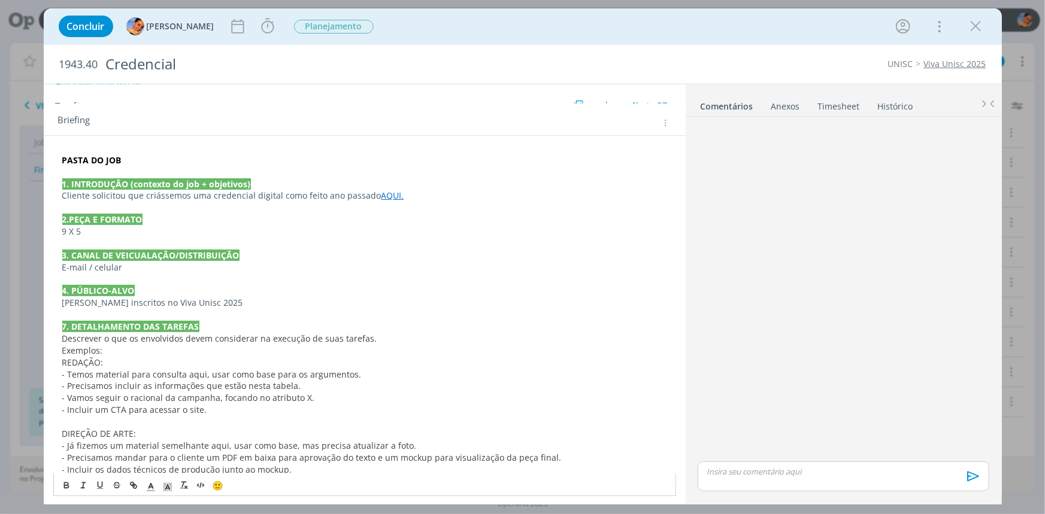
click at [65, 326] on strong "7. DETALHAMENTO DAS TAREFAS" at bounding box center [130, 326] width 137 height 11
click at [100, 347] on span "Exemplos:" at bounding box center [82, 350] width 41 height 11
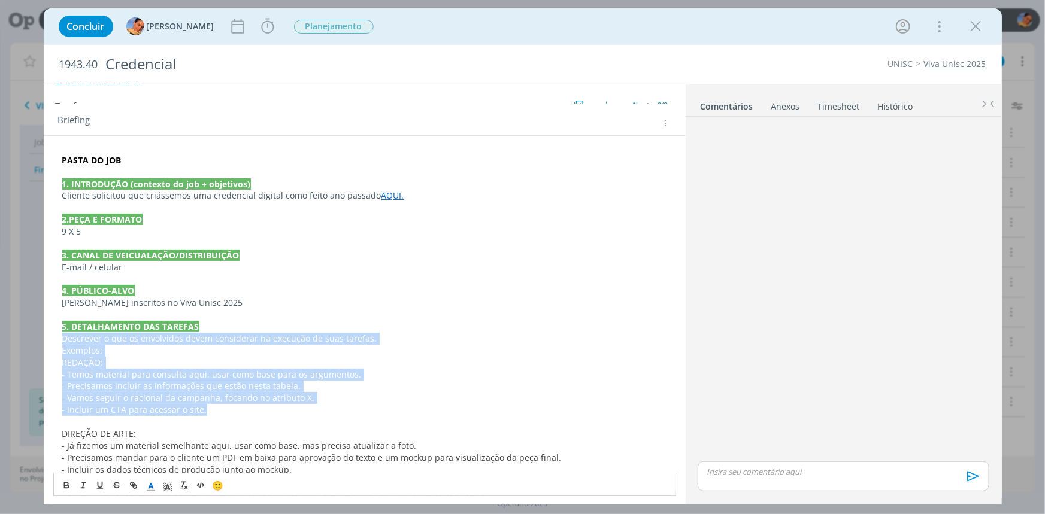
drag, startPoint x: 213, startPoint y: 411, endPoint x: 8, endPoint y: 333, distance: 219.3
click at [8, 333] on div "Concluir Luíza Santana Iniciar Apontar Data * 02/09/2025 Horas * 00:00 Tarefa S…" at bounding box center [522, 257] width 1045 height 514
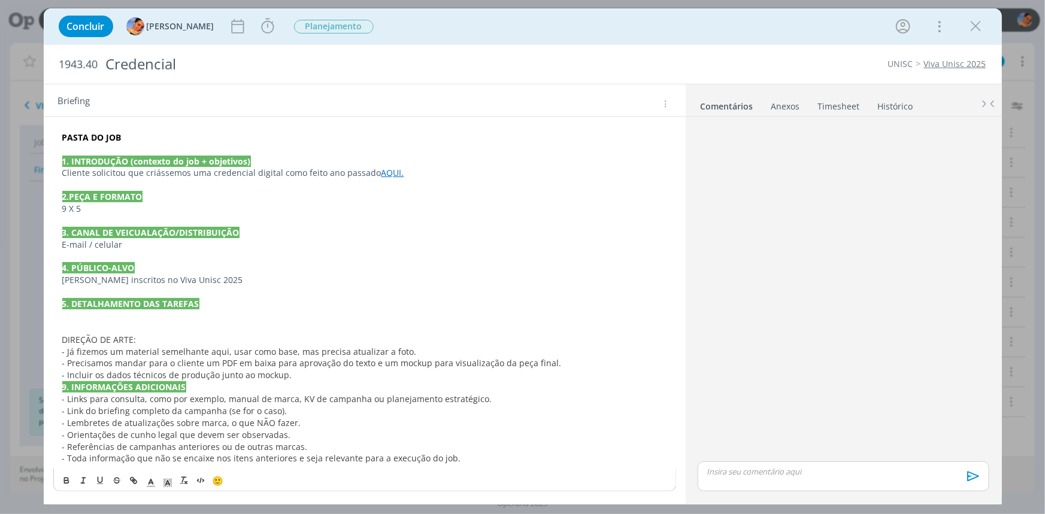
click at [59, 338] on div "PASTA DO JOB 1. INTRODUÇÃO (contexto do job + objetivos) Cliente solicitou que …" at bounding box center [364, 299] width 623 height 342
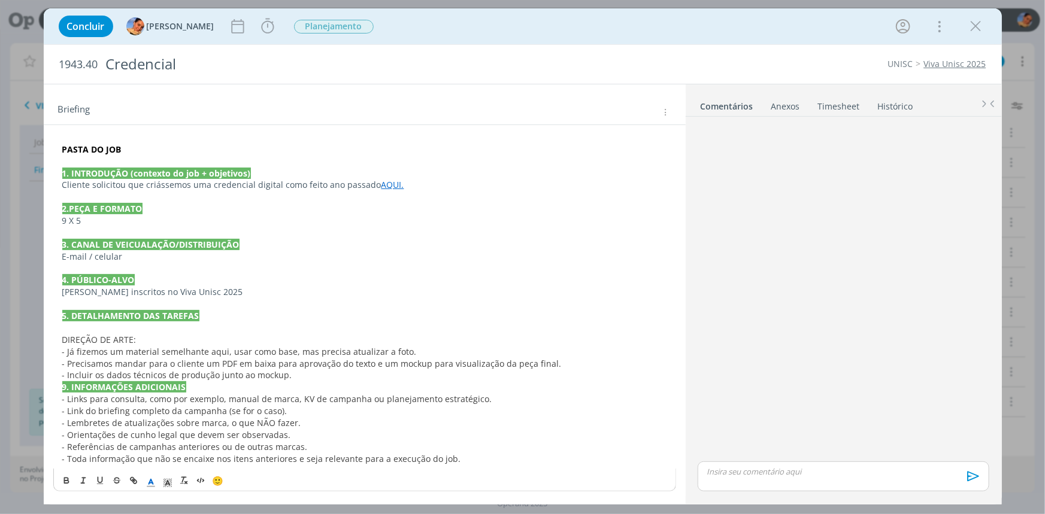
scroll to position [53, 0]
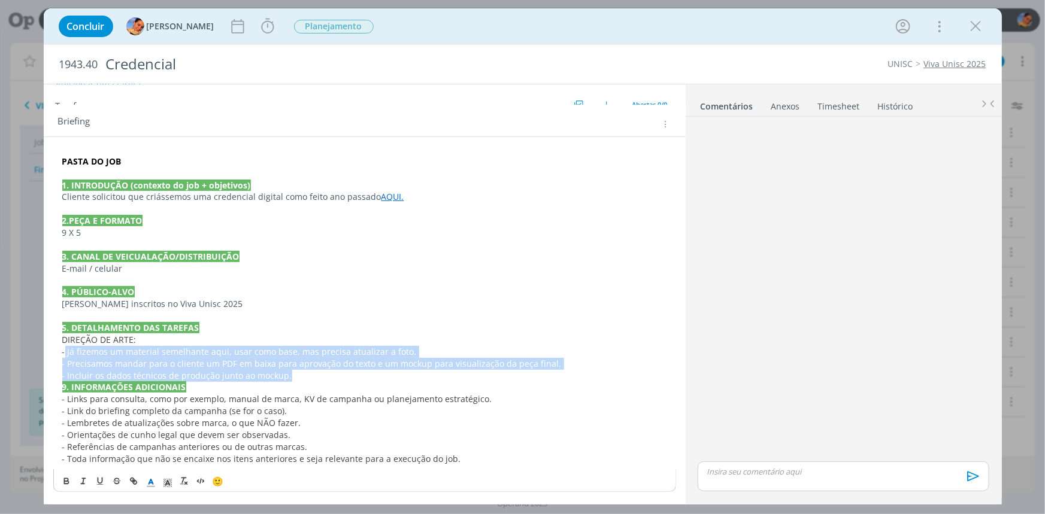
drag, startPoint x: 293, startPoint y: 377, endPoint x: 65, endPoint y: 350, distance: 229.2
click at [65, 350] on div "PASTA DO JOB 1. INTRODUÇÃO (contexto do job + objetivos) Cliente solicitou que …" at bounding box center [364, 311] width 623 height 318
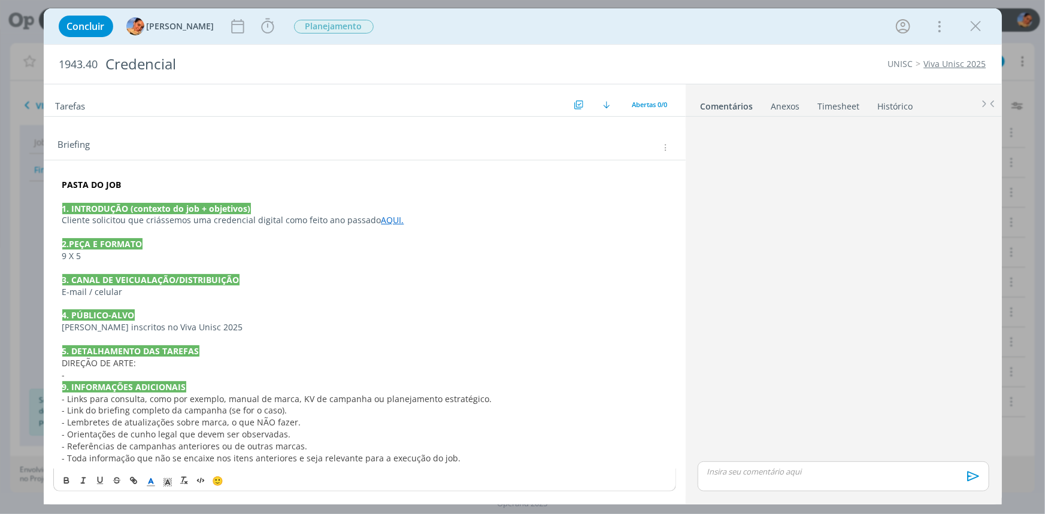
scroll to position [29, 0]
drag, startPoint x: 207, startPoint y: 377, endPoint x: 174, endPoint y: 374, distance: 33.0
click at [174, 374] on p "- Seguir a ID do Viva de 2025 AQUI" at bounding box center [364, 376] width 605 height 12
click at [131, 481] on icon "dialog" at bounding box center [132, 481] width 4 height 4
paste input "https://sobeae.sharepoint.com/:b:/s/SOBEAE/EXSY7qY8JKNHhphSWb5wmxoByIUKiHTSnp8y…"
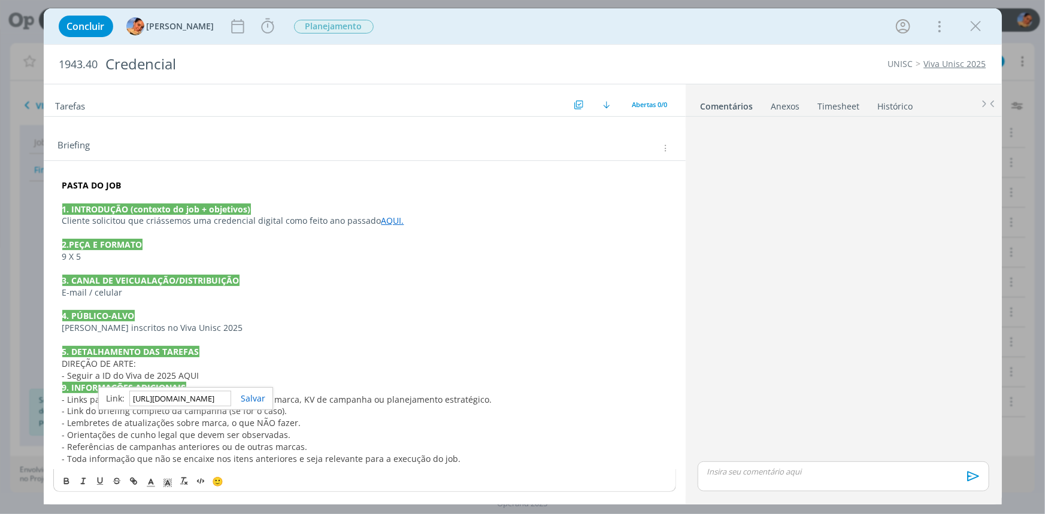
scroll to position [0, 332]
click at [257, 395] on link "dialog" at bounding box center [248, 398] width 34 height 11
click at [251, 377] on p "- Seguir a ID do Viva de 2025 AQUI" at bounding box center [364, 376] width 605 height 12
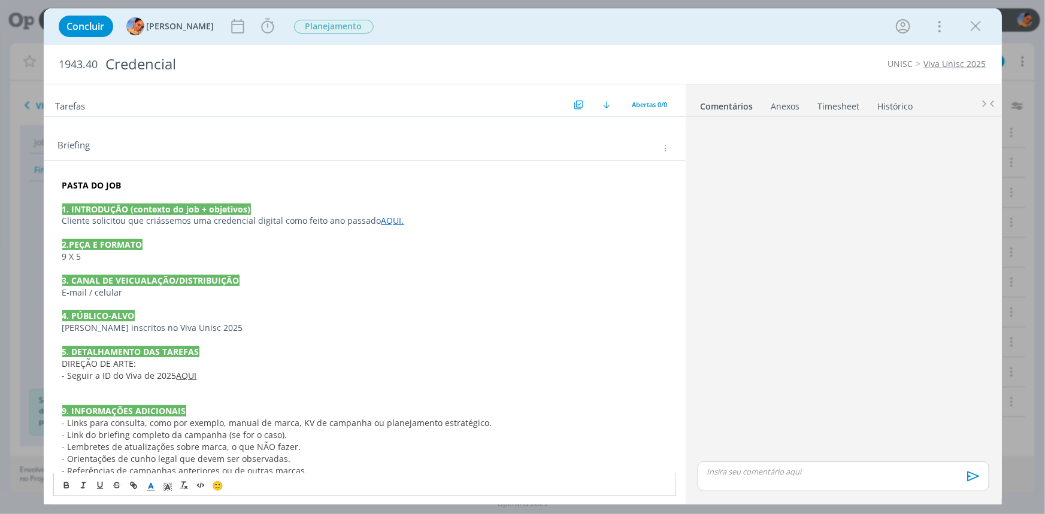
scroll to position [53, 0]
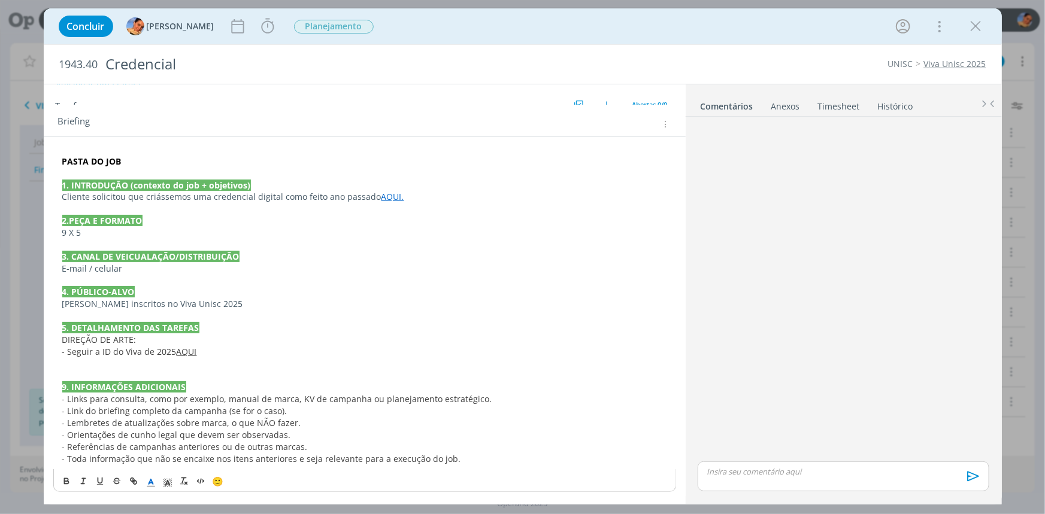
click at [473, 459] on p "- Toda informação que não se encaixe nos itens anteriores e seja relevante para…" at bounding box center [364, 459] width 605 height 12
click at [158, 366] on p "dialog" at bounding box center [364, 364] width 605 height 12
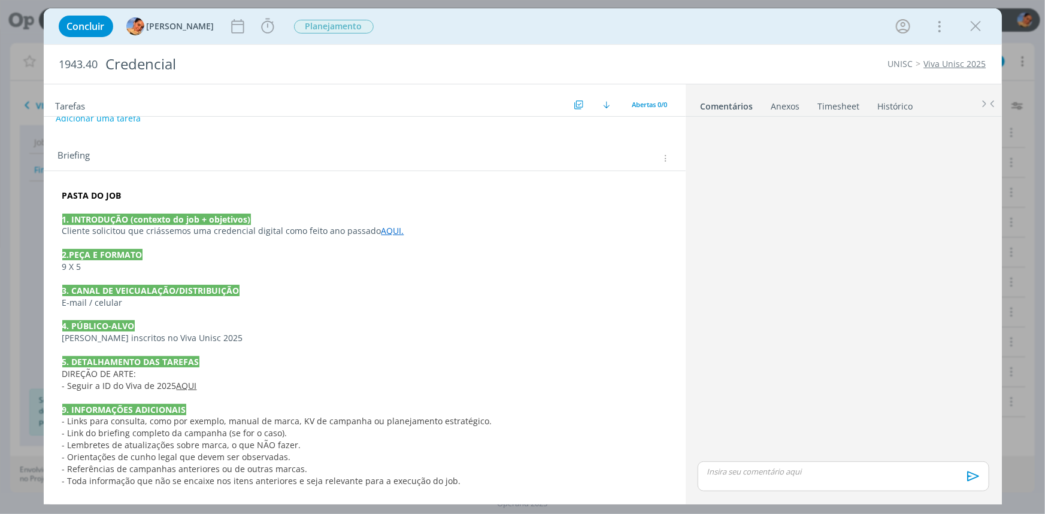
scroll to position [18, 0]
drag, startPoint x: 150, startPoint y: 198, endPoint x: 0, endPoint y: 191, distance: 149.9
click at [0, 191] on div "Concluir Luíza Santana Iniciar Apontar Data * 02/09/2025 Horas * 00:00 Tarefa S…" at bounding box center [522, 257] width 1045 height 514
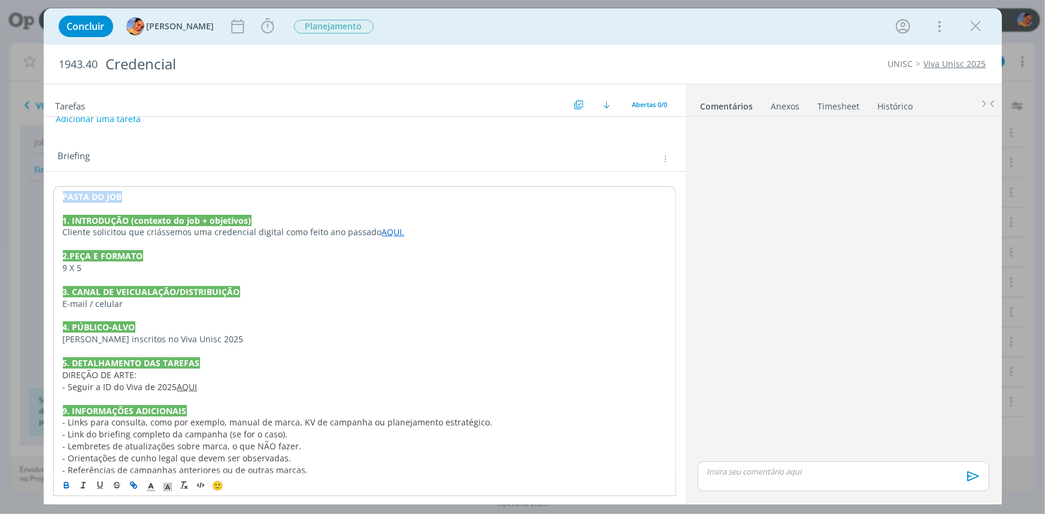
click at [132, 485] on line "dialog" at bounding box center [133, 486] width 2 height 2
paste input "https://sobeae.sharepoint.com/:f:/s/SOBEAE/EpWIEHCywnRKpsWC4ZddTSIBe3J1oMpN_An7…"
click at [207, 209] on div "https://sobeae.sharepoint.com/:f:/s/SOBEAE/EpWIEHCywnRKpsWC4ZddTSIBe3J1oMpN_An7…" at bounding box center [140, 219] width 175 height 23
click at [209, 216] on link "dialog" at bounding box center [203, 219] width 34 height 11
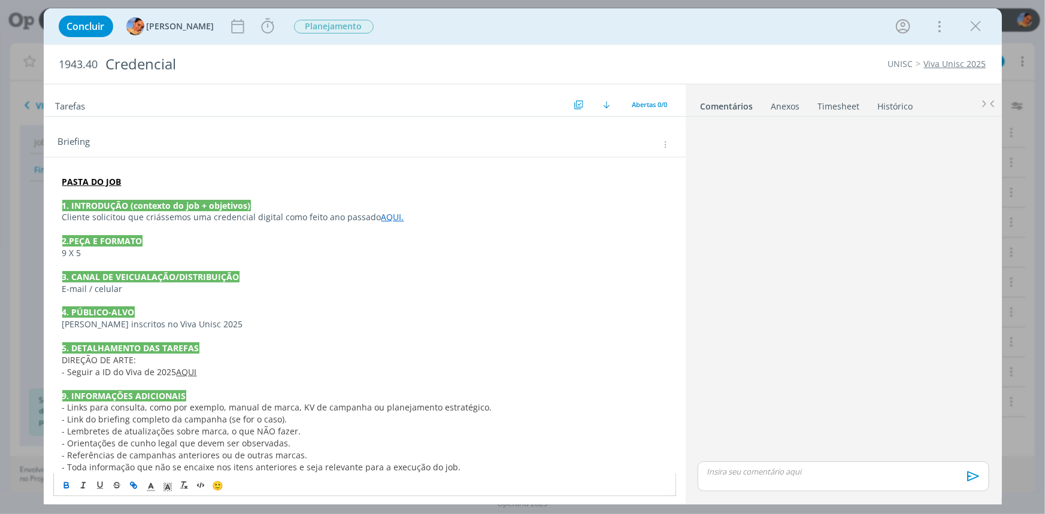
scroll to position [41, 0]
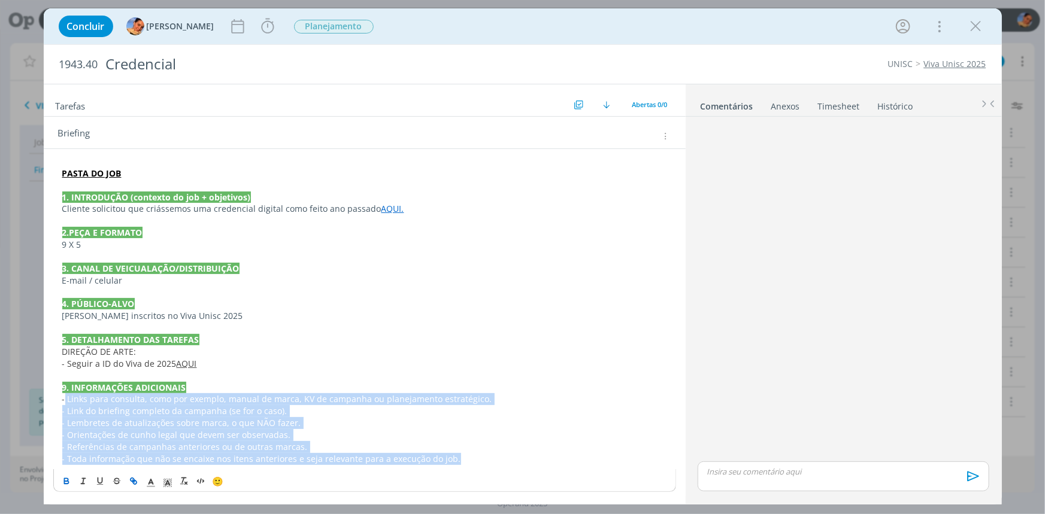
drag, startPoint x: 457, startPoint y: 457, endPoint x: 63, endPoint y: 395, distance: 398.3
click at [63, 395] on div "PASTA DO JOB 1. INTRODUÇÃO (contexto do job + objetivos) Cliente solicitou que …" at bounding box center [364, 317] width 623 height 306
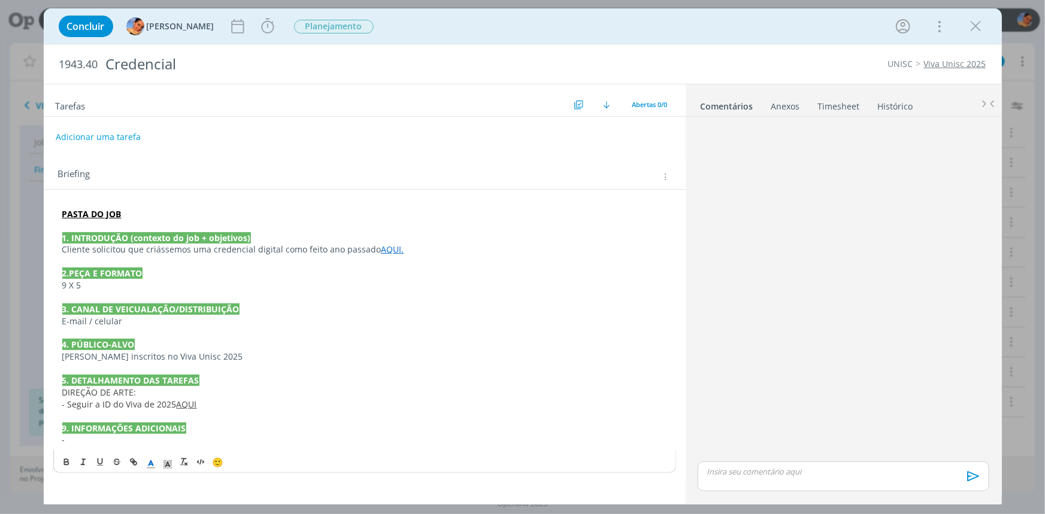
scroll to position [0, 0]
drag, startPoint x: 223, startPoint y: 442, endPoint x: 192, endPoint y: 437, distance: 31.5
click at [192, 437] on p "Briefing geral do Viva Unisc 2025 AQUI" at bounding box center [364, 440] width 605 height 12
click at [133, 467] on icon "dialog" at bounding box center [134, 463] width 10 height 10
paste input "https://app4.operand.com.br/jobs/14413"
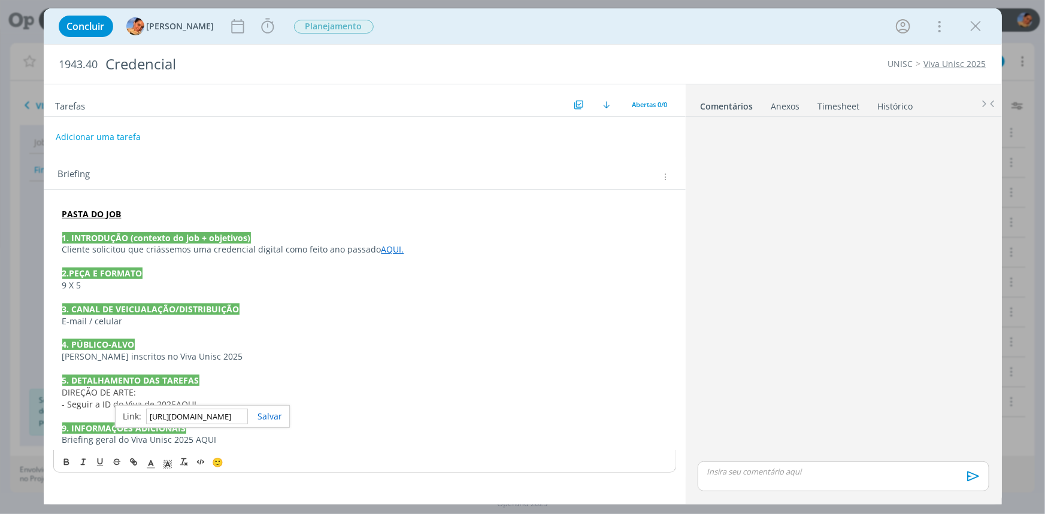
scroll to position [0, 54]
type input "https://app4.operand.com.br/jobs/14413"
click at [271, 413] on link "dialog" at bounding box center [265, 416] width 34 height 11
click at [155, 463] on icon "dialog" at bounding box center [151, 464] width 11 height 11
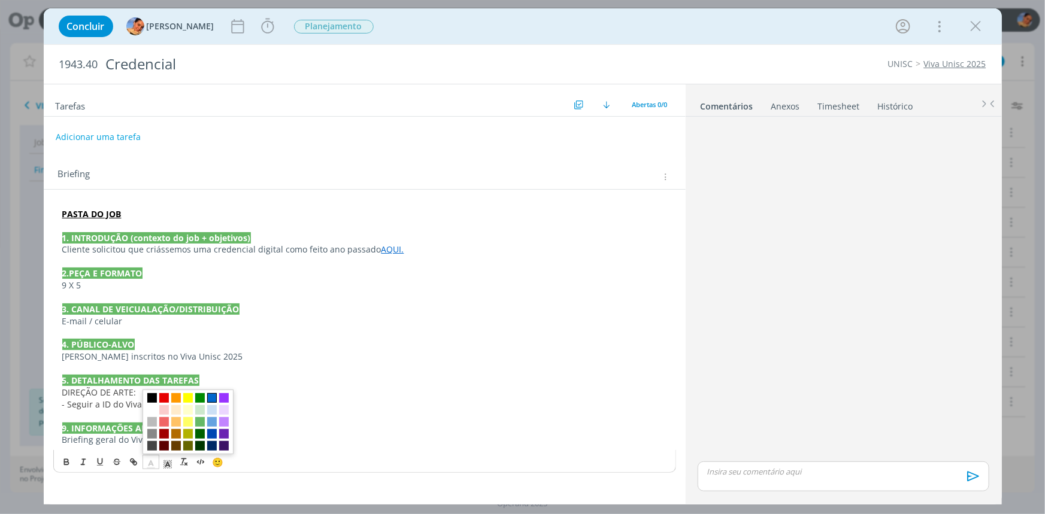
click at [210, 398] on span "dialog" at bounding box center [212, 398] width 10 height 10
drag, startPoint x: 180, startPoint y: 425, endPoint x: 207, endPoint y: 419, distance: 27.7
click at [180, 425] on strong "9. INFORMAÇÕES ADICIONAIS" at bounding box center [124, 428] width 124 height 11
drag, startPoint x: 210, startPoint y: 417, endPoint x: 190, endPoint y: 408, distance: 21.5
click at [190, 408] on div "PASTA DO JOB 1. INTRODUÇÃO (contexto do job + objetivos) Cliente solicitou que …" at bounding box center [364, 327] width 623 height 247
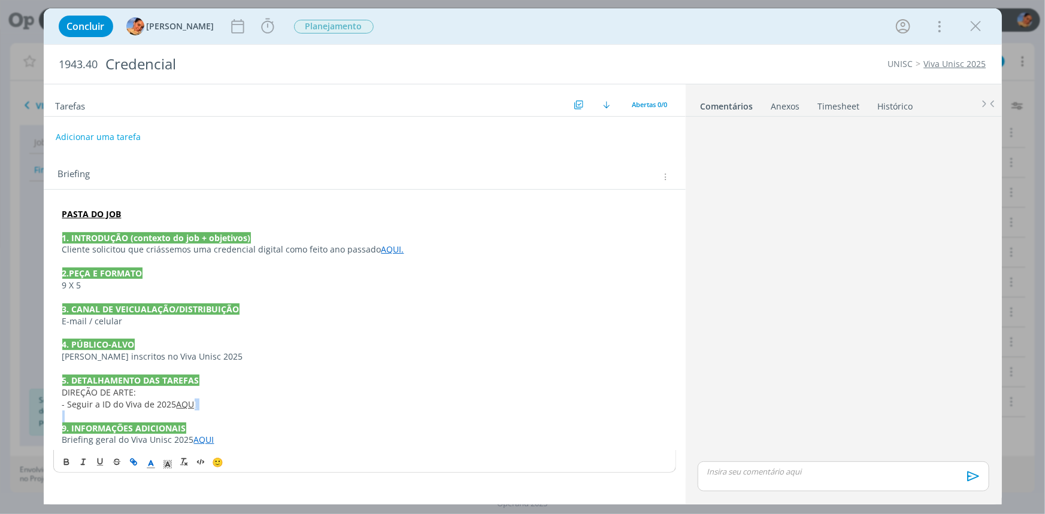
click at [199, 406] on p "- Seguir a ID do Viva de 2025 AQUI" at bounding box center [364, 405] width 605 height 12
drag, startPoint x: 200, startPoint y: 405, endPoint x: 171, endPoint y: 422, distance: 34.1
click at [177, 401] on p "- Seguir a ID do Viva de 2025 AQUI" at bounding box center [364, 405] width 605 height 12
click at [148, 463] on icon "dialog" at bounding box center [151, 464] width 11 height 11
click at [210, 398] on span "dialog" at bounding box center [212, 398] width 10 height 10
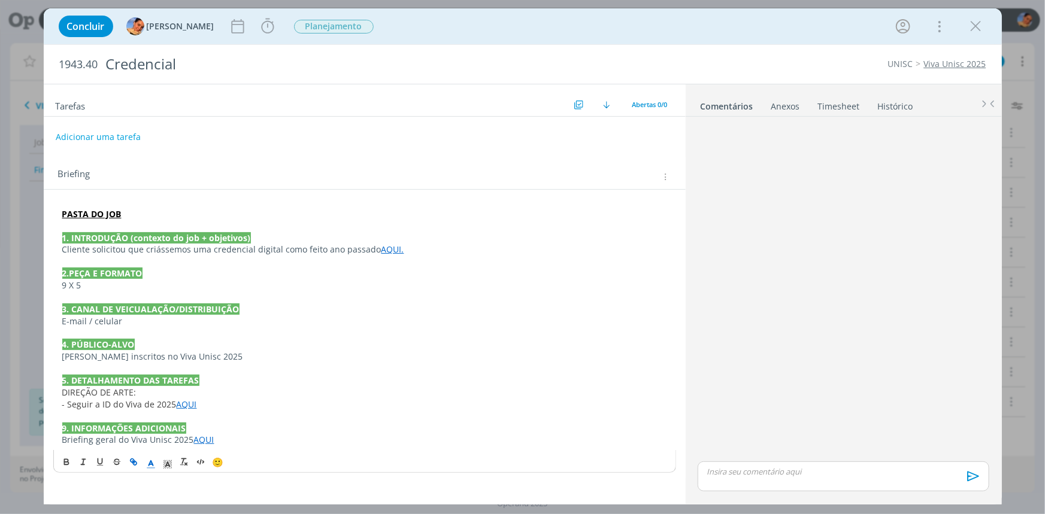
click at [307, 419] on p "dialog" at bounding box center [364, 417] width 605 height 12
click at [229, 37] on div "Concluir Luíza Santana Iniciar Apontar Data * 02/09/2025 Horas * 00:00 Tarefa S…" at bounding box center [523, 26] width 940 height 29
click at [231, 29] on icon "dialog" at bounding box center [238, 26] width 18 height 18
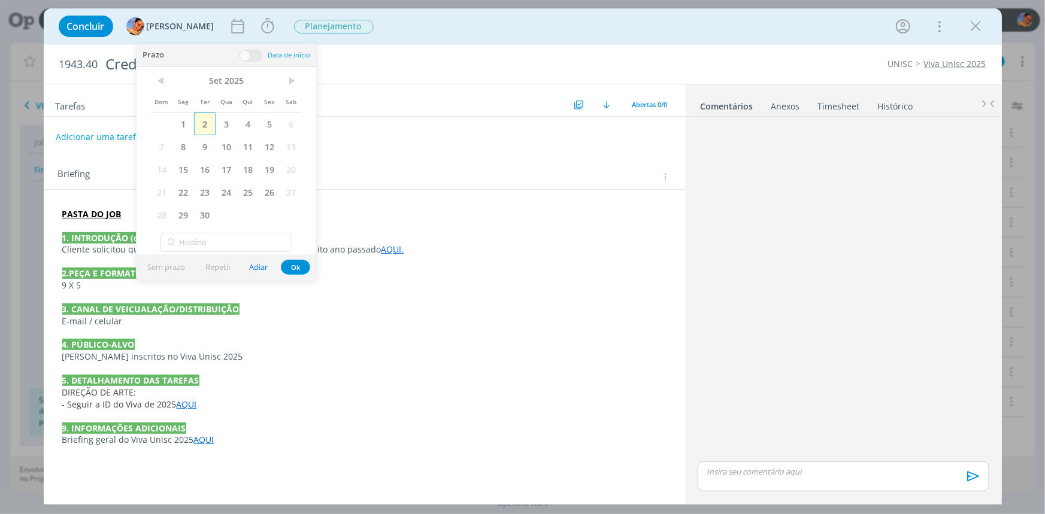
click at [213, 124] on span "2" at bounding box center [205, 124] width 22 height 23
click at [365, 106] on h2 "Tarefas" at bounding box center [314, 105] width 516 height 16
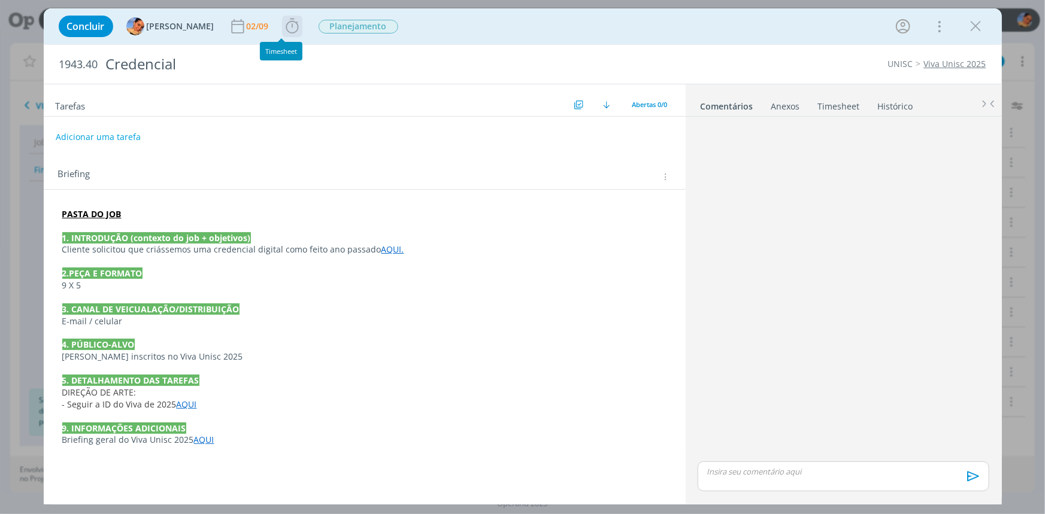
click at [283, 25] on icon "dialog" at bounding box center [292, 26] width 18 height 18
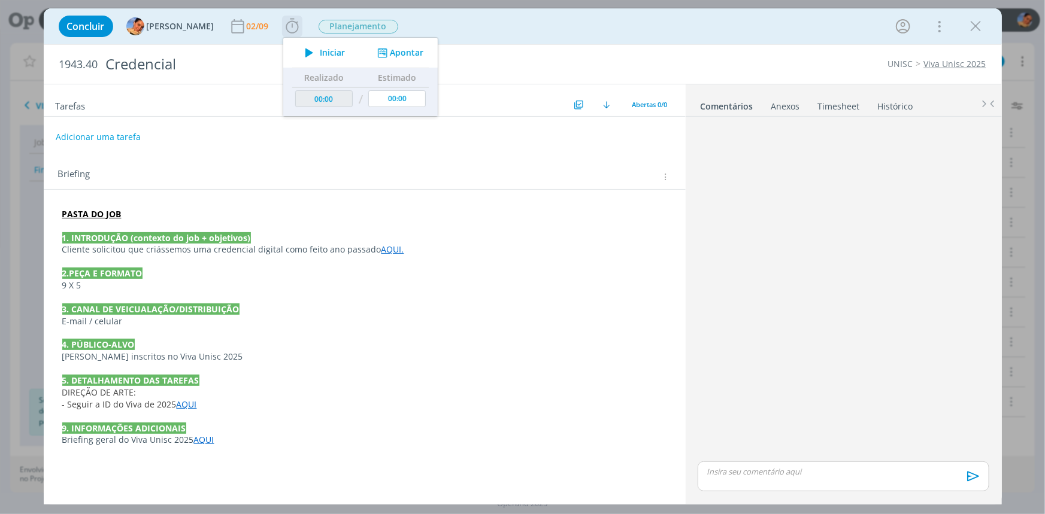
click at [374, 54] on icon "dialog" at bounding box center [381, 52] width 15 height 11
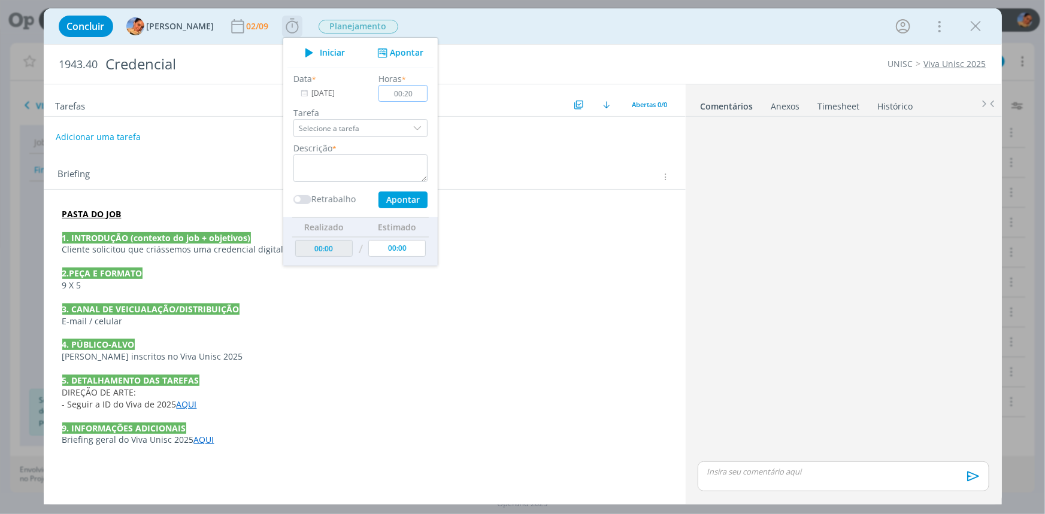
type input "00:20"
click at [350, 168] on textarea "dialog" at bounding box center [360, 169] width 134 height 28
type textarea "abertura do job + briefing + pautas"
click at [379, 199] on button "Apontar" at bounding box center [402, 200] width 49 height 17
click at [364, 28] on span "Planejamento" at bounding box center [359, 27] width 80 height 14
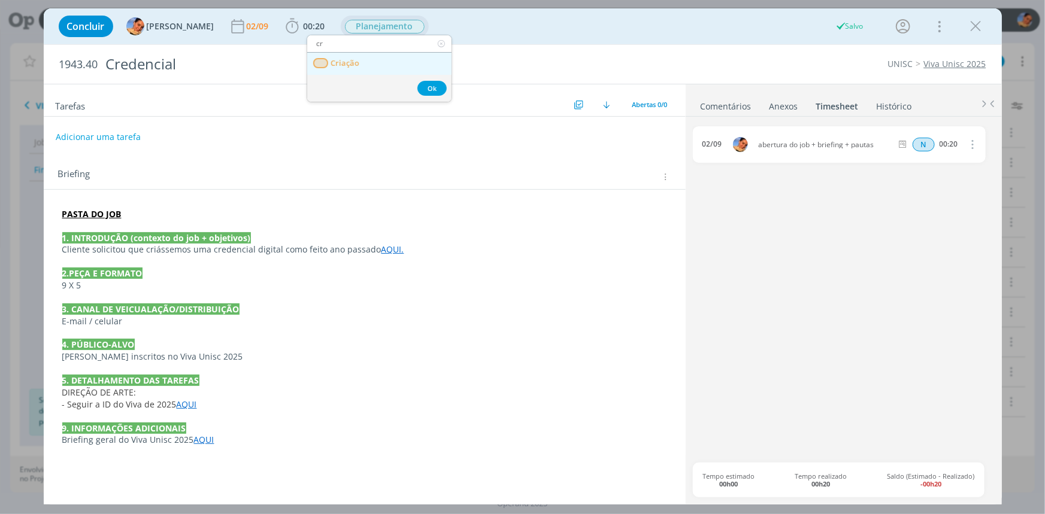
type input "cr"
click at [375, 55] on link "Criação" at bounding box center [379, 64] width 144 height 22
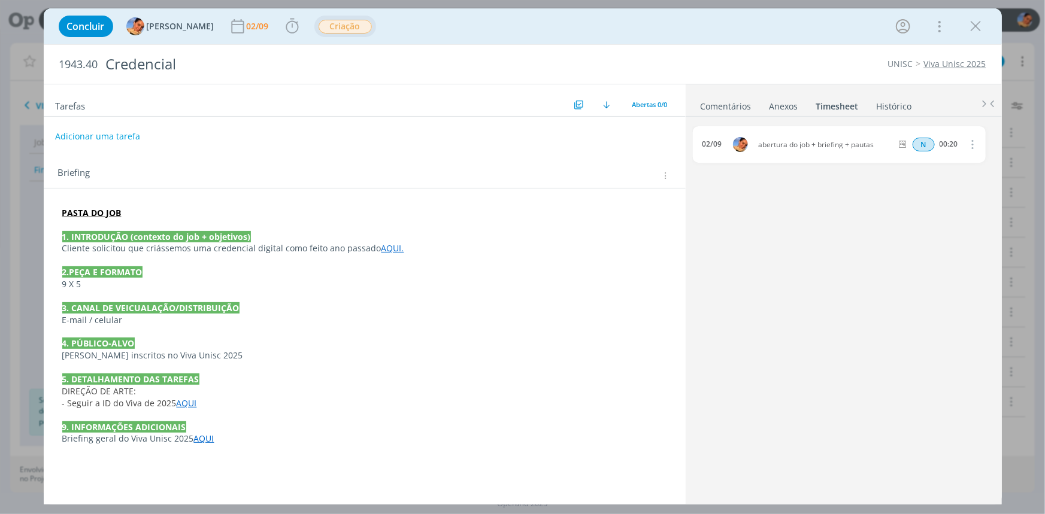
click at [120, 134] on button "Adicionar uma tarefa" at bounding box center [97, 136] width 85 height 20
click at [120, 134] on input "dialog" at bounding box center [285, 136] width 442 height 17
click at [547, 132] on icon "dialog" at bounding box center [541, 136] width 15 height 15
type input "Criação"
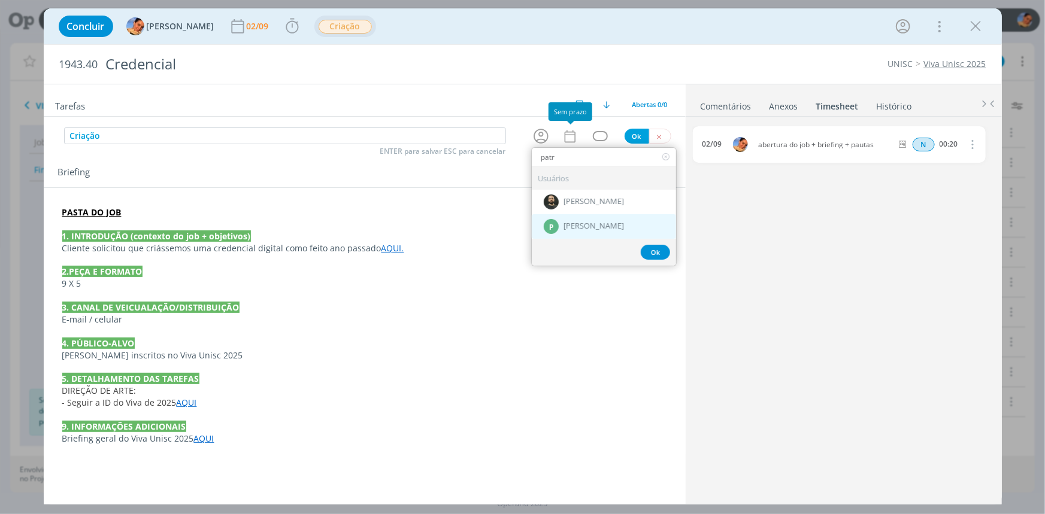
type input "patr"
click at [625, 222] on div "P Patrick Meireles" at bounding box center [604, 226] width 144 height 25
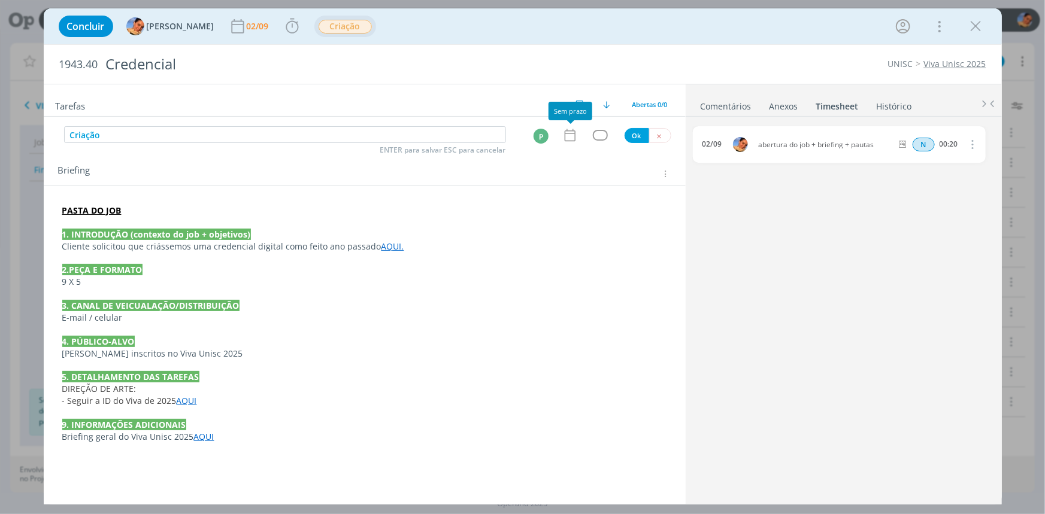
click at [568, 135] on icon "dialog" at bounding box center [570, 136] width 16 height 16
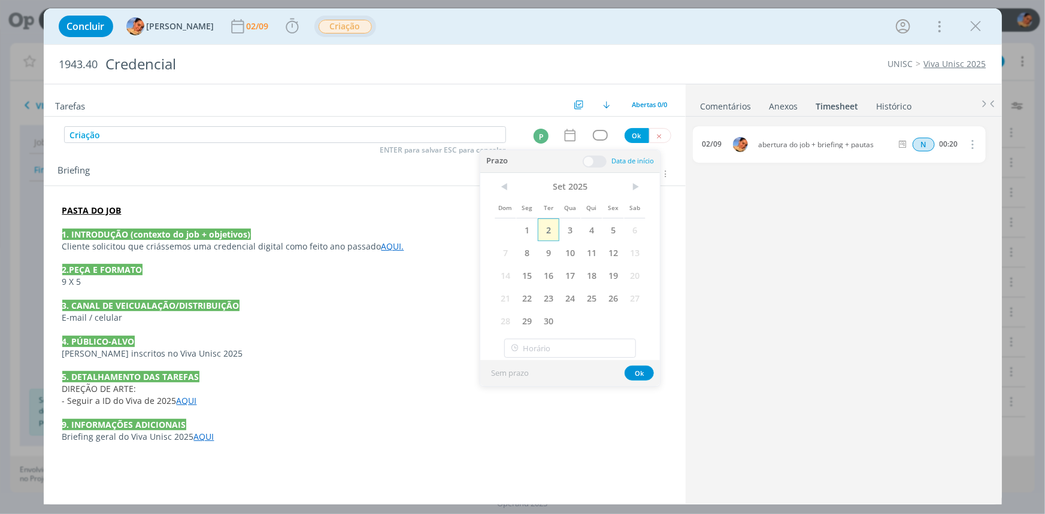
click at [558, 226] on span "2" at bounding box center [549, 230] width 22 height 23
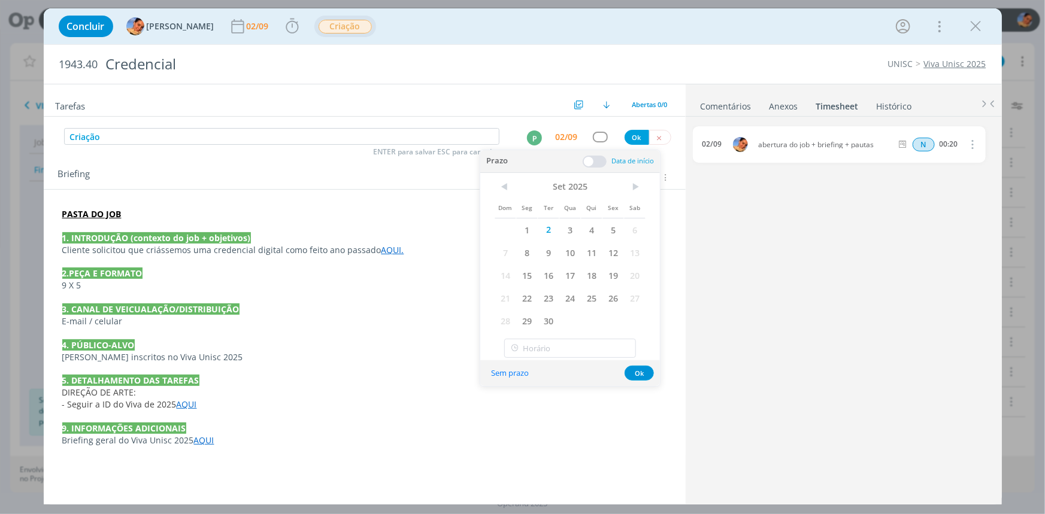
click at [596, 156] on span at bounding box center [595, 162] width 24 height 12
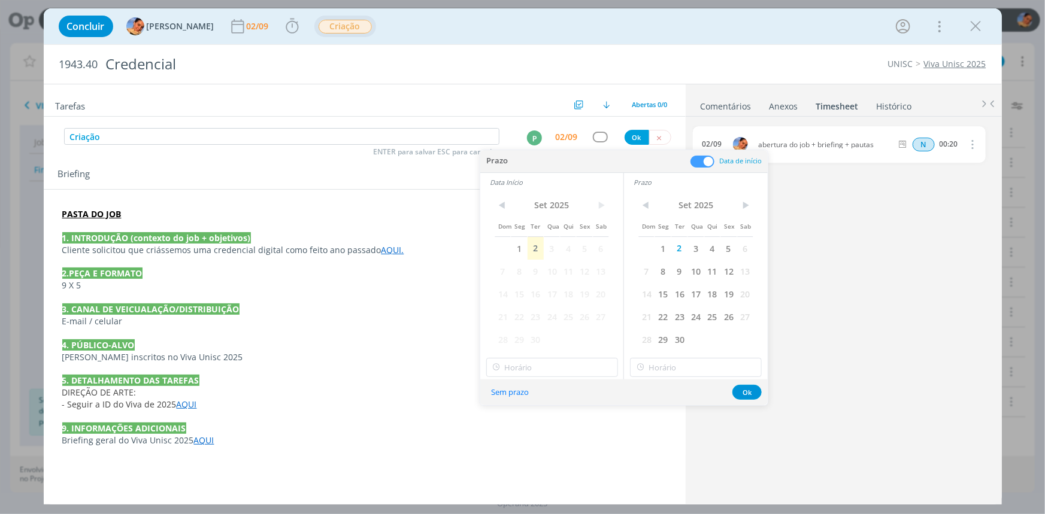
click at [544, 246] on span "3" at bounding box center [552, 248] width 16 height 23
click at [540, 246] on span "2" at bounding box center [536, 248] width 16 height 23
click at [532, 374] on input "text" at bounding box center [552, 367] width 132 height 19
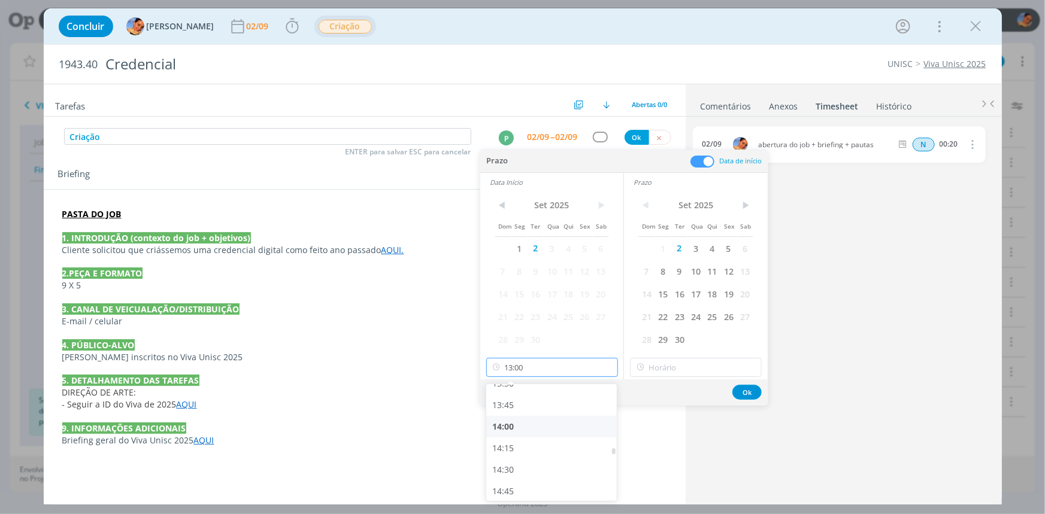
scroll to position [1193, 0]
click at [526, 442] on div "14:30" at bounding box center [553, 453] width 134 height 22
type input "14:30"
click at [665, 371] on input "14:30" at bounding box center [696, 367] width 132 height 19
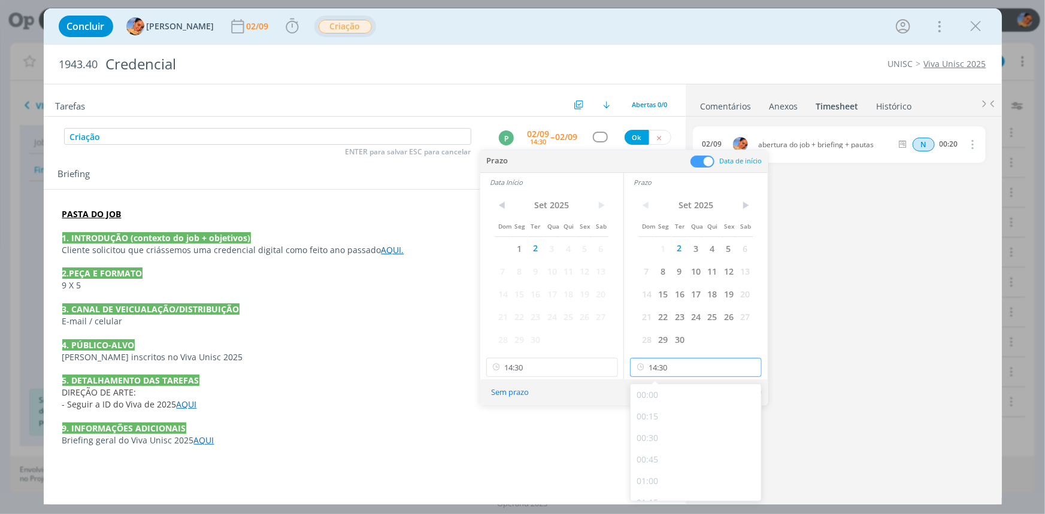
scroll to position [1159, 0]
click at [551, 374] on input "14:30" at bounding box center [552, 367] width 132 height 19
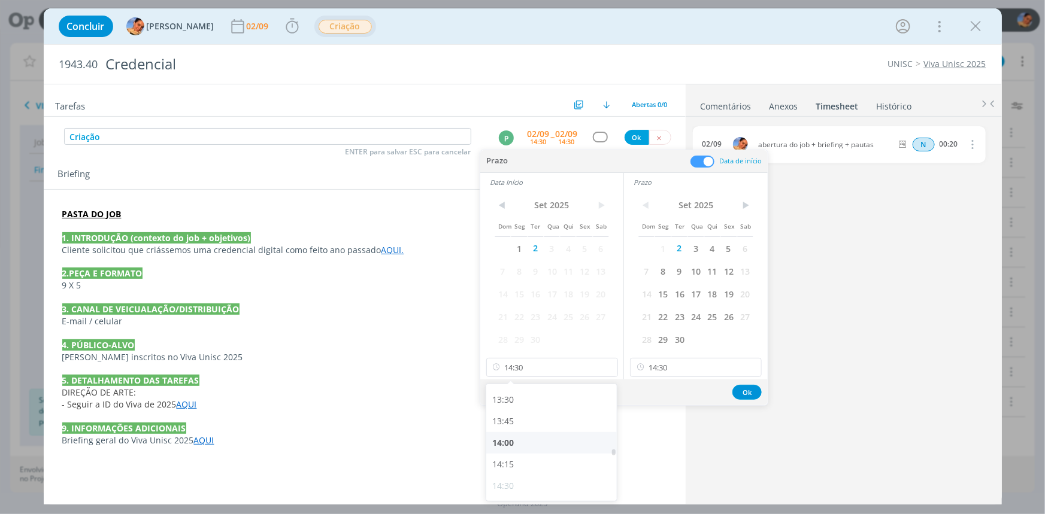
click at [532, 440] on div "14:00" at bounding box center [553, 443] width 134 height 22
type input "14:00"
click at [686, 371] on input "14:30" at bounding box center [696, 367] width 132 height 19
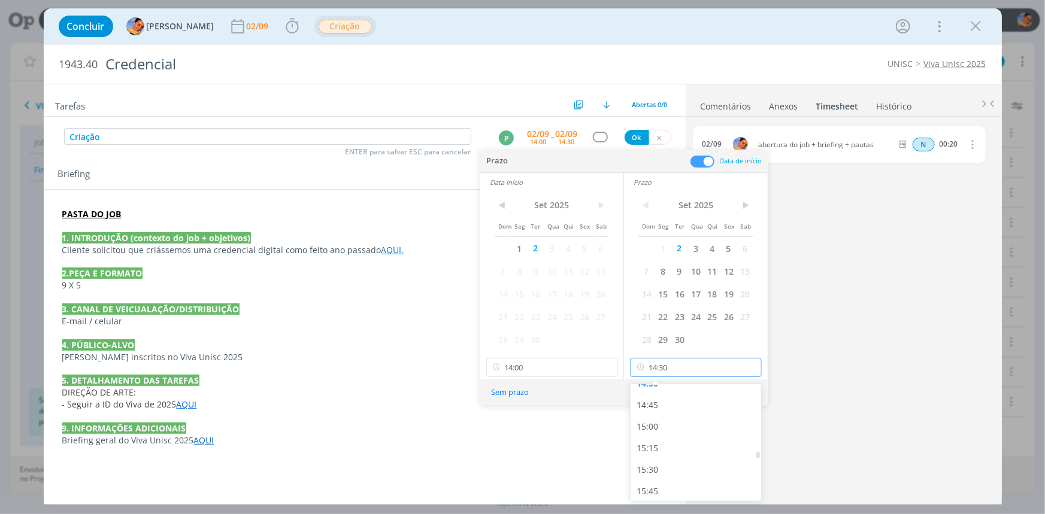
scroll to position [1268, 0]
click at [693, 422] on div "15:00" at bounding box center [698, 421] width 134 height 22
type input "15:00"
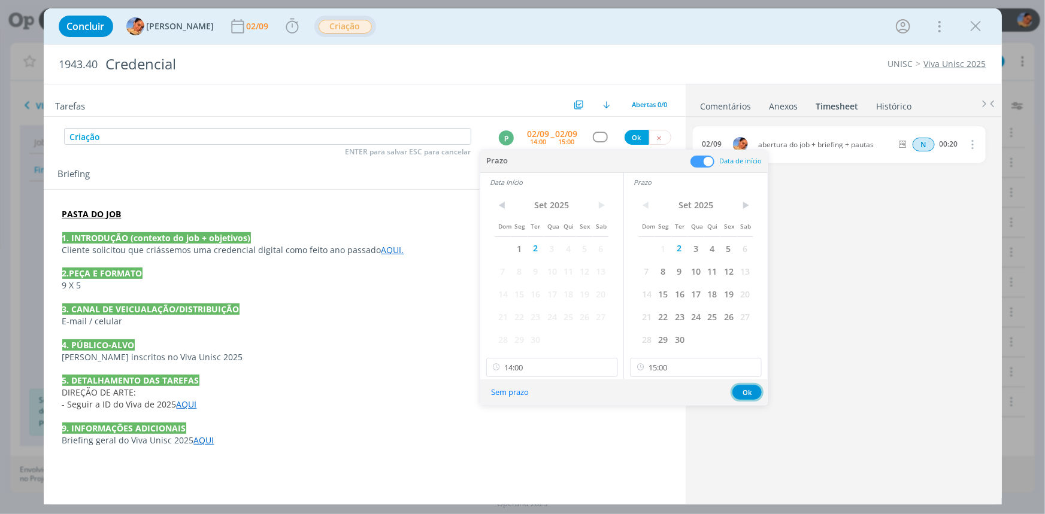
click at [747, 388] on button "Ok" at bounding box center [746, 392] width 29 height 15
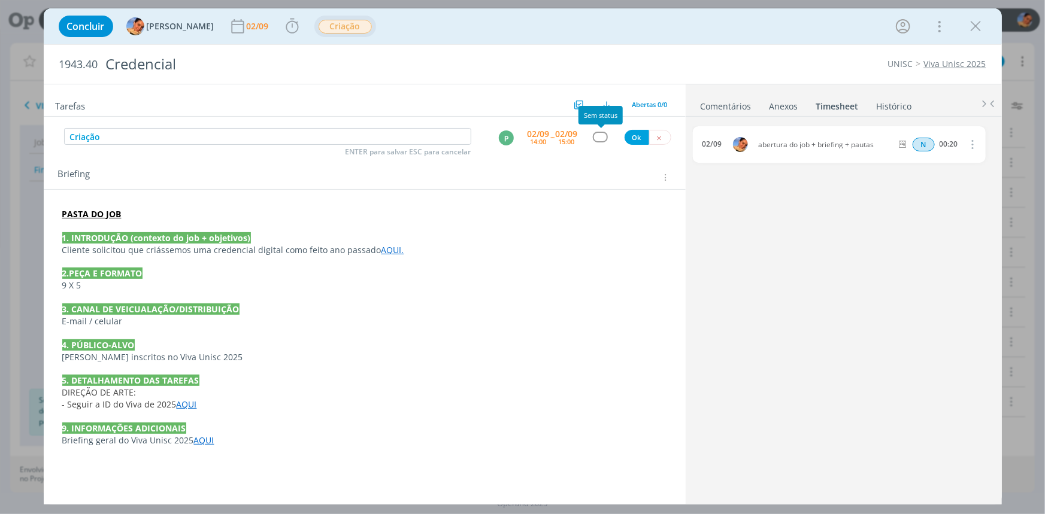
click at [598, 134] on div "dialog" at bounding box center [600, 137] width 15 height 10
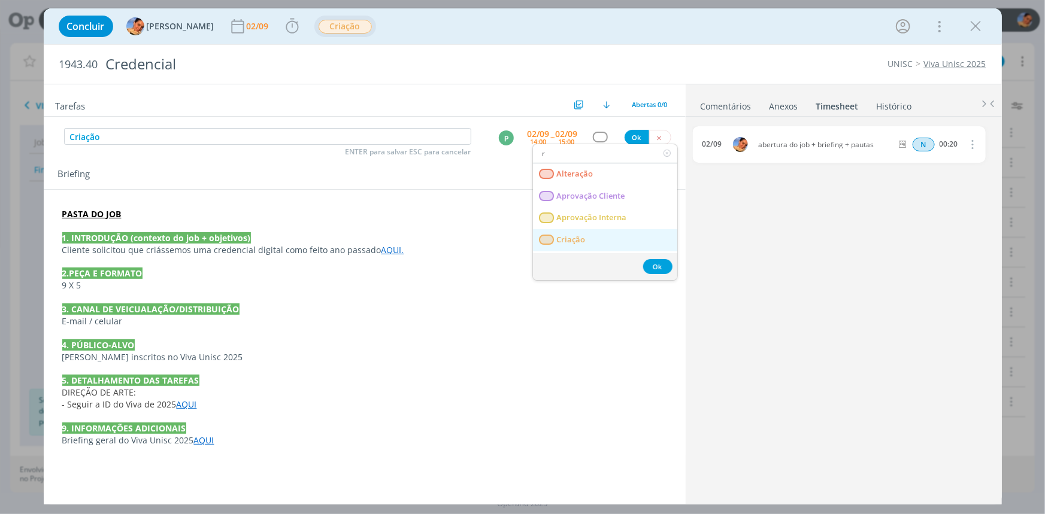
type input "r"
drag, startPoint x: 599, startPoint y: 234, endPoint x: 601, endPoint y: 228, distance: 7.0
click at [599, 234] on link "Criação" at bounding box center [605, 240] width 144 height 22
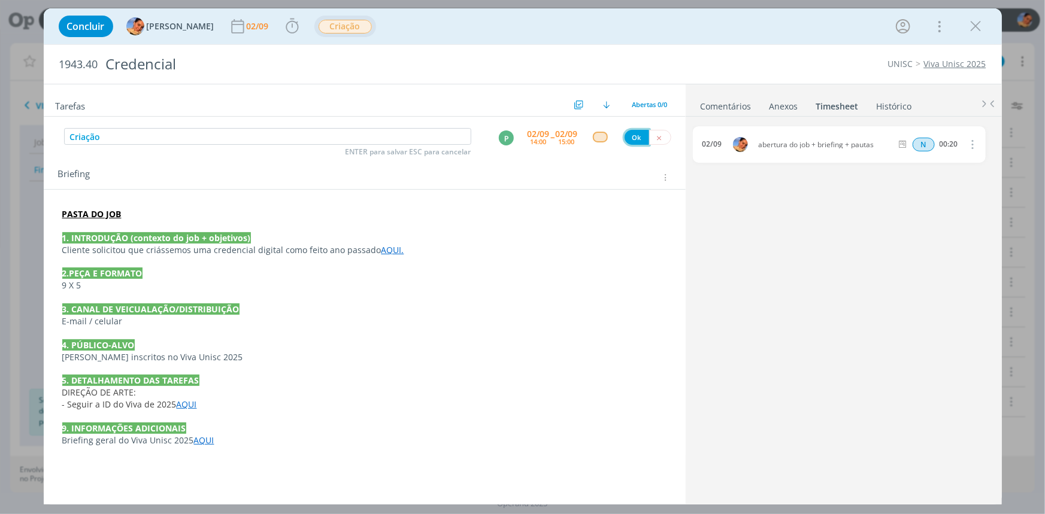
click at [628, 140] on button "Ok" at bounding box center [637, 137] width 25 height 15
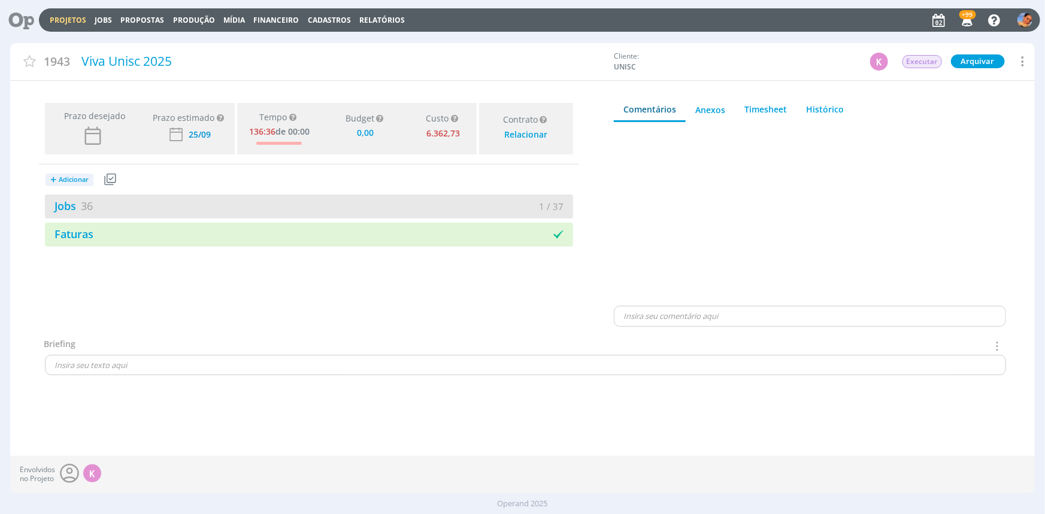
click at [195, 200] on div "Jobs 36" at bounding box center [177, 206] width 264 height 16
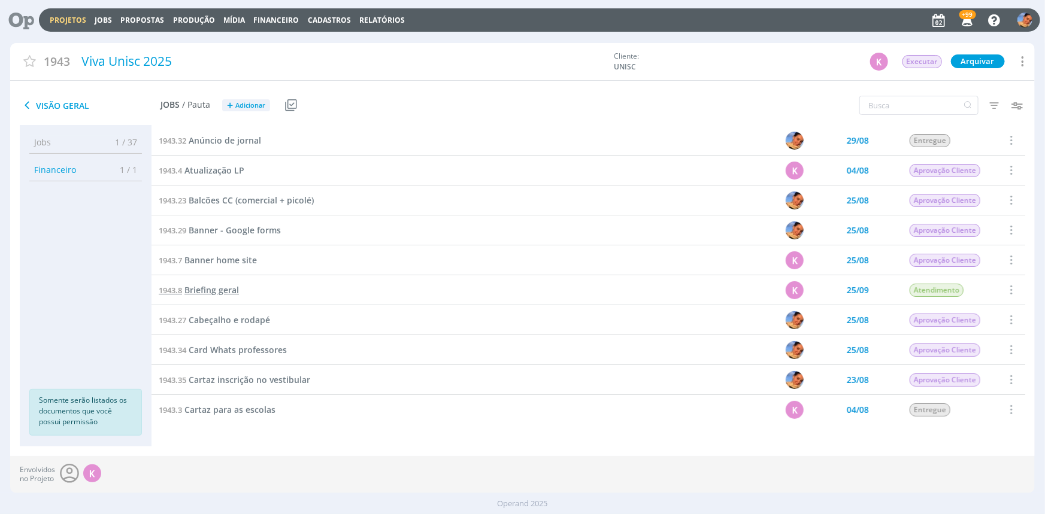
click at [225, 293] on span "Briefing geral" at bounding box center [211, 289] width 55 height 11
